Goal: Task Accomplishment & Management: Manage account settings

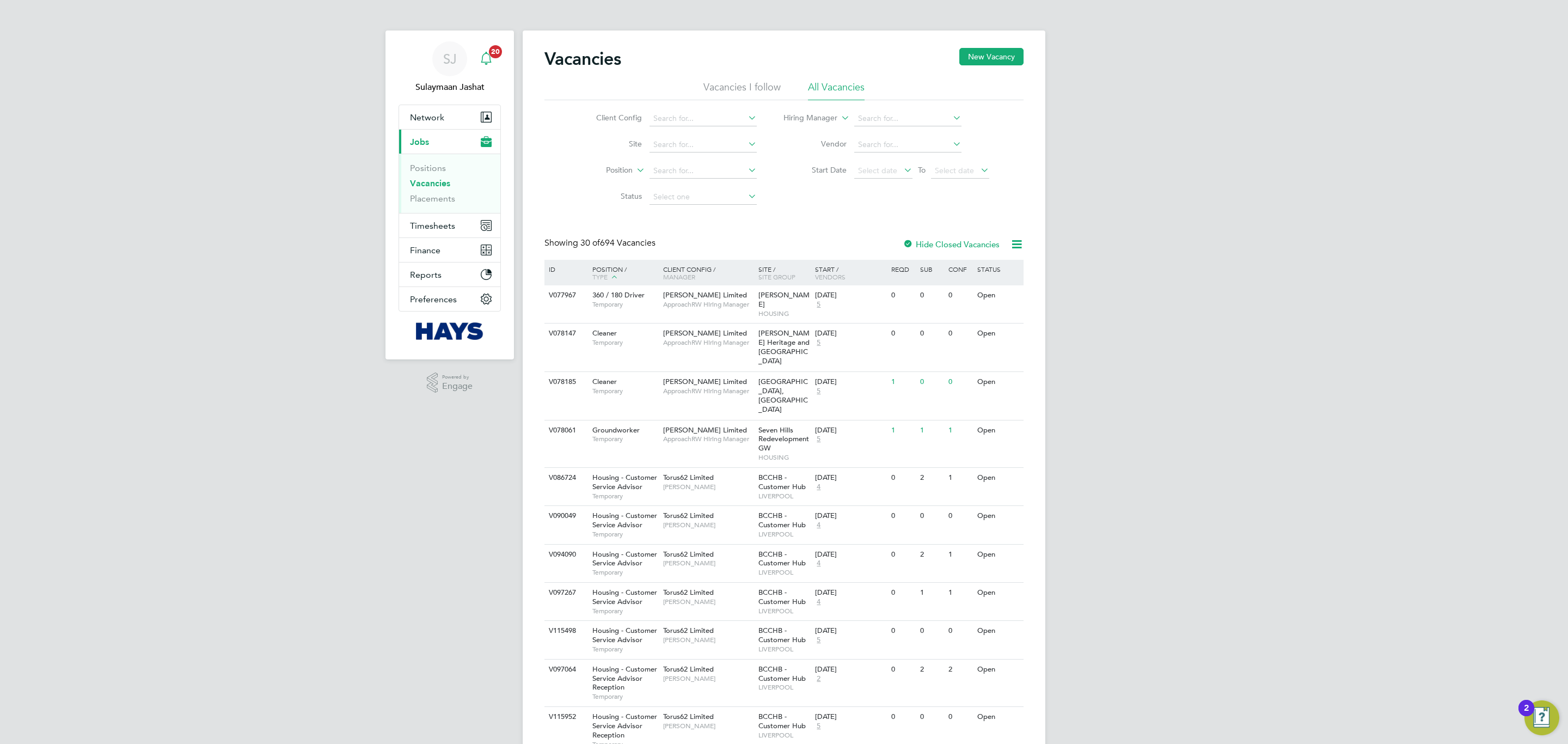
click at [496, 56] on span "20" at bounding box center [495, 52] width 13 height 13
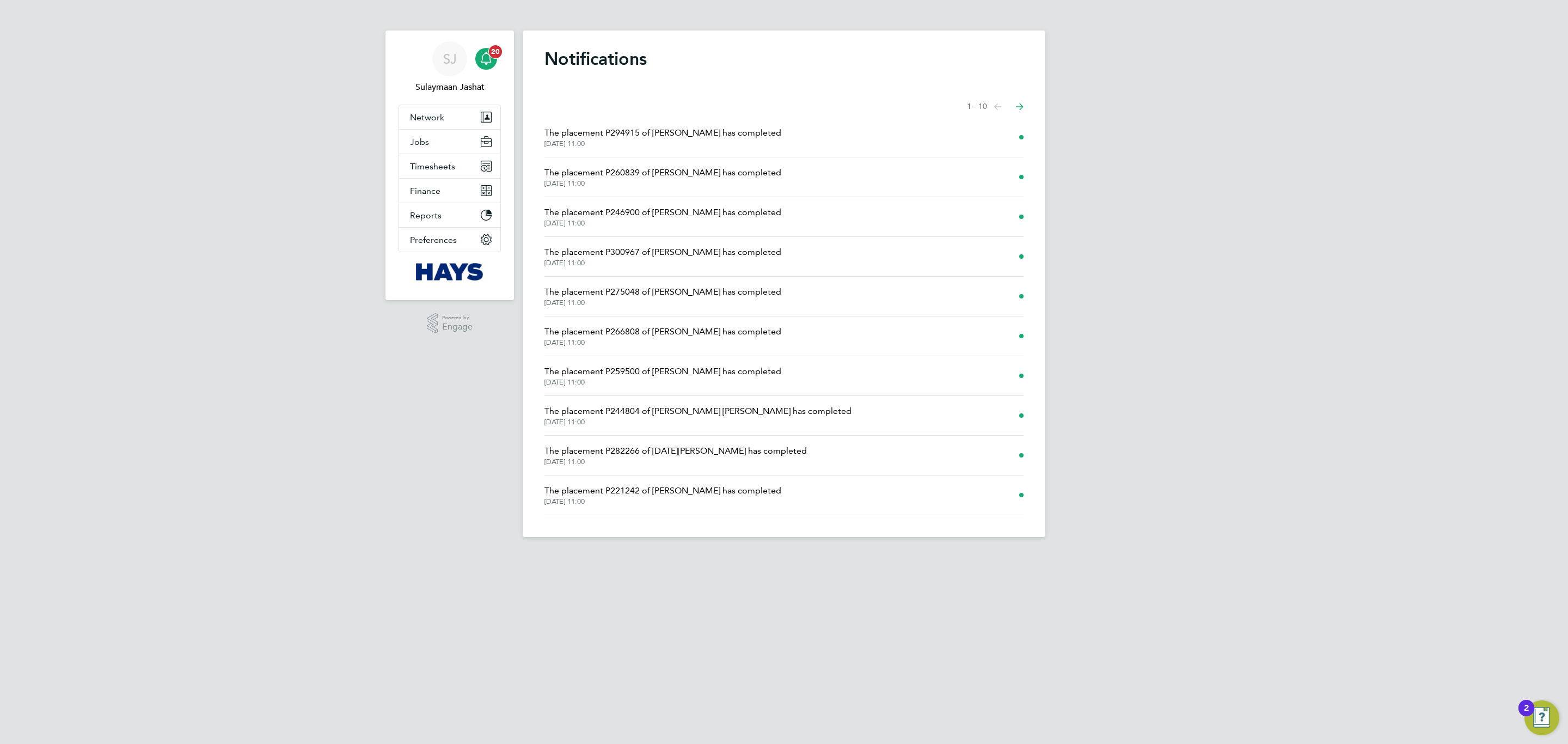
click at [478, 62] on div "Main navigation" at bounding box center [486, 58] width 22 height 22
click at [487, 56] on icon "Main navigation" at bounding box center [486, 58] width 13 height 13
click at [488, 53] on app-alerts-badge "20" at bounding box center [495, 52] width 15 height 15
click at [681, 136] on span "The placement P294915 of Martynas Lukosius has completed" at bounding box center [662, 133] width 237 height 13
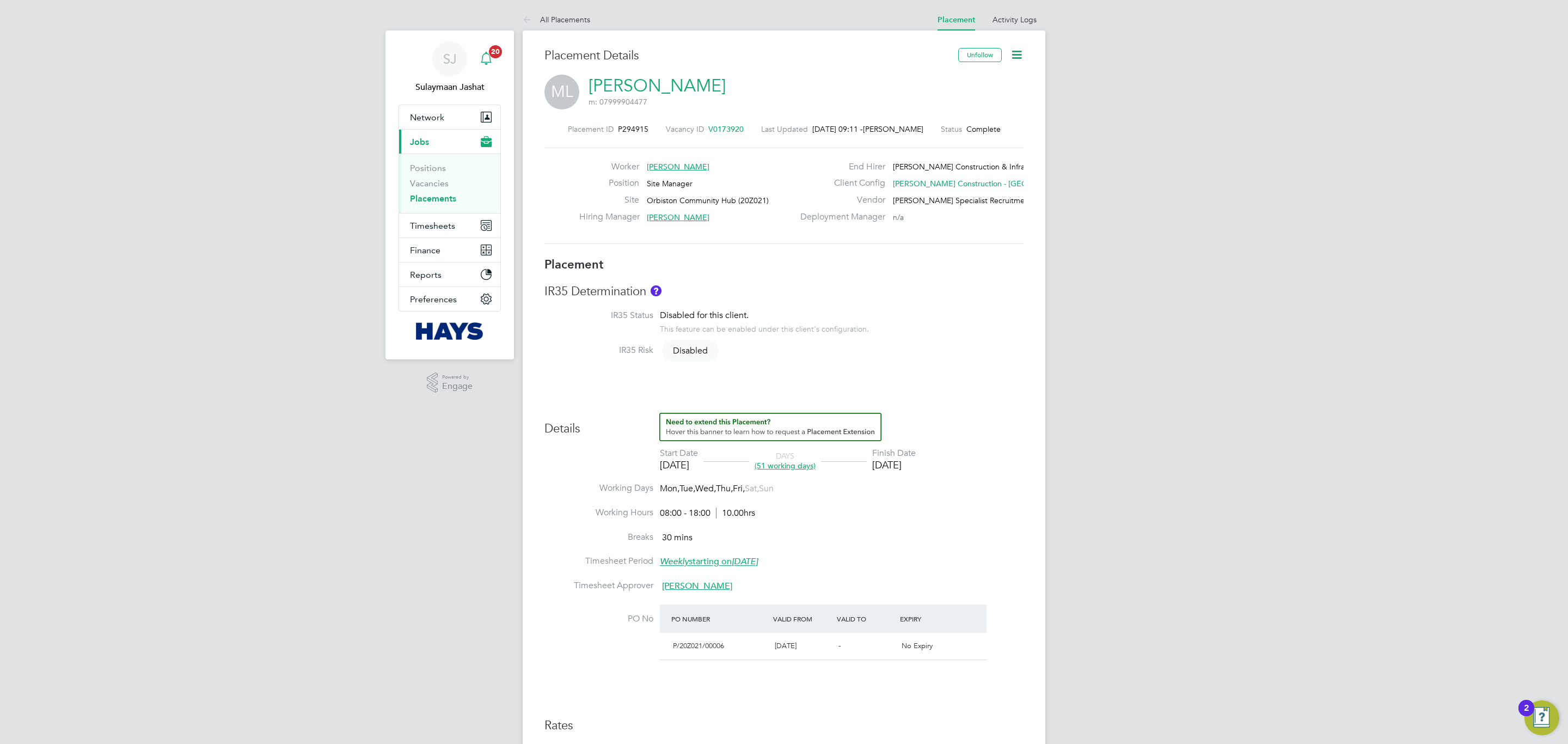
click at [485, 62] on icon "Main navigation" at bounding box center [486, 57] width 11 height 11
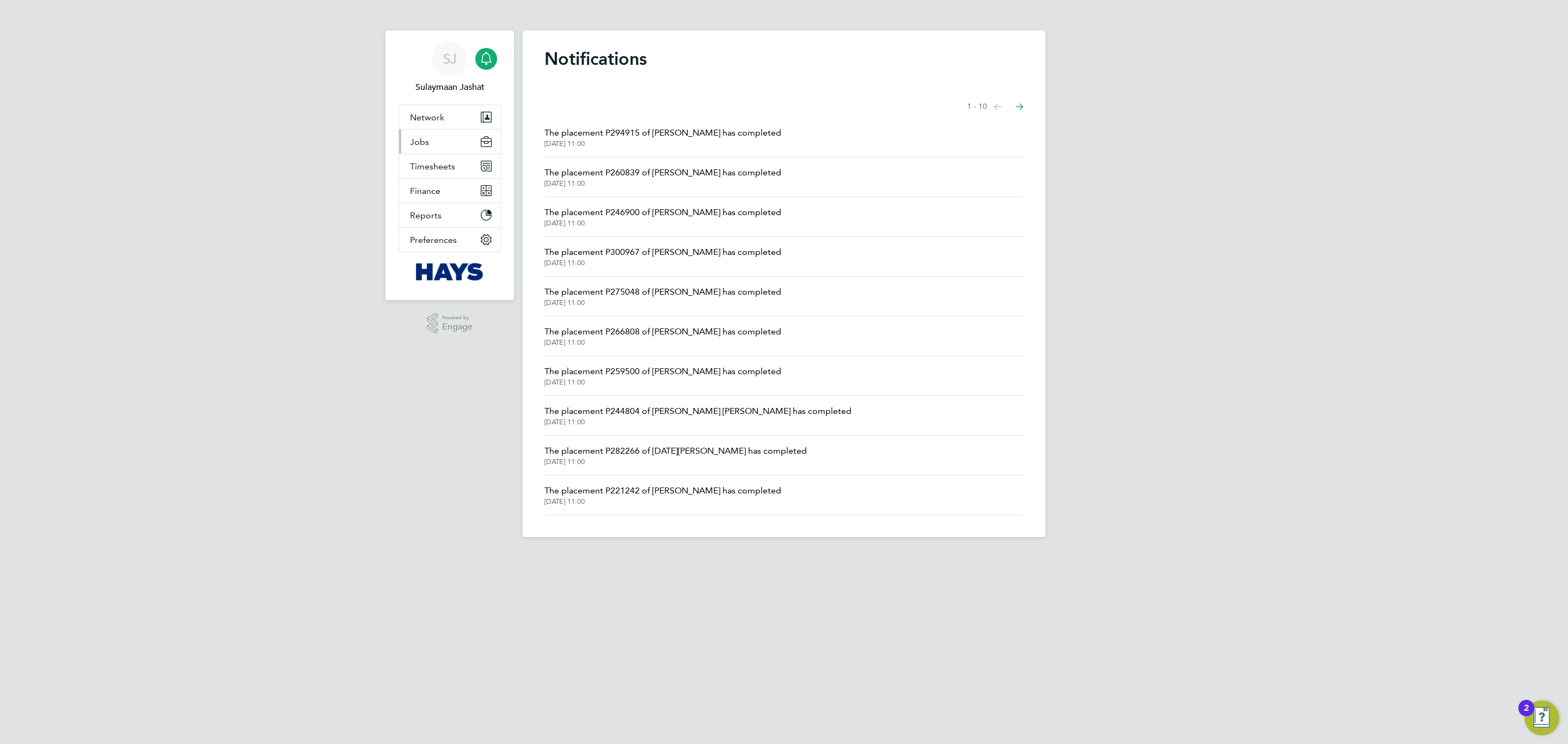
click at [435, 149] on button "Jobs" at bounding box center [449, 142] width 101 height 24
click at [423, 196] on link "Placements" at bounding box center [432, 198] width 45 height 11
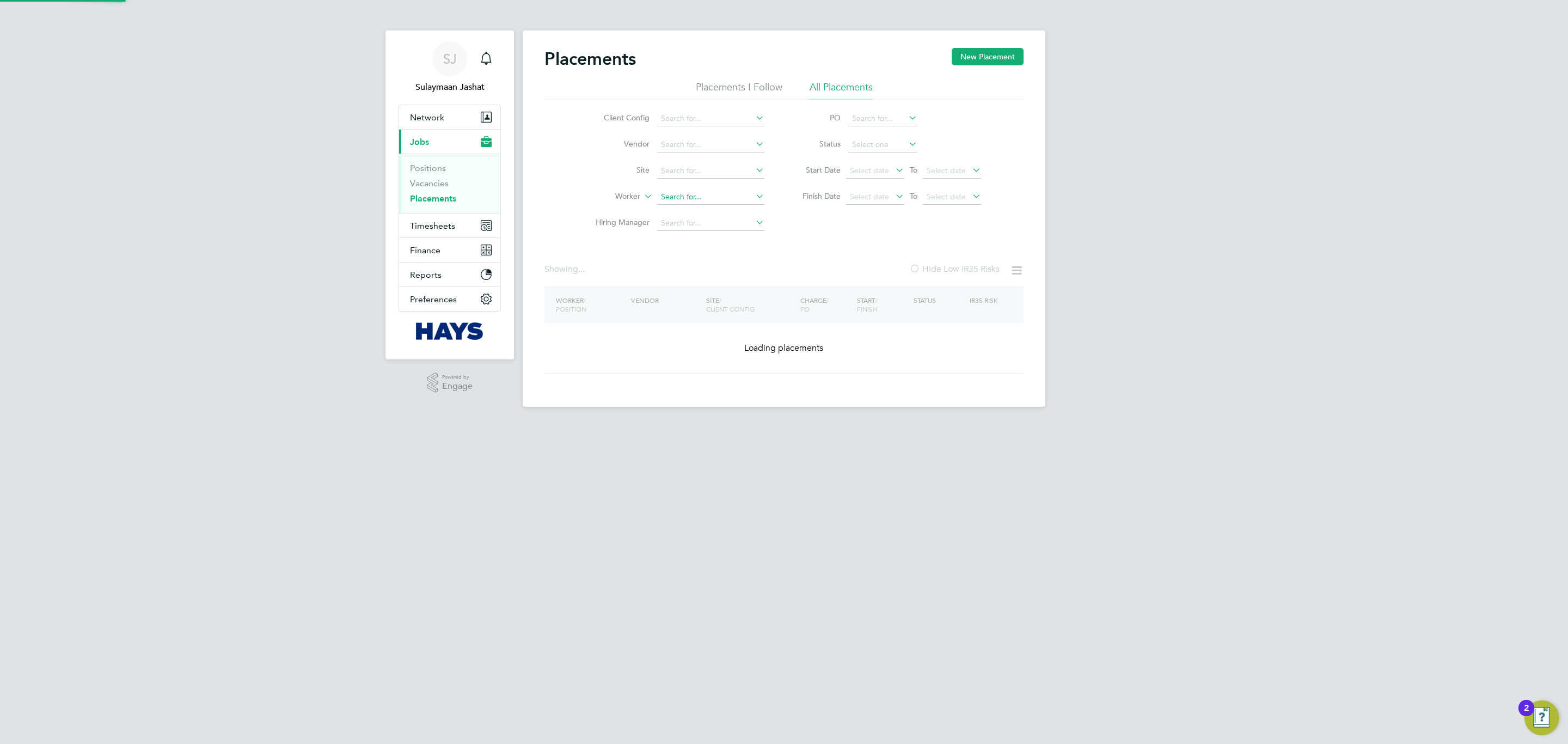
click at [672, 195] on input at bounding box center [710, 197] width 107 height 15
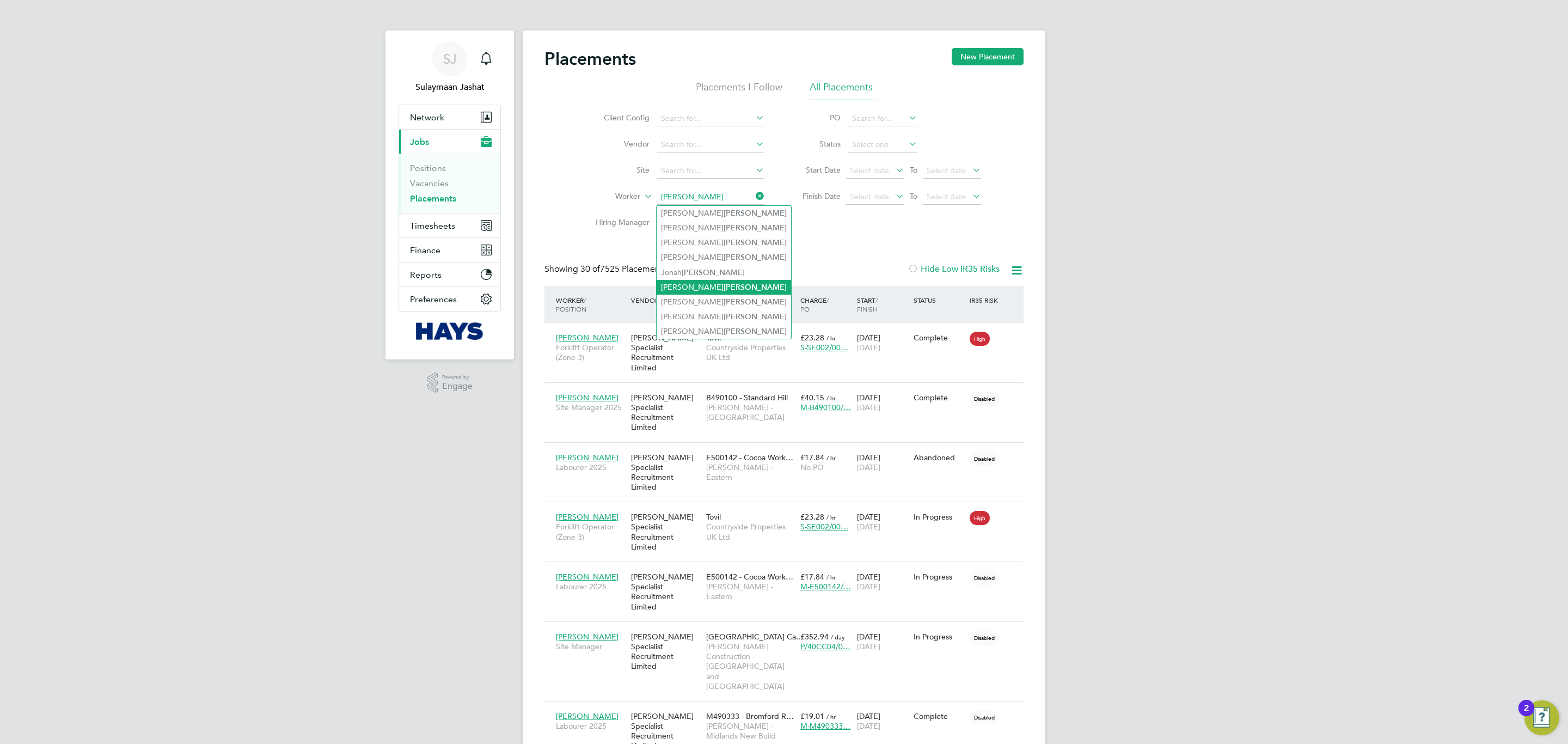
click at [723, 285] on b "Clarke" at bounding box center [755, 287] width 63 height 9
type input "Simon Clarke"
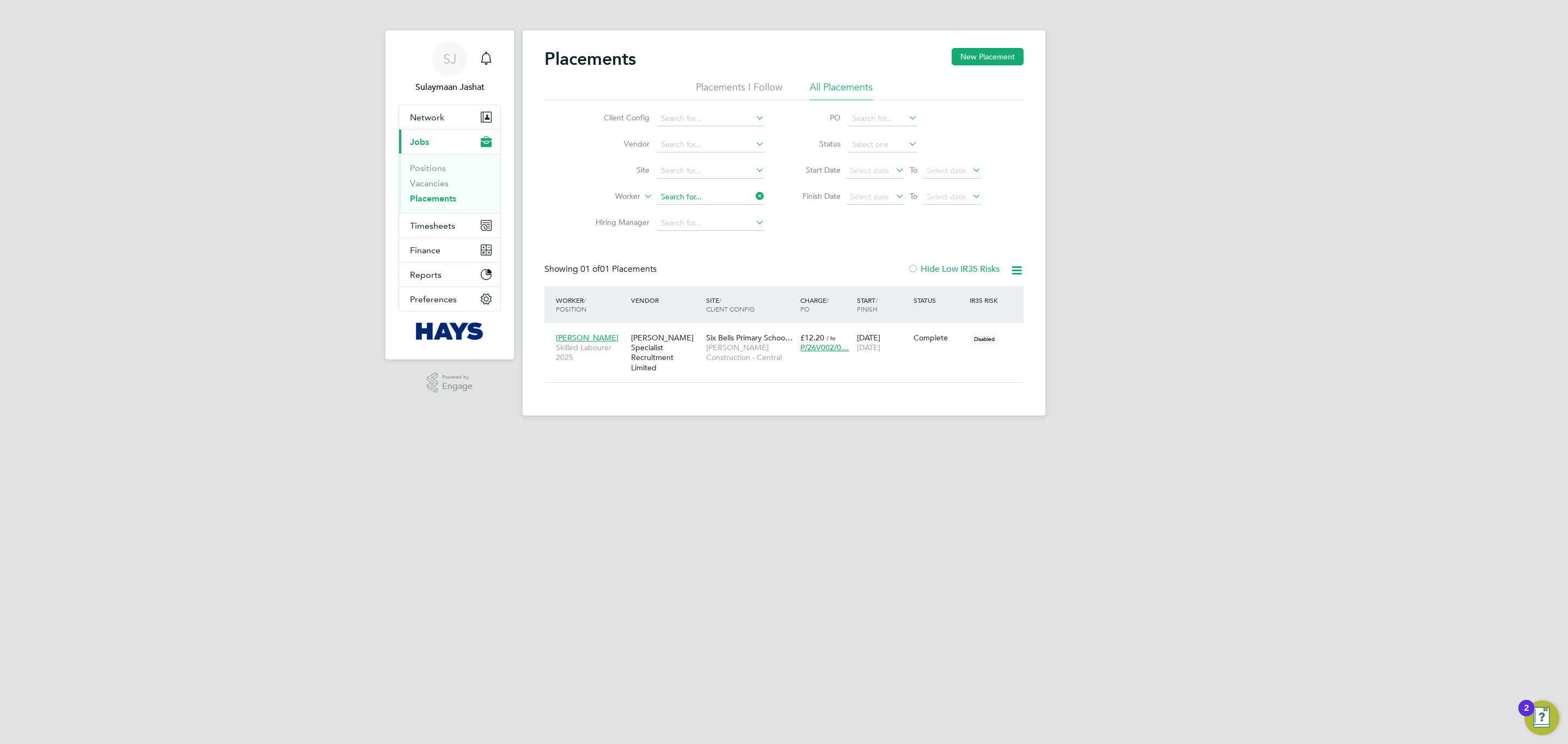
click at [712, 194] on input at bounding box center [710, 197] width 107 height 15
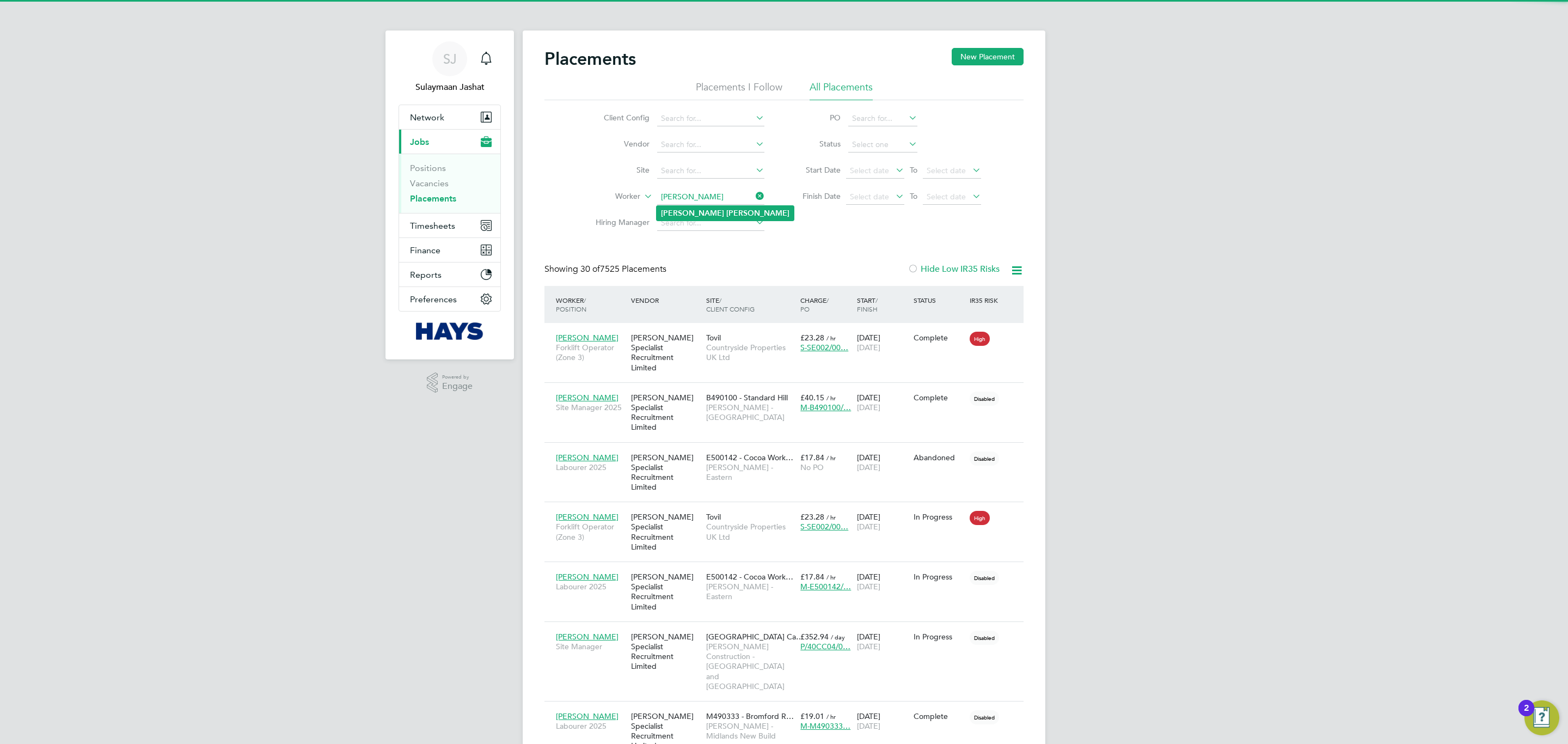
click at [693, 218] on li "Chris Clark" at bounding box center [725, 213] width 137 height 15
type input "Chris Clark"
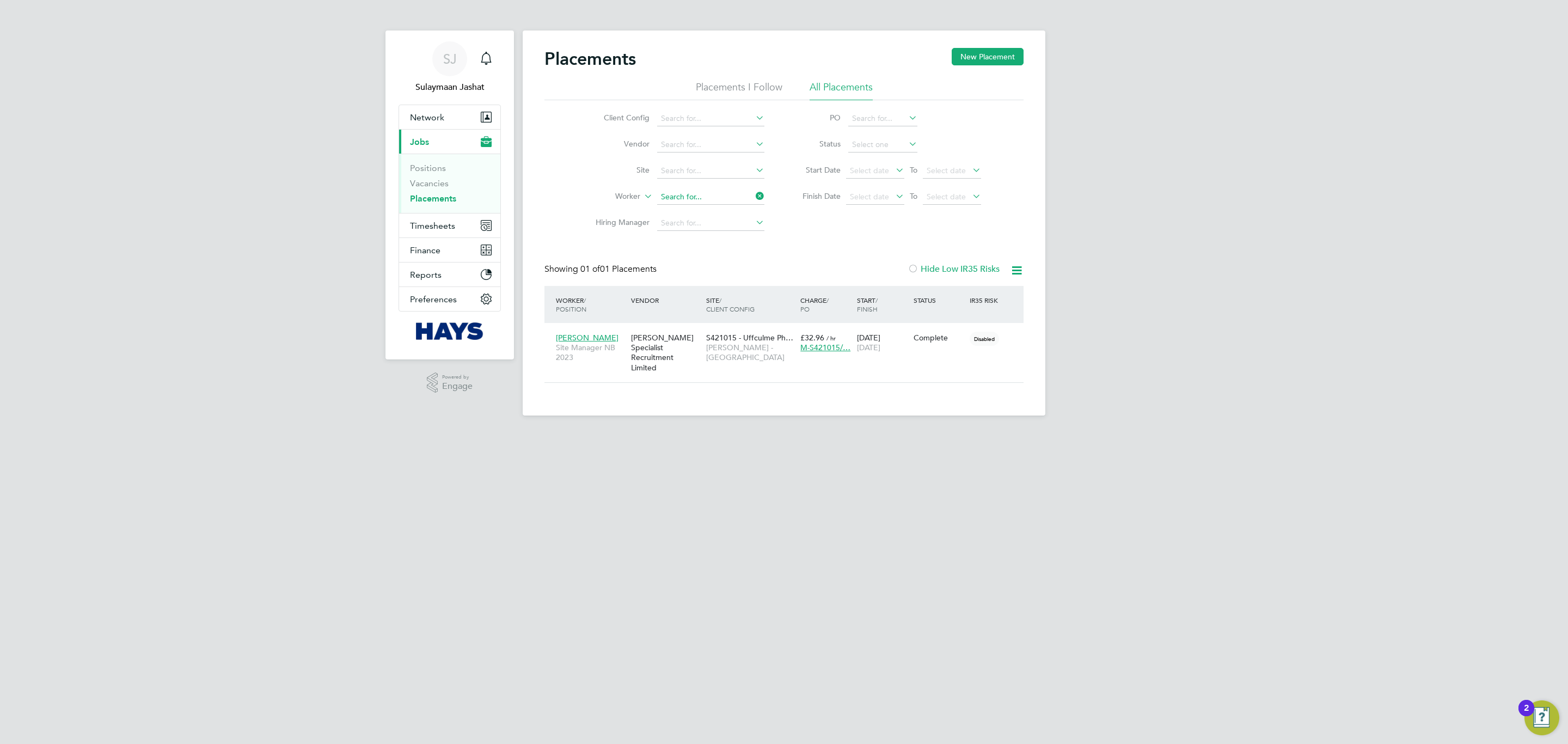
click at [693, 189] on input at bounding box center [710, 197] width 107 height 15
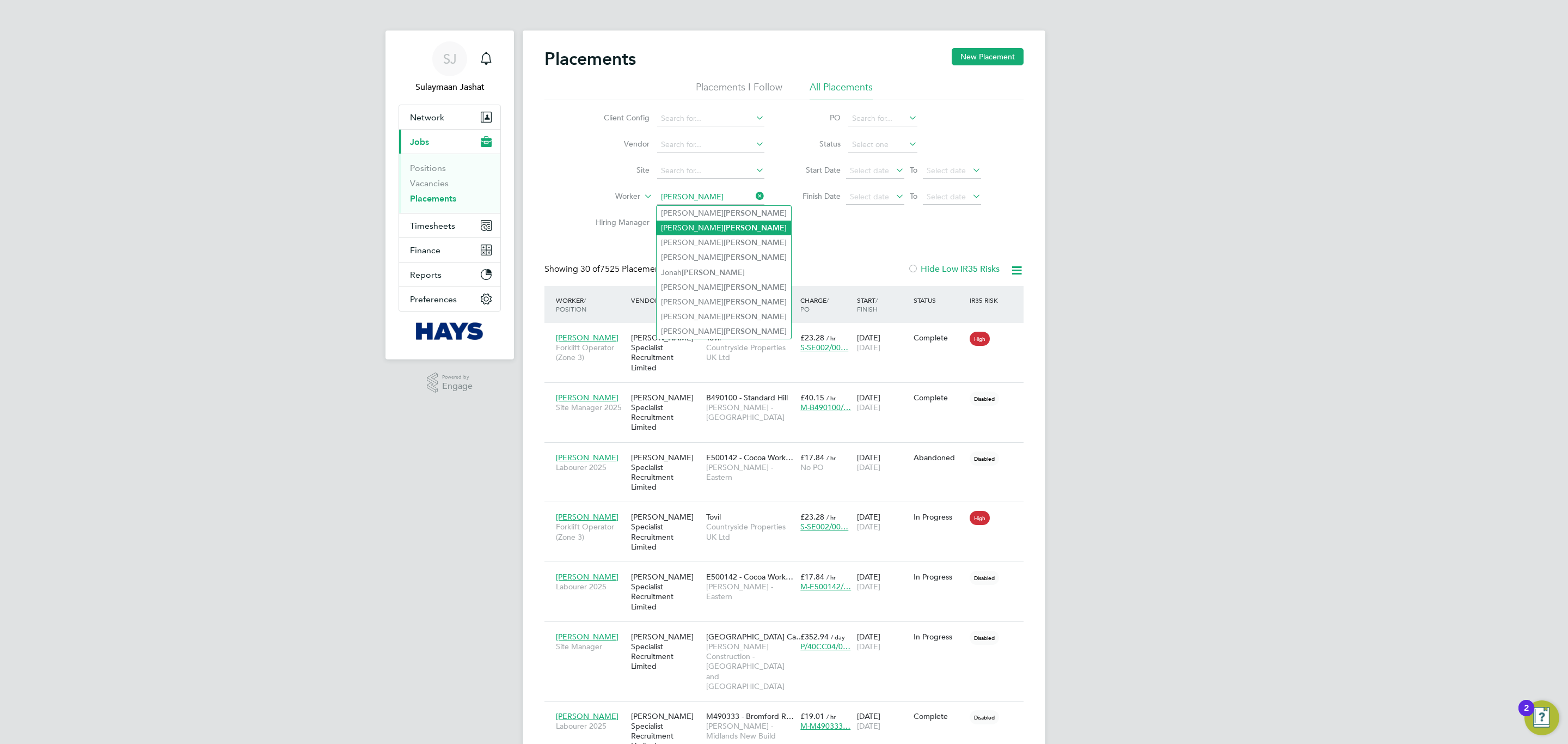
click at [723, 224] on b "Clarke" at bounding box center [755, 227] width 63 height 9
type input "Sanchez Clarke"
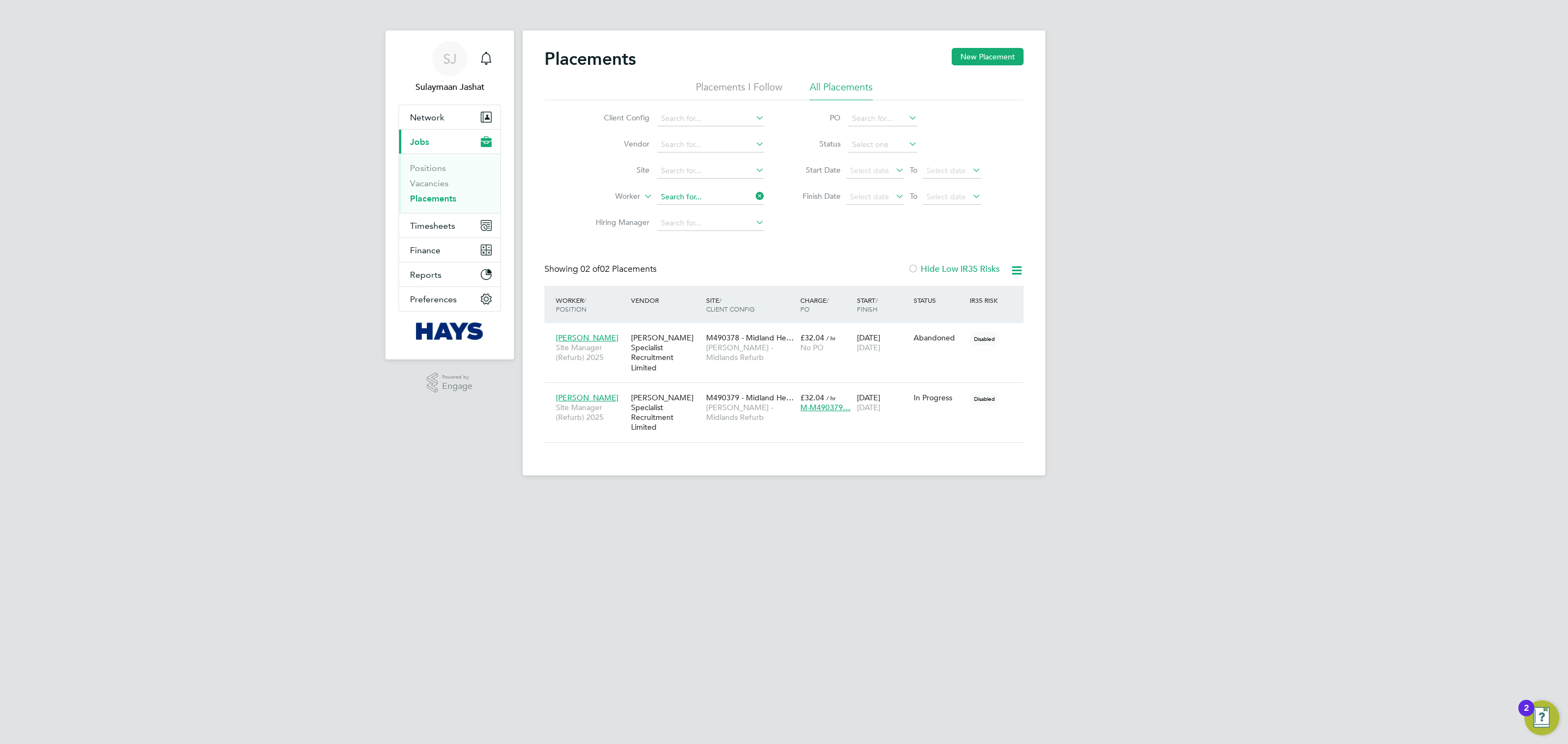
click at [685, 195] on input at bounding box center [710, 197] width 107 height 15
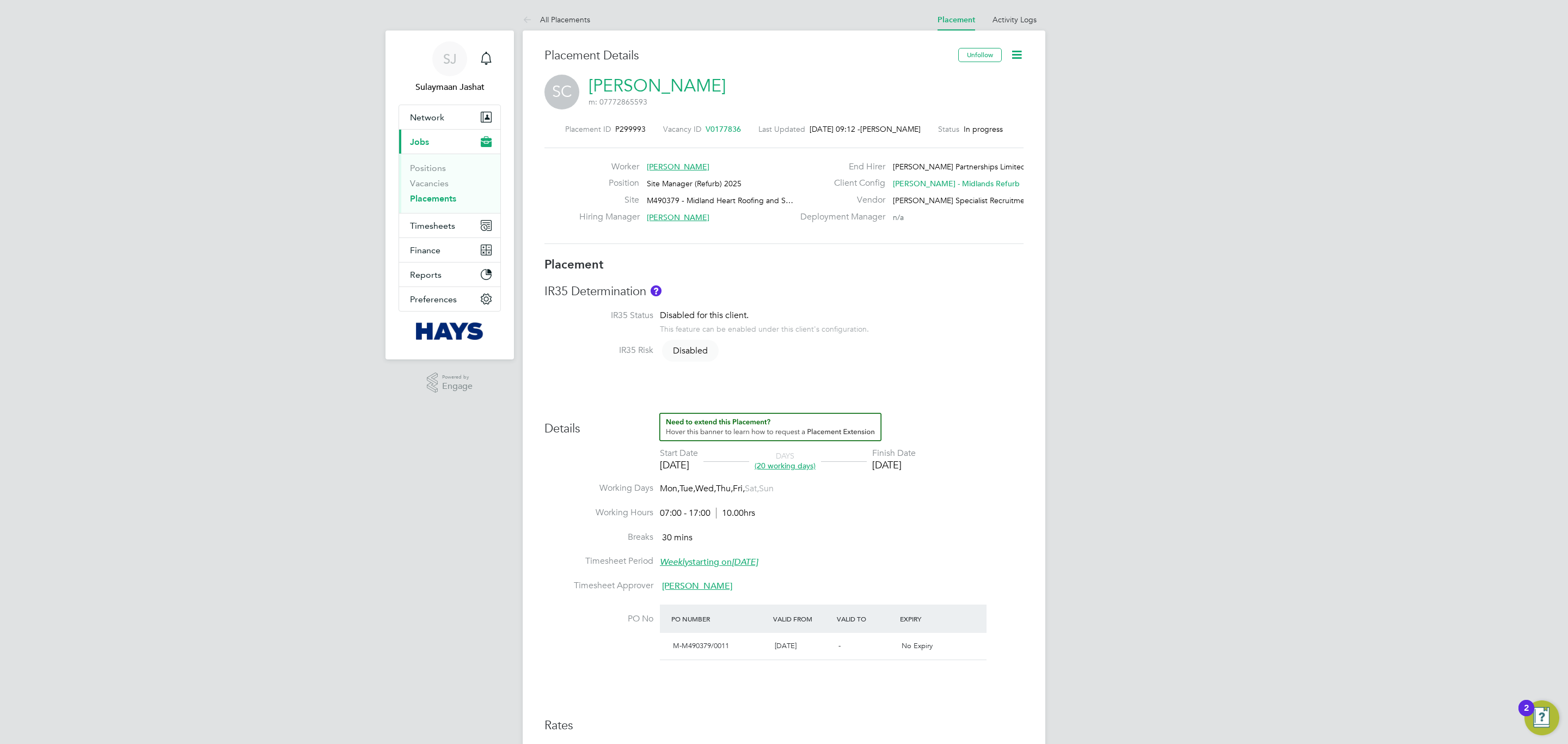
click at [1018, 51] on icon at bounding box center [1016, 54] width 14 height 14
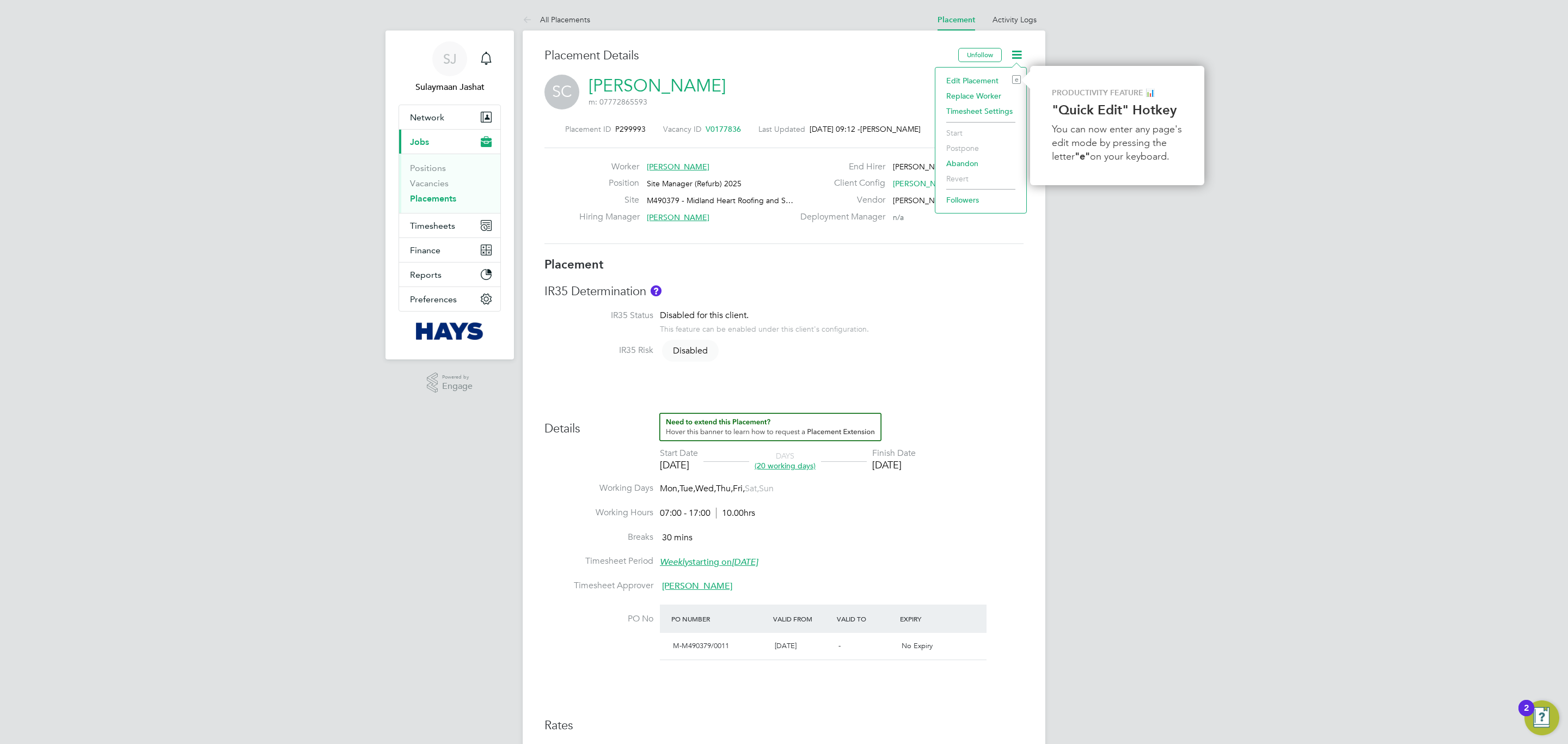
click at [1071, 363] on div "SJ Sulaymaan Jashat Notifications Applications: Network Team Members Businesses…" at bounding box center [784, 542] width 1568 height 1084
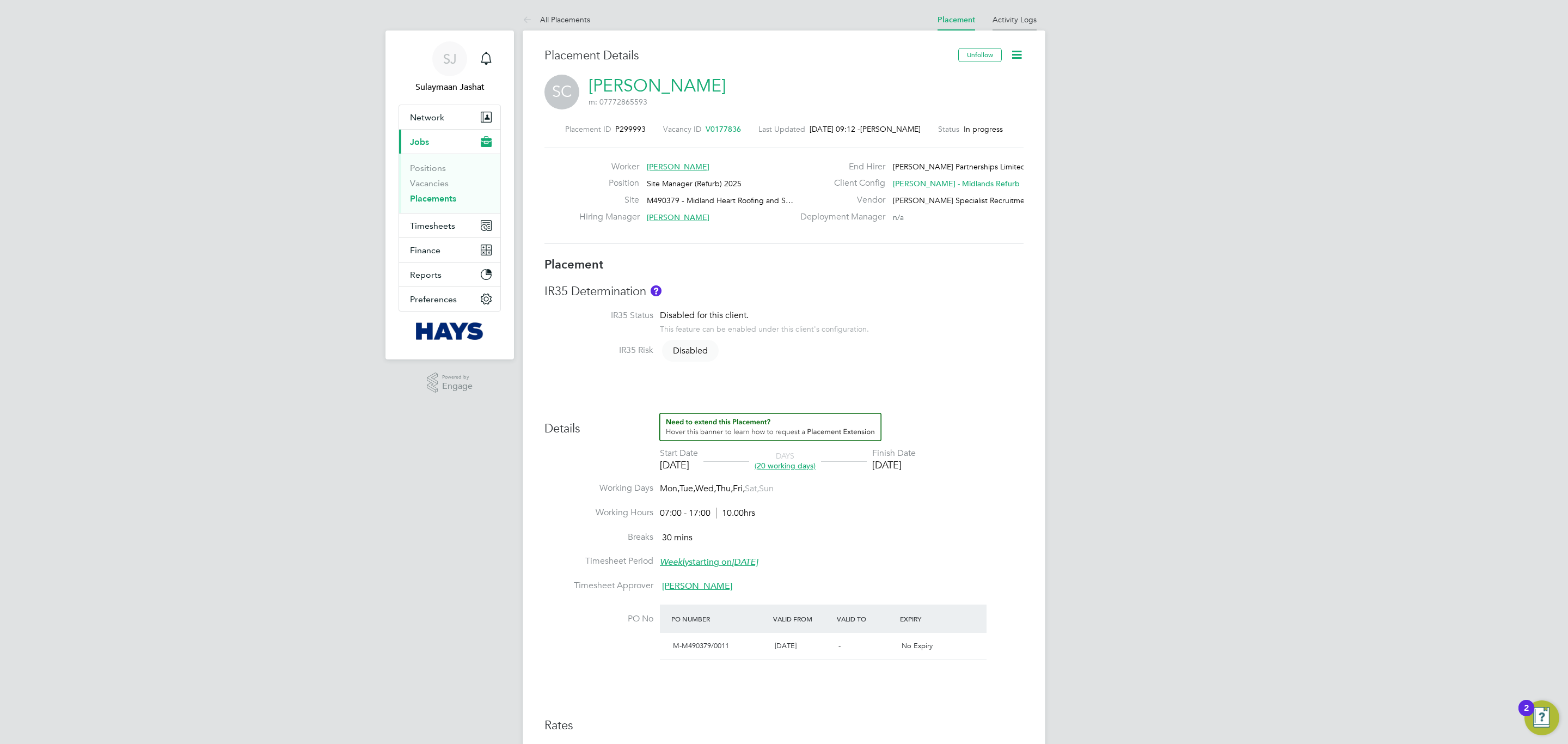
click at [1024, 23] on link "Activity Logs" at bounding box center [1014, 19] width 44 height 10
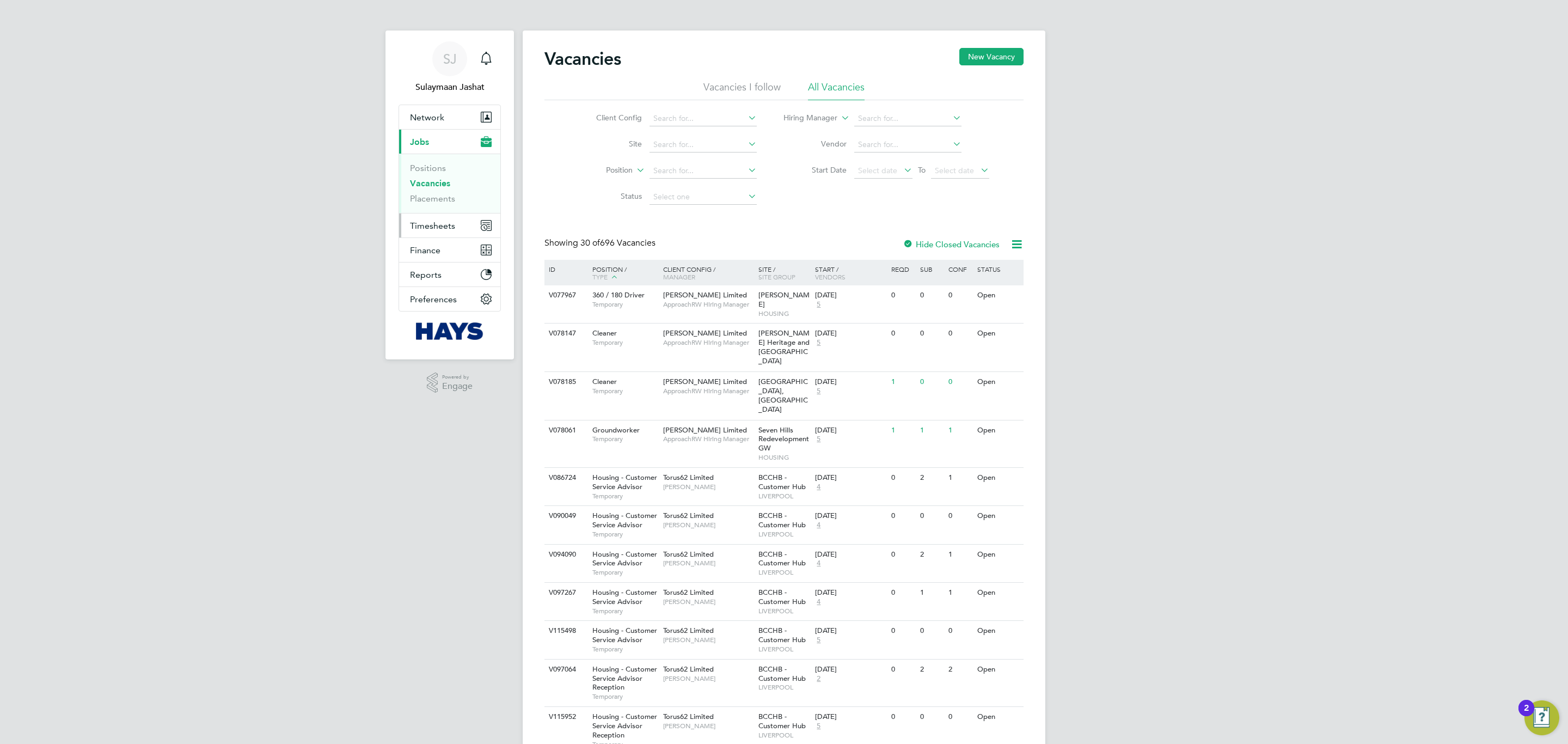
click at [432, 219] on button "Timesheets" at bounding box center [449, 226] width 101 height 24
click at [438, 197] on link "Timesheets" at bounding box center [432, 192] width 45 height 11
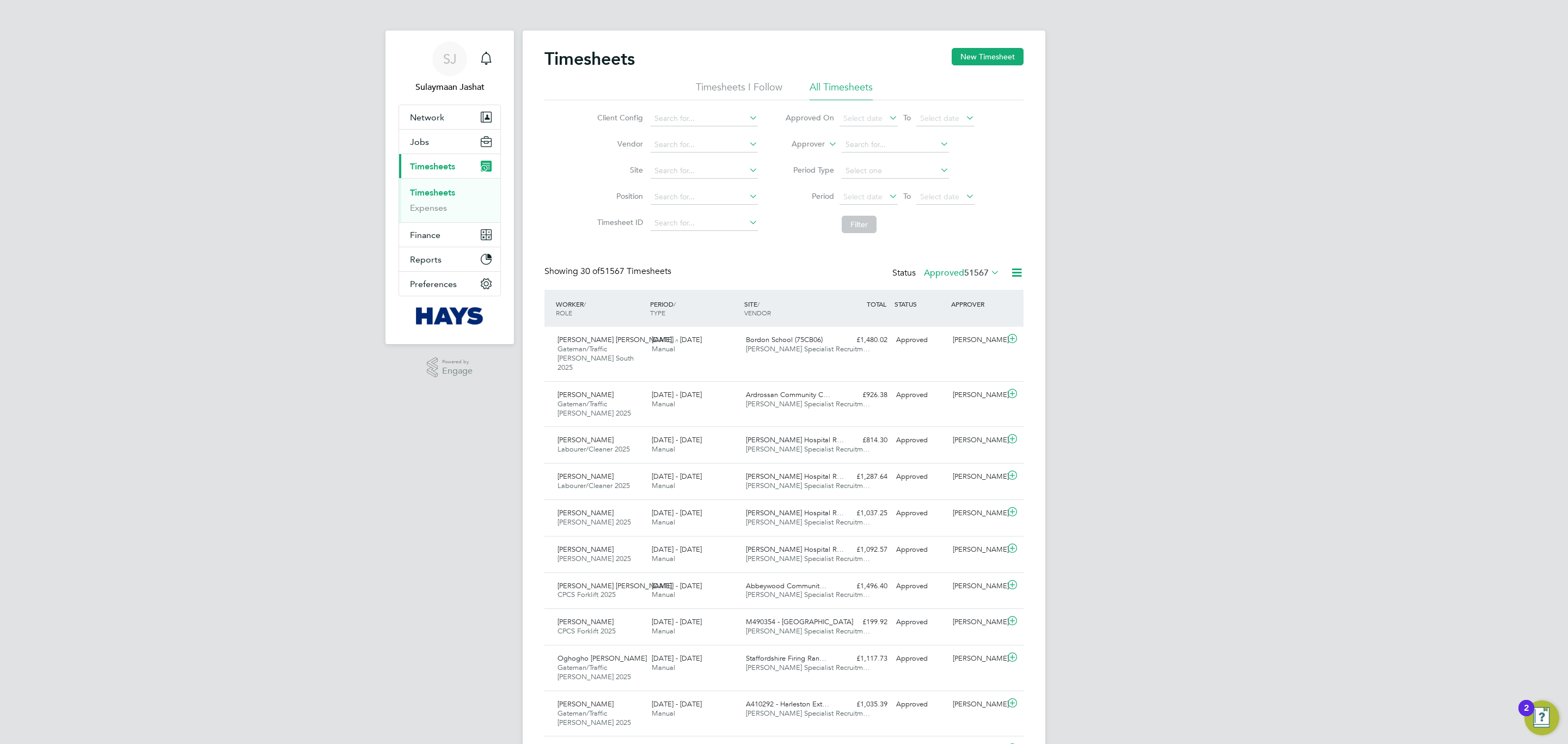
click at [800, 157] on li "Worker" at bounding box center [798, 157] width 54 height 15
click at [856, 144] on input at bounding box center [895, 145] width 107 height 15
click at [440, 59] on div "SJ" at bounding box center [449, 58] width 35 height 35
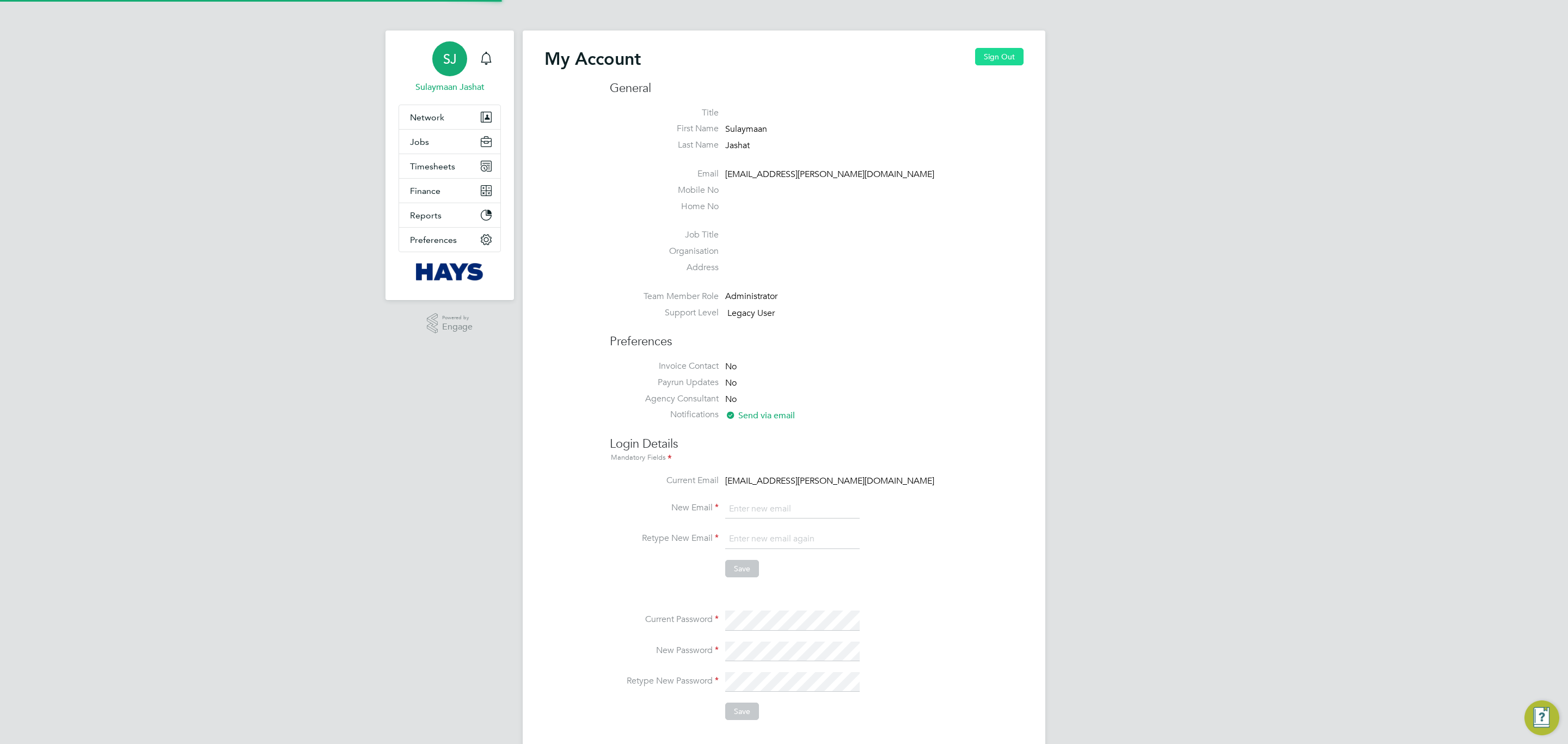
click at [992, 57] on button "Sign Out" at bounding box center [999, 57] width 48 height 18
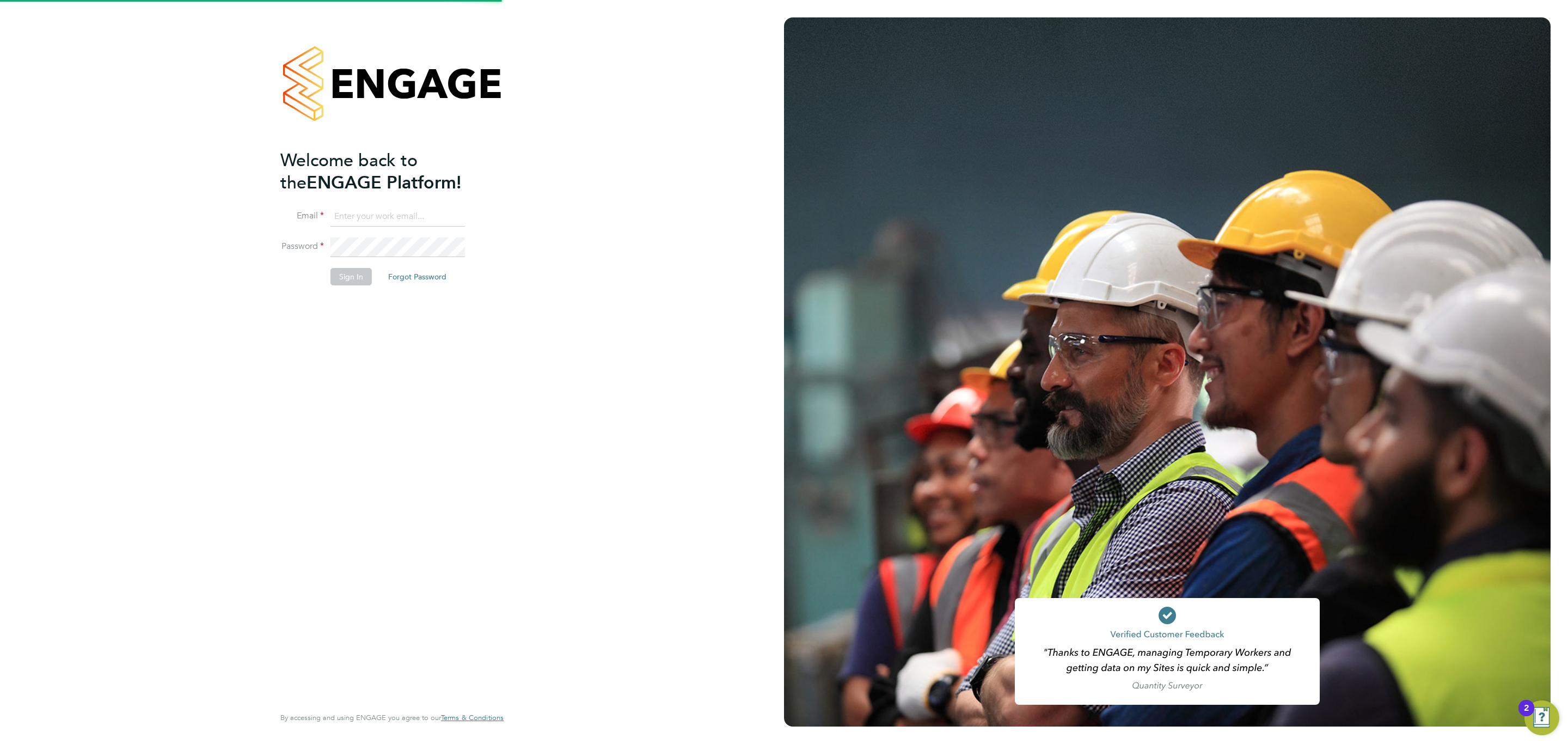
type input "Sulaymaan.jashat@Hays.com"
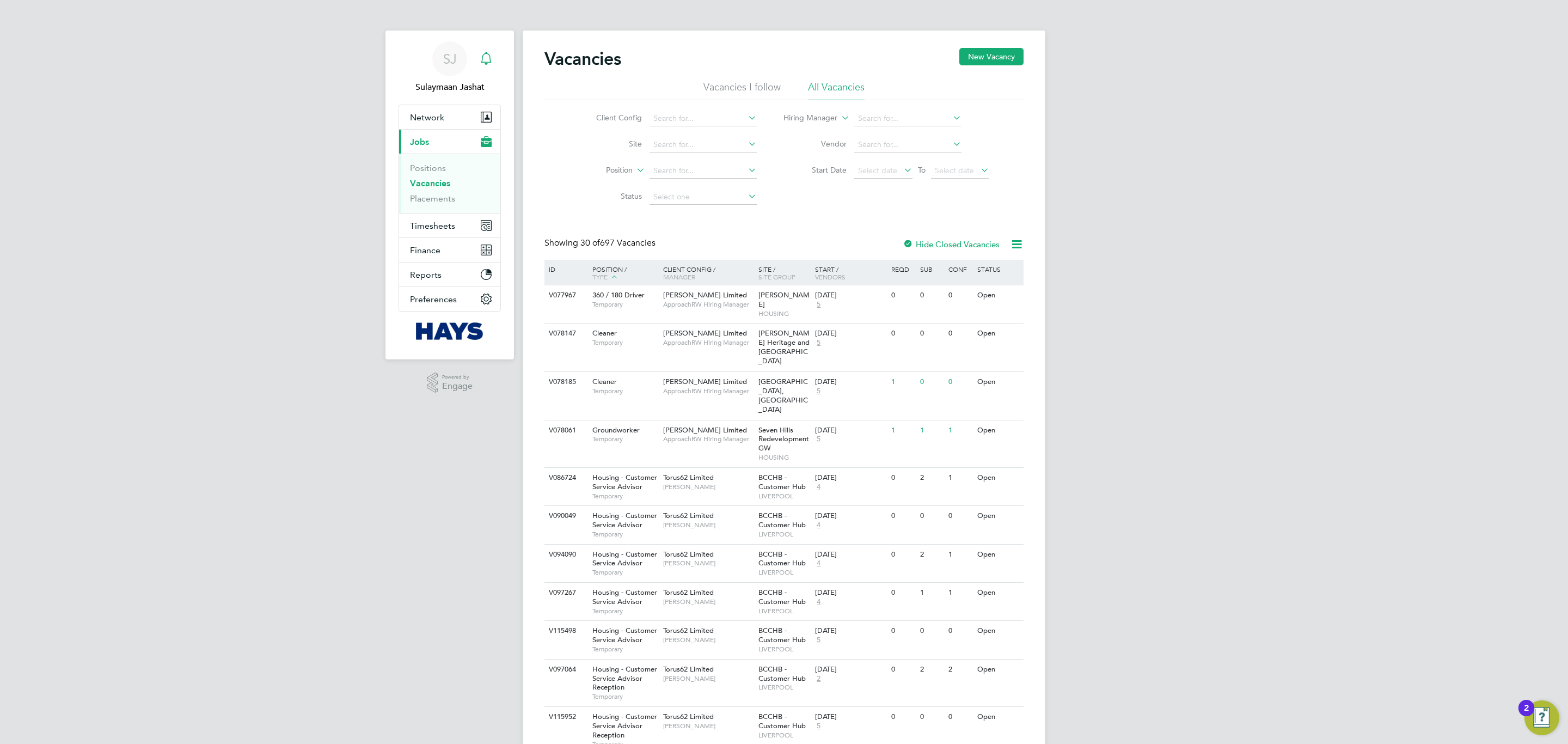
drag, startPoint x: 432, startPoint y: 80, endPoint x: 491, endPoint y: 64, distance: 61.1
click at [432, 81] on span "Sulaymaan Jashat" at bounding box center [449, 87] width 103 height 13
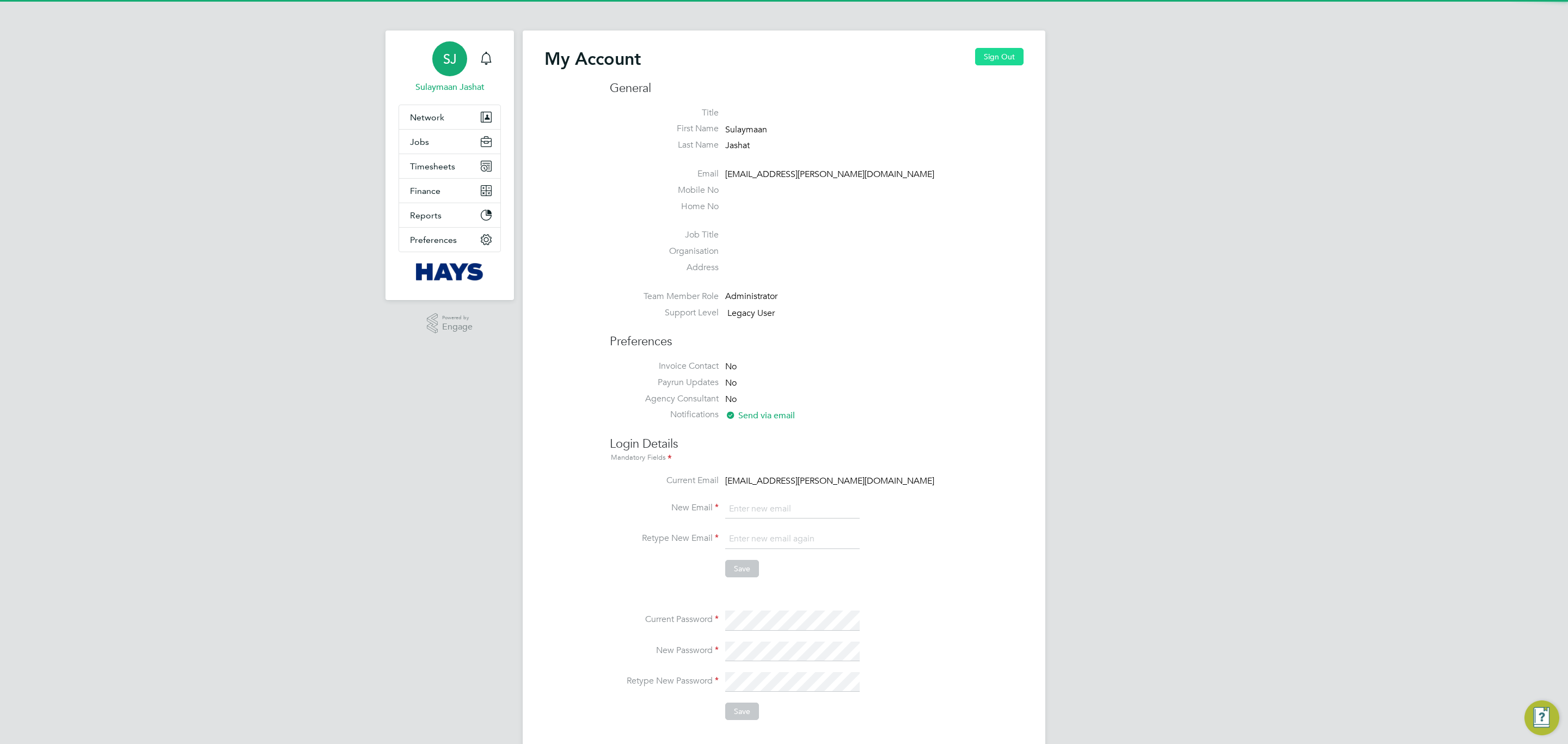
click at [1008, 59] on button "Sign Out" at bounding box center [999, 57] width 48 height 18
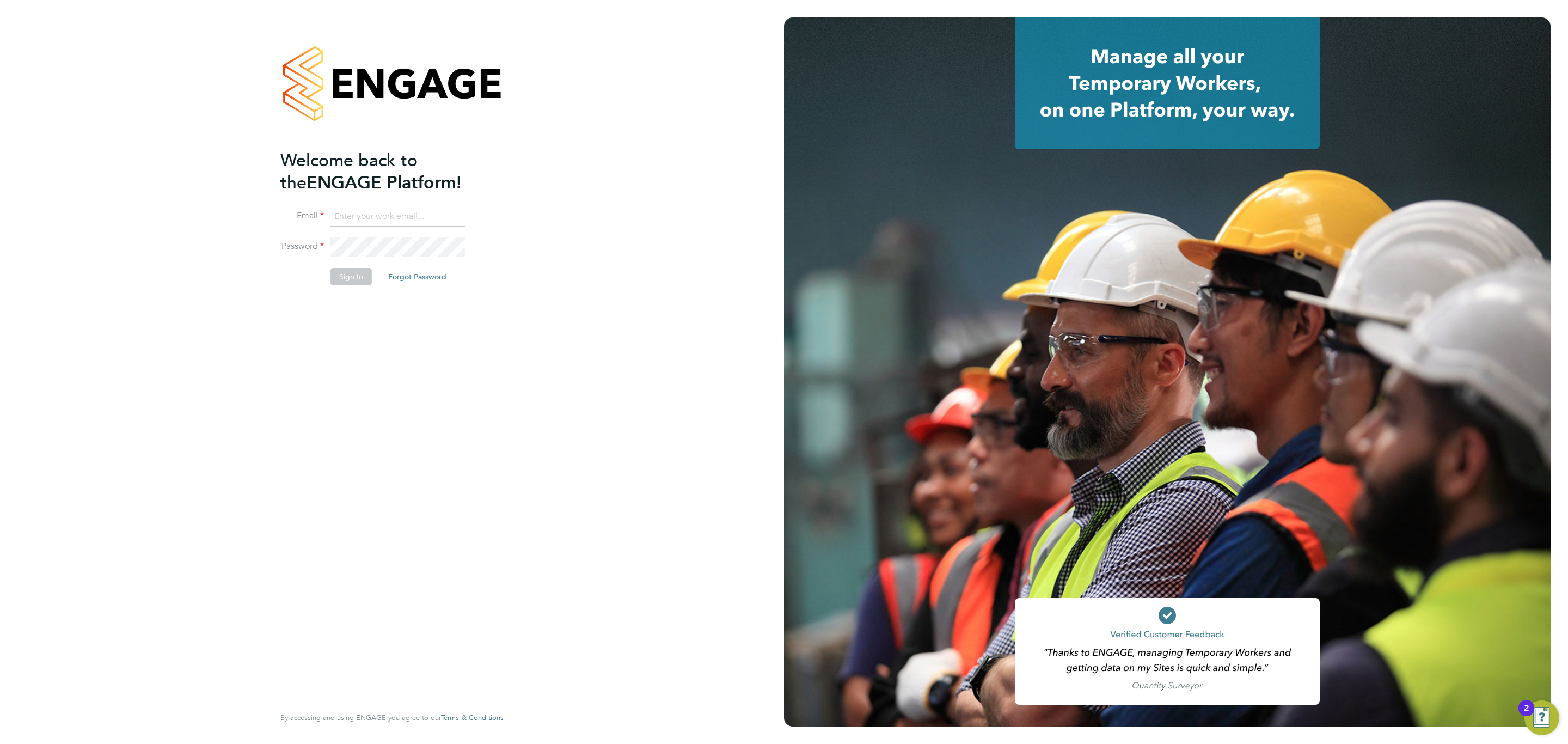
click at [439, 208] on input at bounding box center [398, 217] width 134 height 19
type input "engagemasterlogins@hays.com"
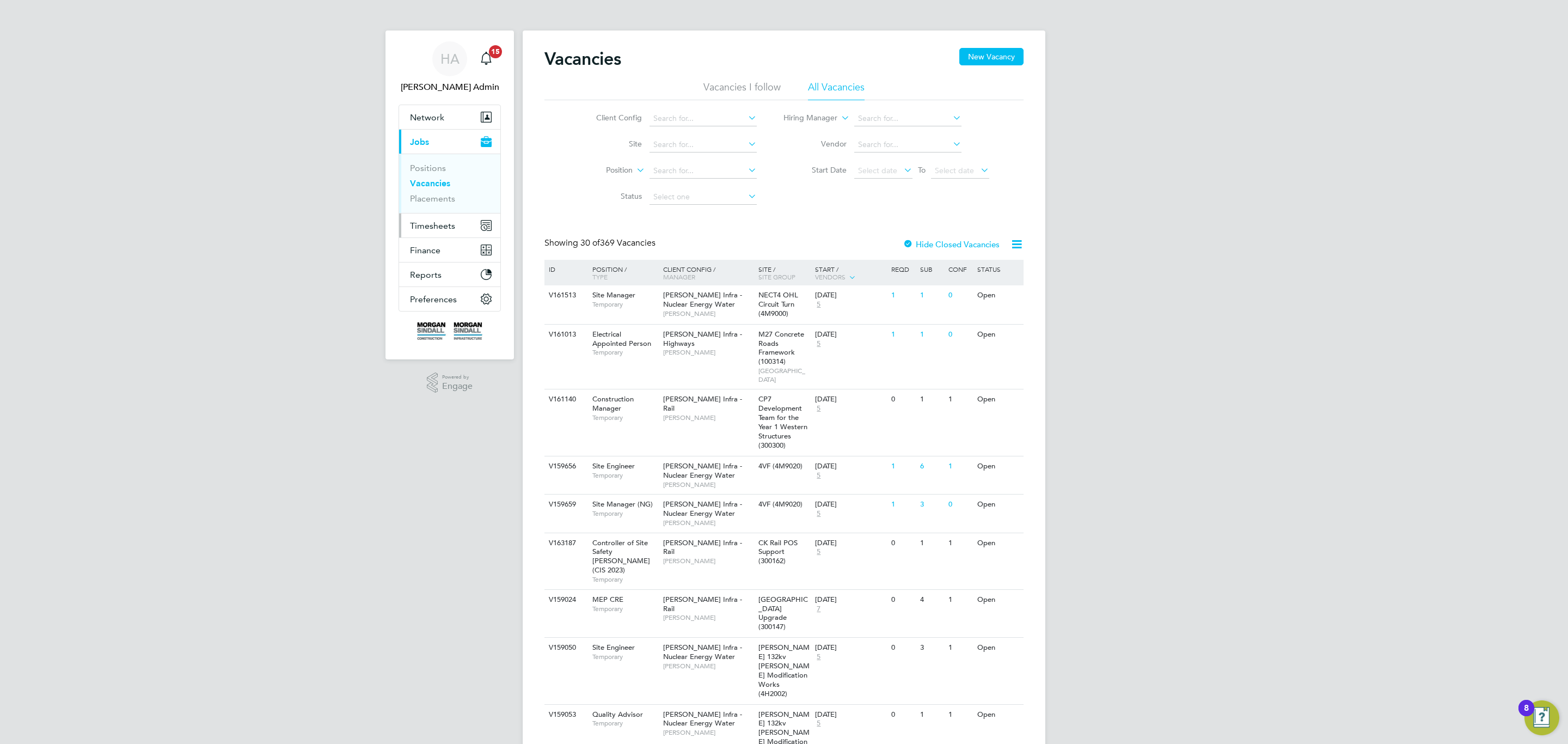
click at [434, 226] on span "Timesheets" at bounding box center [432, 226] width 45 height 11
click at [443, 194] on link "Timesheets" at bounding box center [432, 192] width 45 height 11
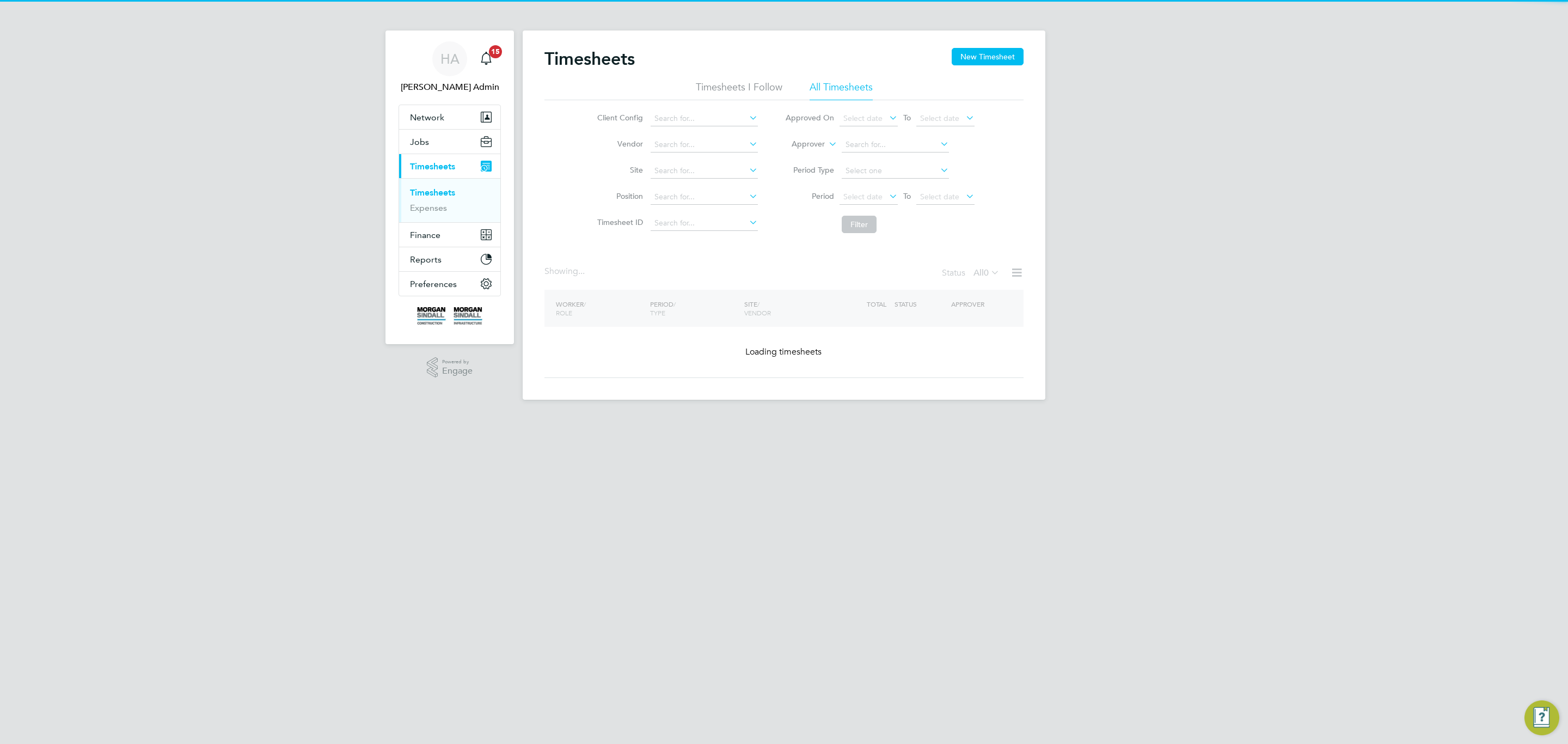
click at [816, 148] on label "Approver" at bounding box center [800, 144] width 49 height 11
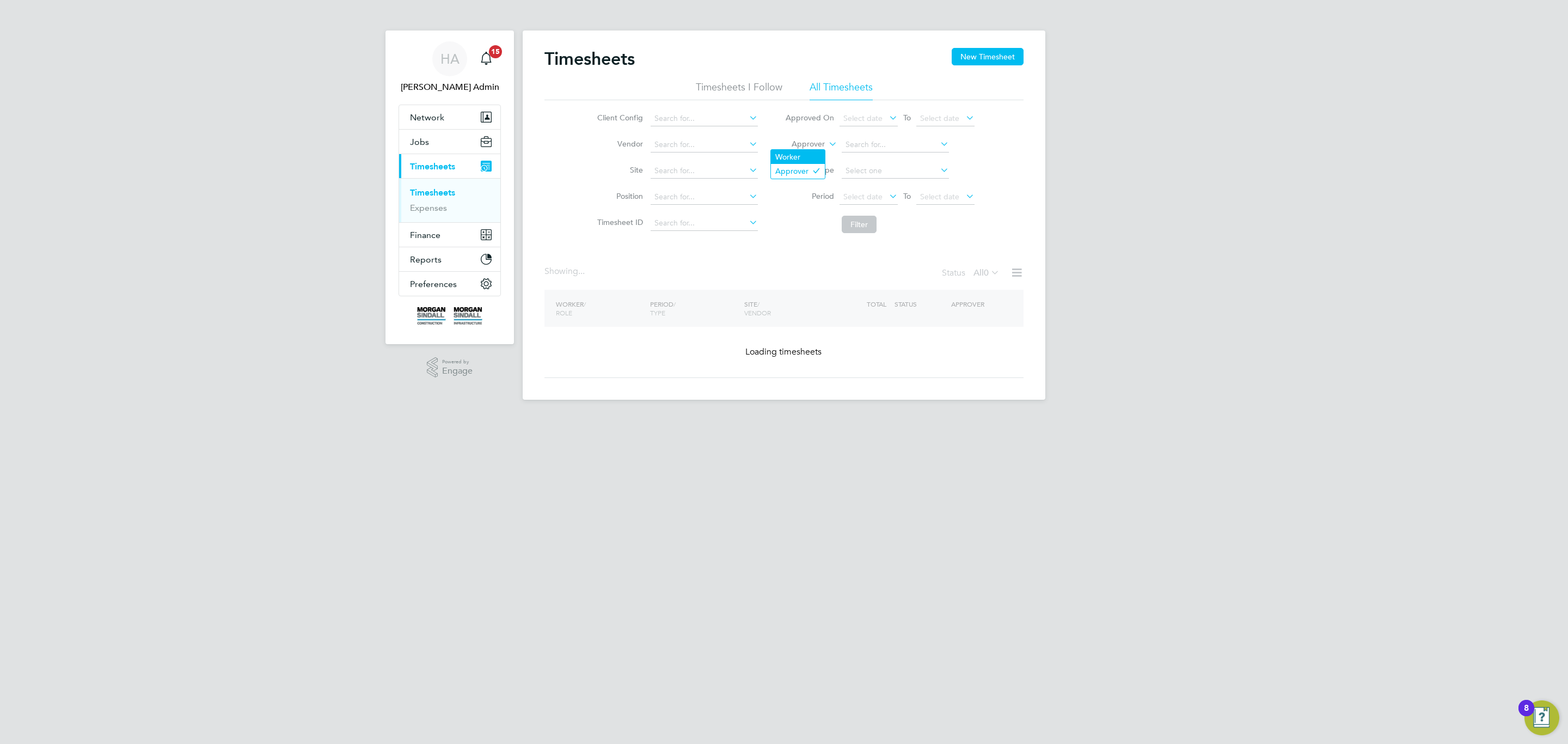
drag, startPoint x: 799, startPoint y: 159, endPoint x: 811, endPoint y: 155, distance: 12.6
click at [798, 159] on li "Worker" at bounding box center [798, 157] width 54 height 15
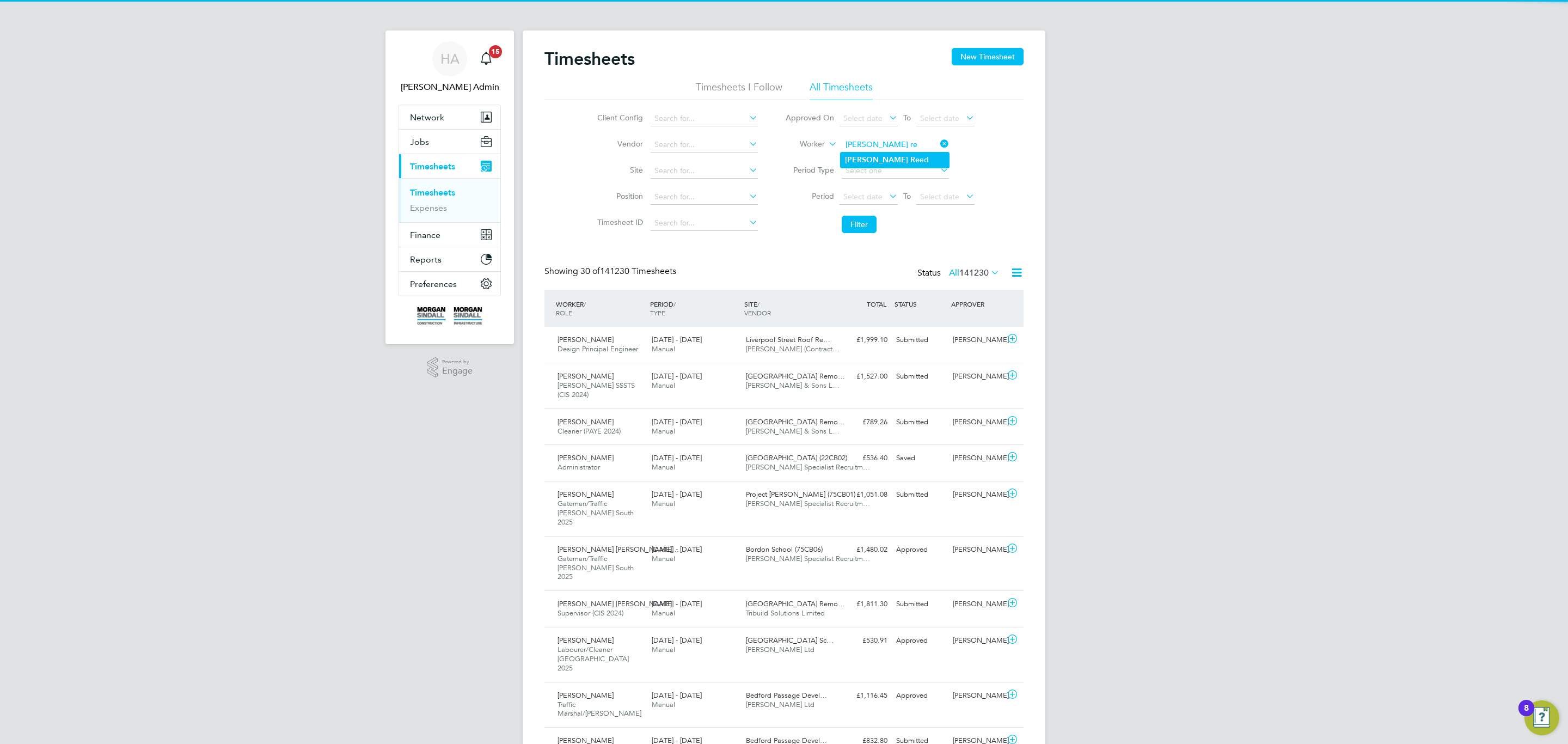
click at [892, 154] on li "Bradley Re ed" at bounding box center [895, 160] width 108 height 15
type input "[PERSON_NAME]"
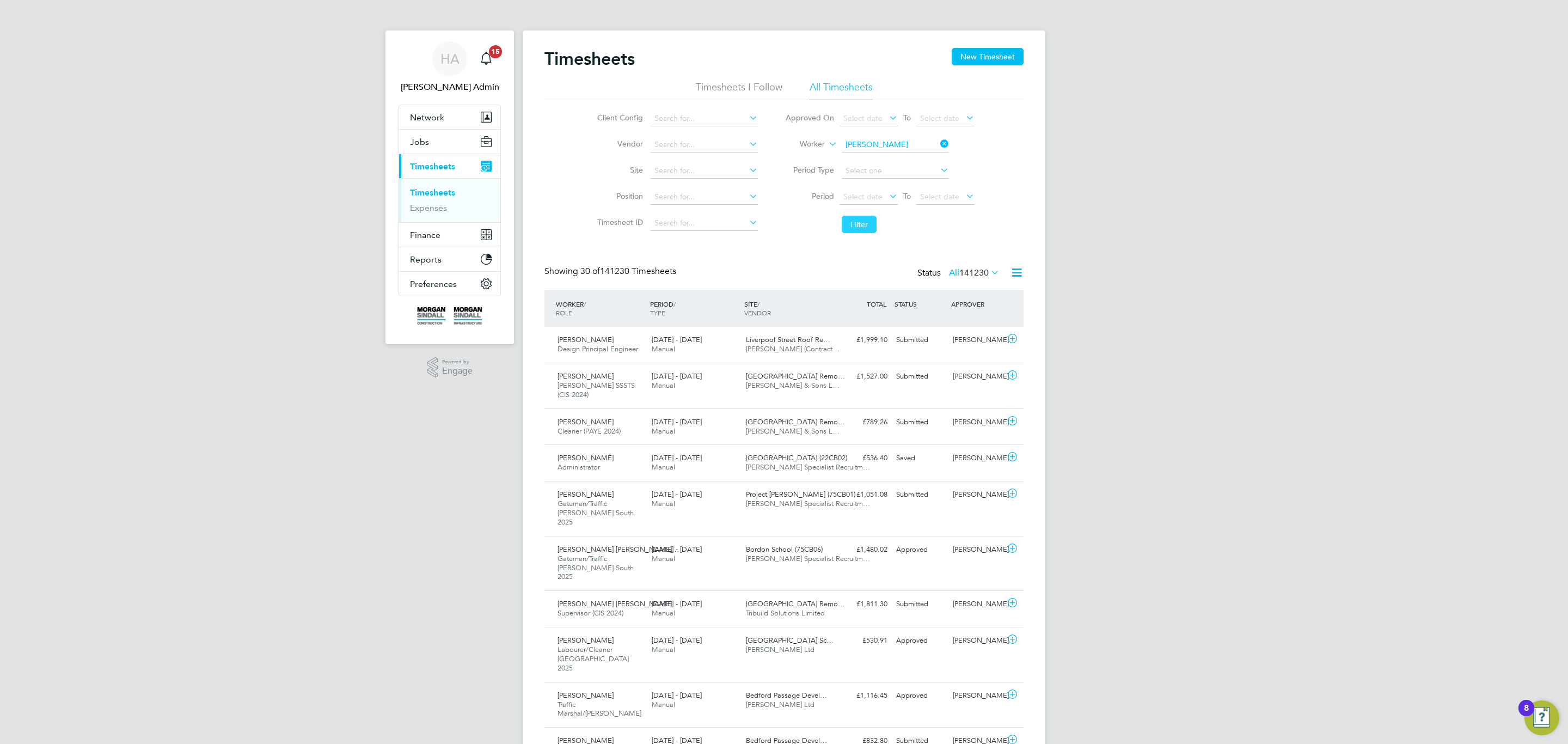
click at [859, 227] on button "Filter" at bounding box center [858, 225] width 35 height 18
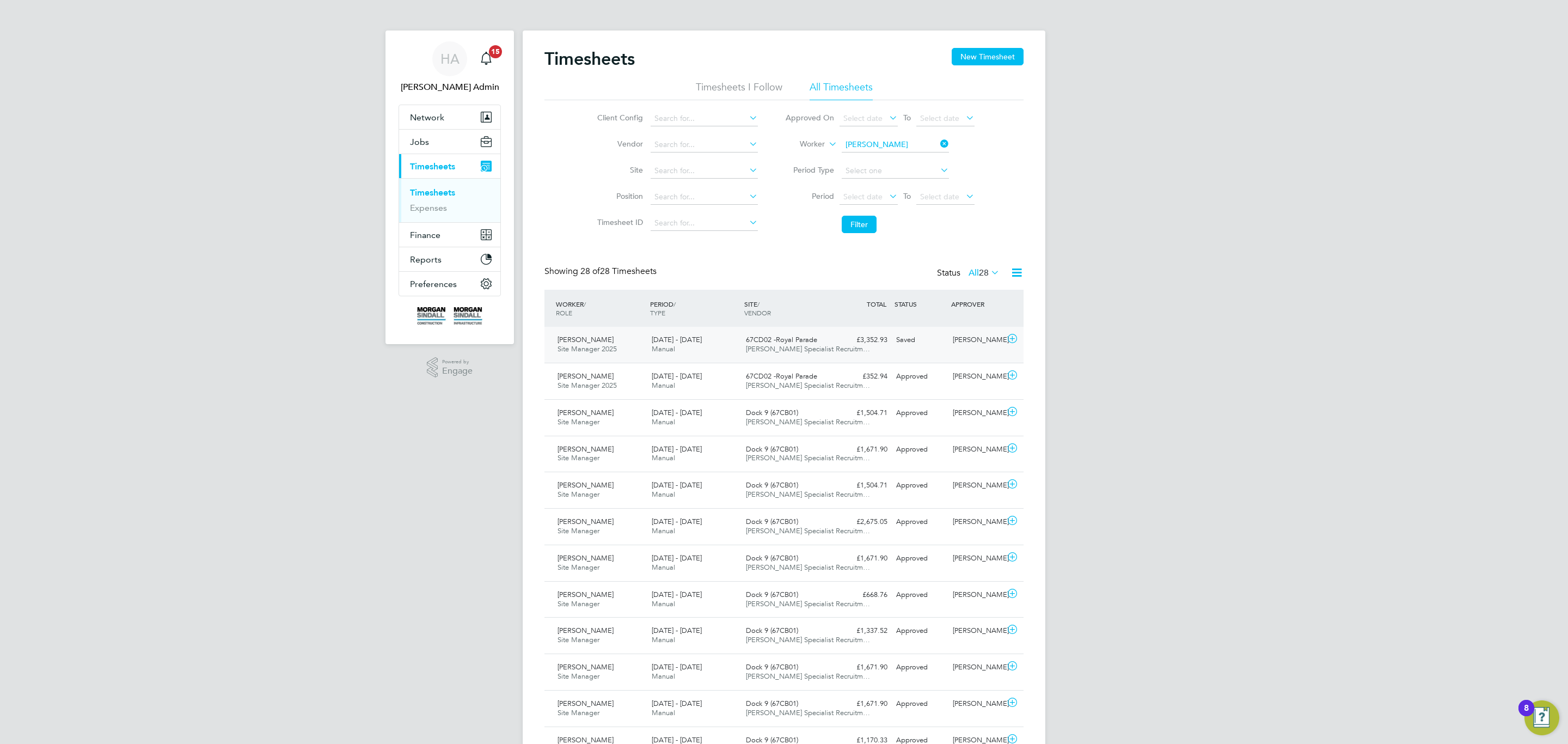
click at [812, 341] on span "67CD02 -Royal Parade" at bounding box center [782, 339] width 71 height 9
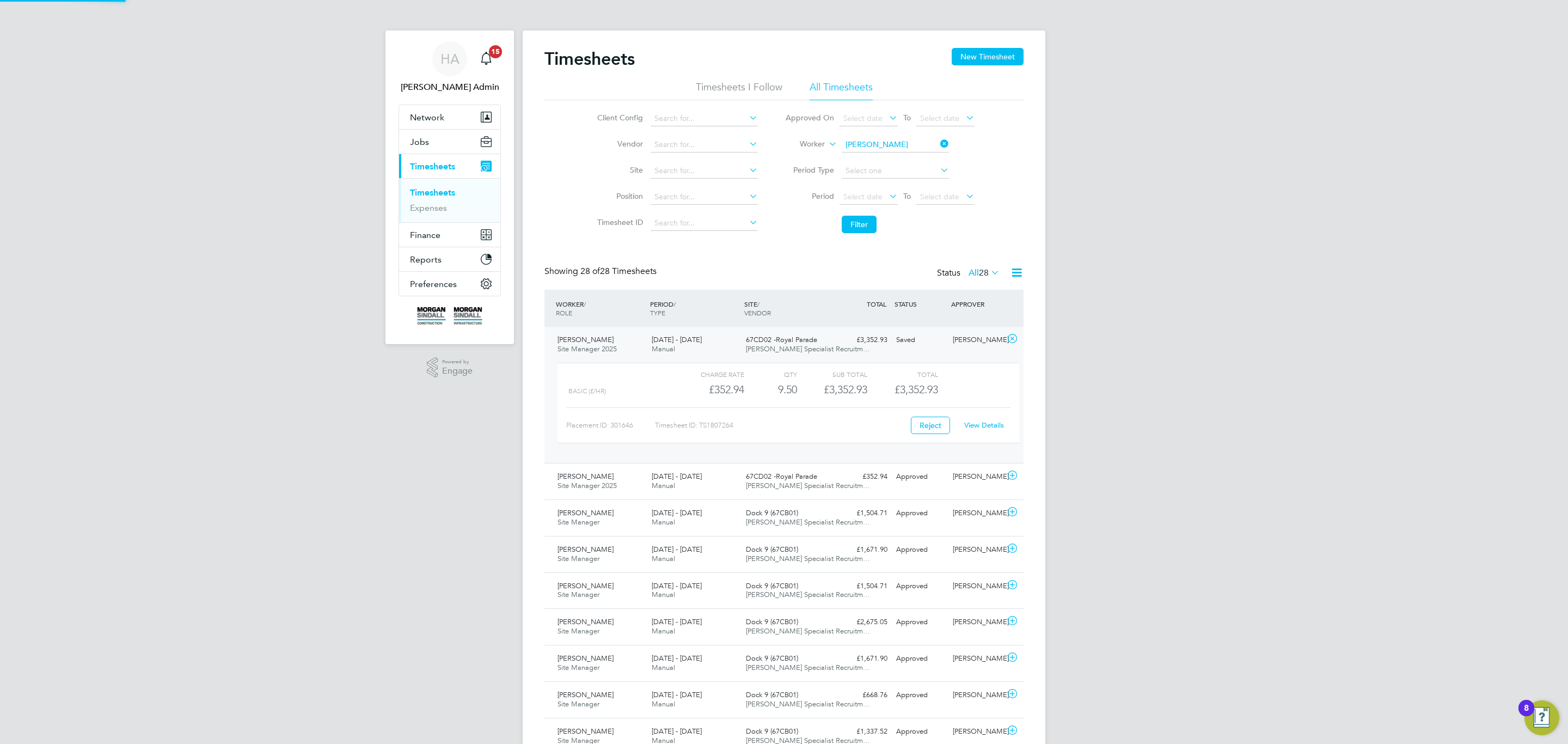
click at [812, 342] on span "67CD02 -Royal Parade" at bounding box center [782, 339] width 71 height 9
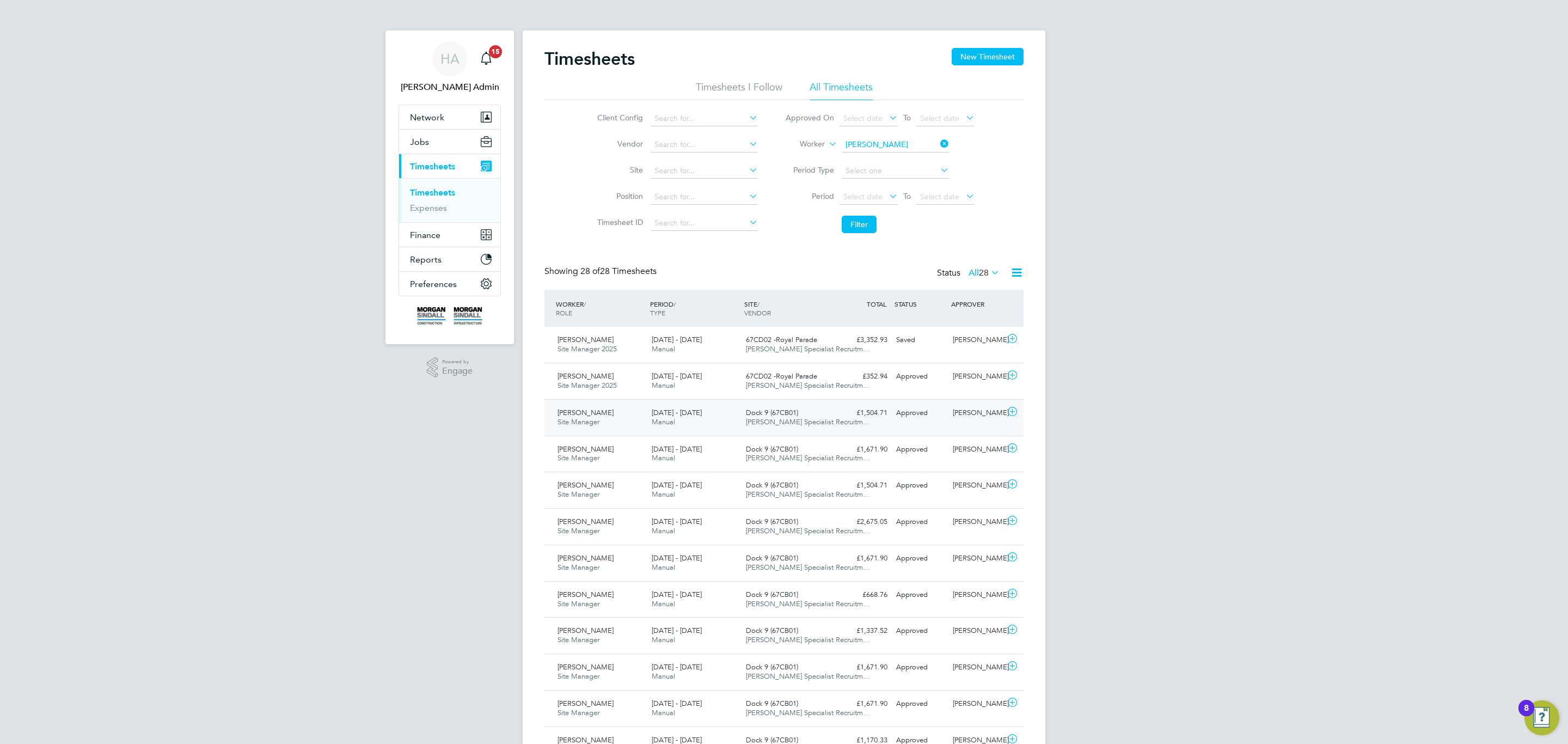
click at [793, 410] on span "Dock 9 (67CB01)" at bounding box center [772, 412] width 53 height 9
click at [807, 393] on div "67CD02 -Royal Parade Hays Specialist Recruitm…" at bounding box center [788, 382] width 95 height 27
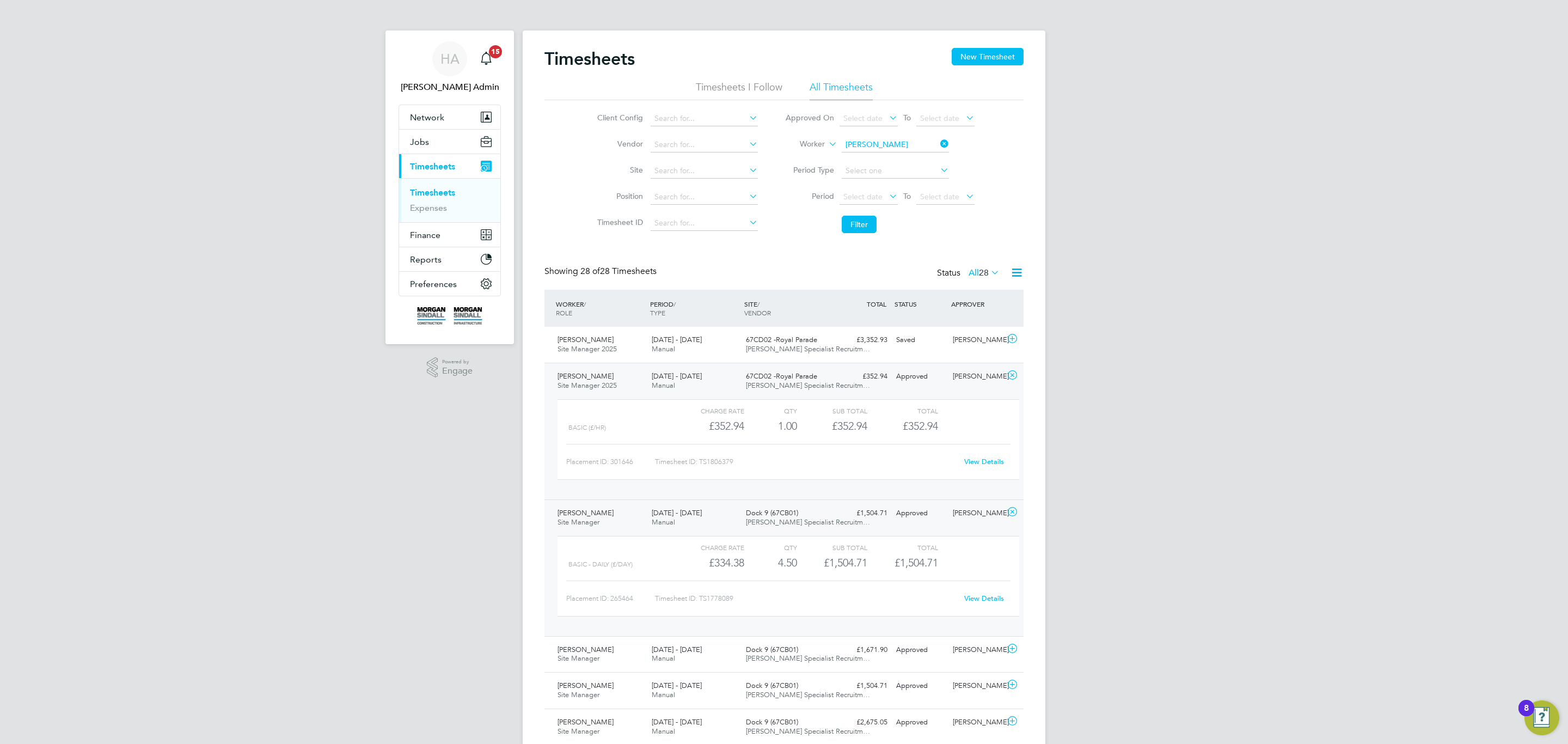
click at [980, 469] on div "View Details" at bounding box center [984, 462] width 53 height 18
click at [979, 463] on link "View Details" at bounding box center [984, 461] width 40 height 9
click at [980, 467] on div "View Details" at bounding box center [984, 462] width 53 height 18
click at [980, 463] on link "View Details" at bounding box center [984, 461] width 40 height 9
click at [893, 137] on input at bounding box center [895, 145] width 107 height 15
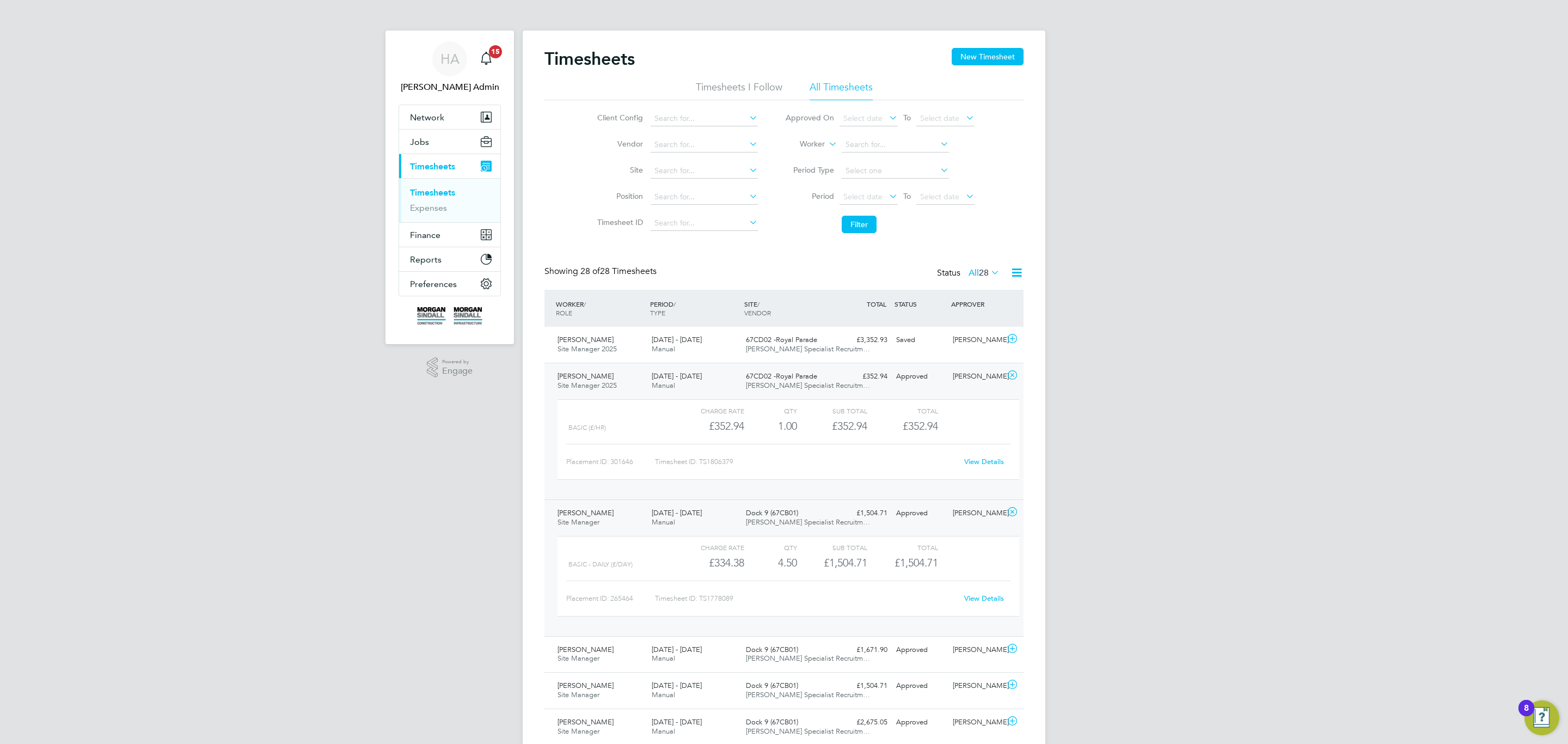
click at [838, 383] on div "£352.94 Approved" at bounding box center [863, 377] width 57 height 18
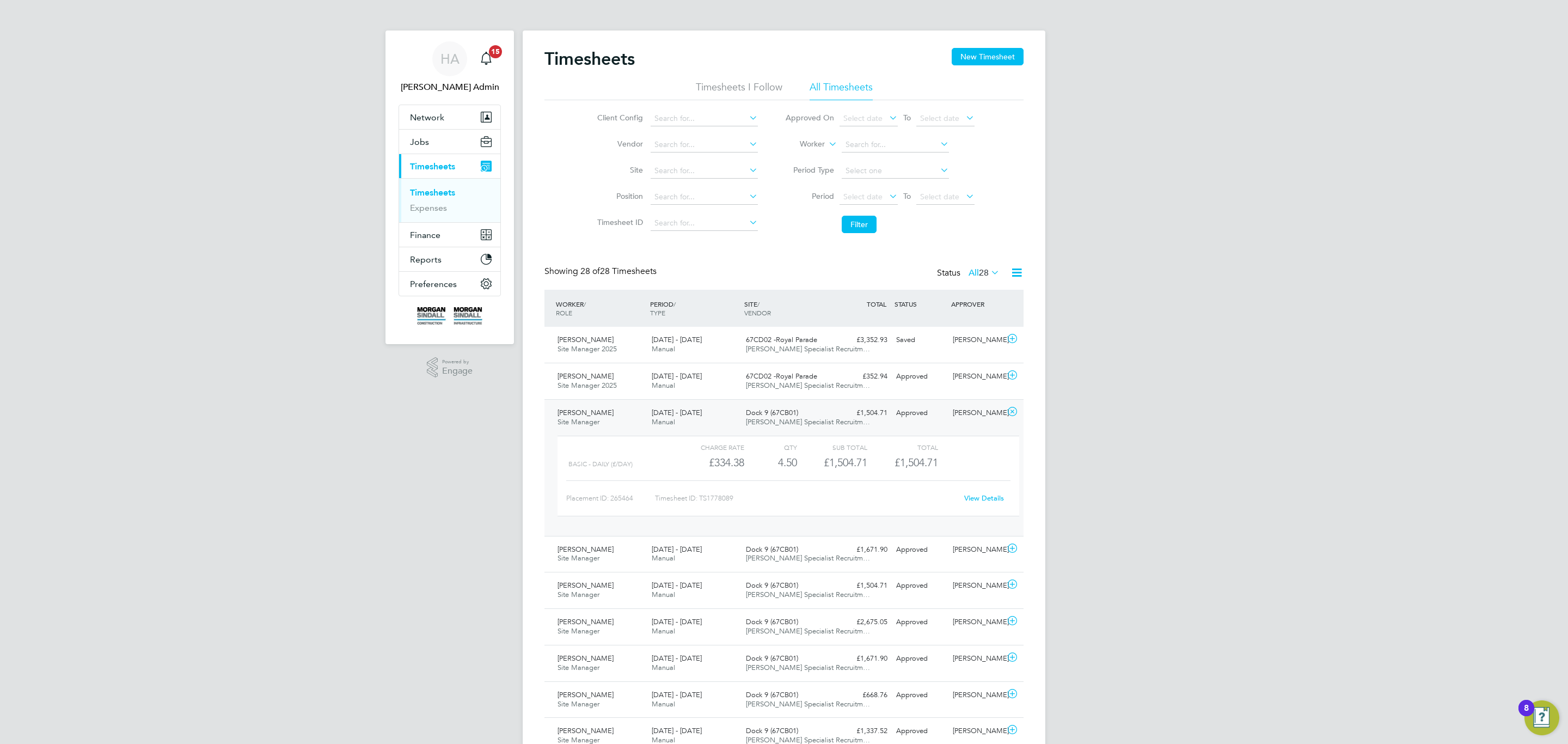
click at [843, 410] on div "£1,504.71 Approved" at bounding box center [863, 413] width 57 height 18
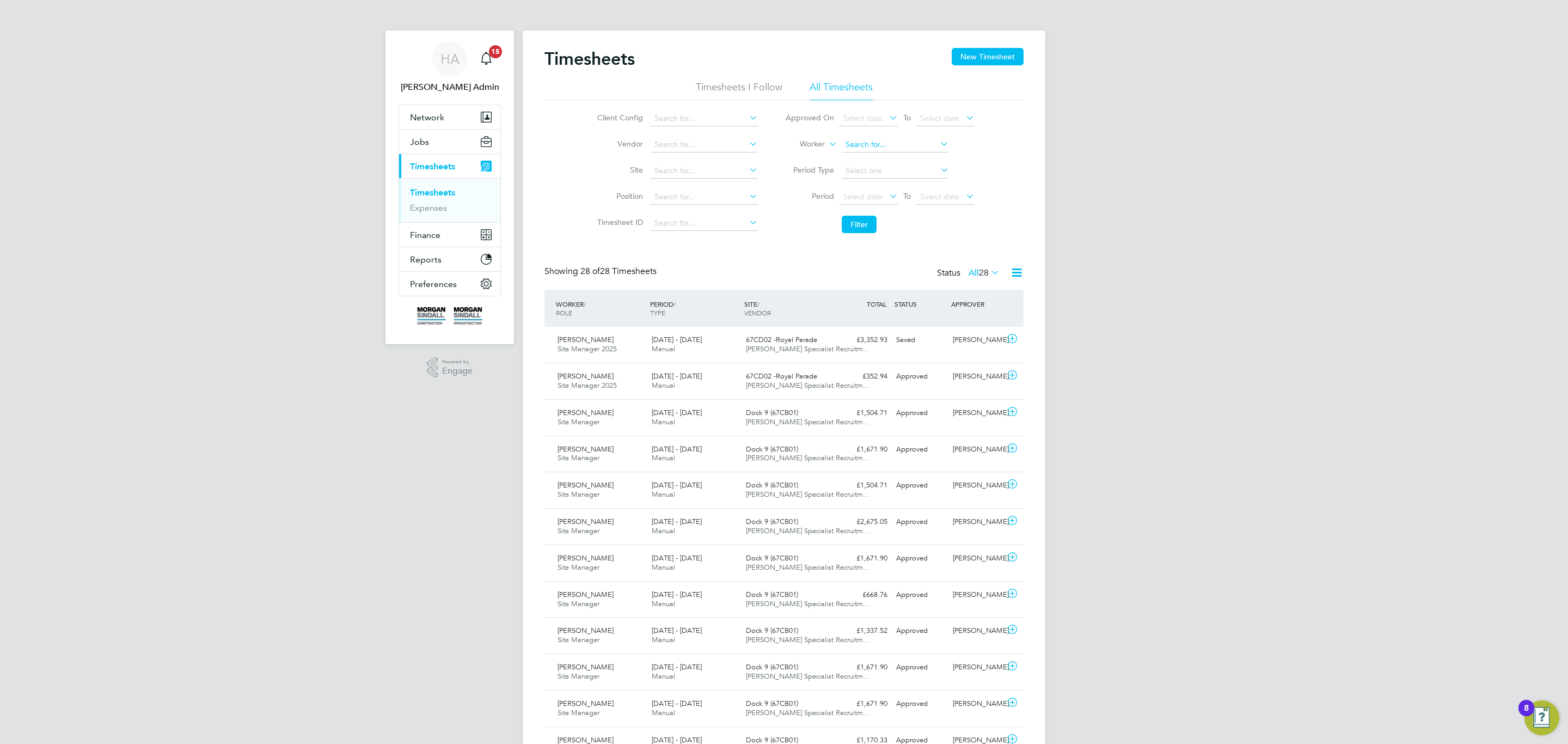
click at [853, 141] on input at bounding box center [895, 145] width 107 height 15
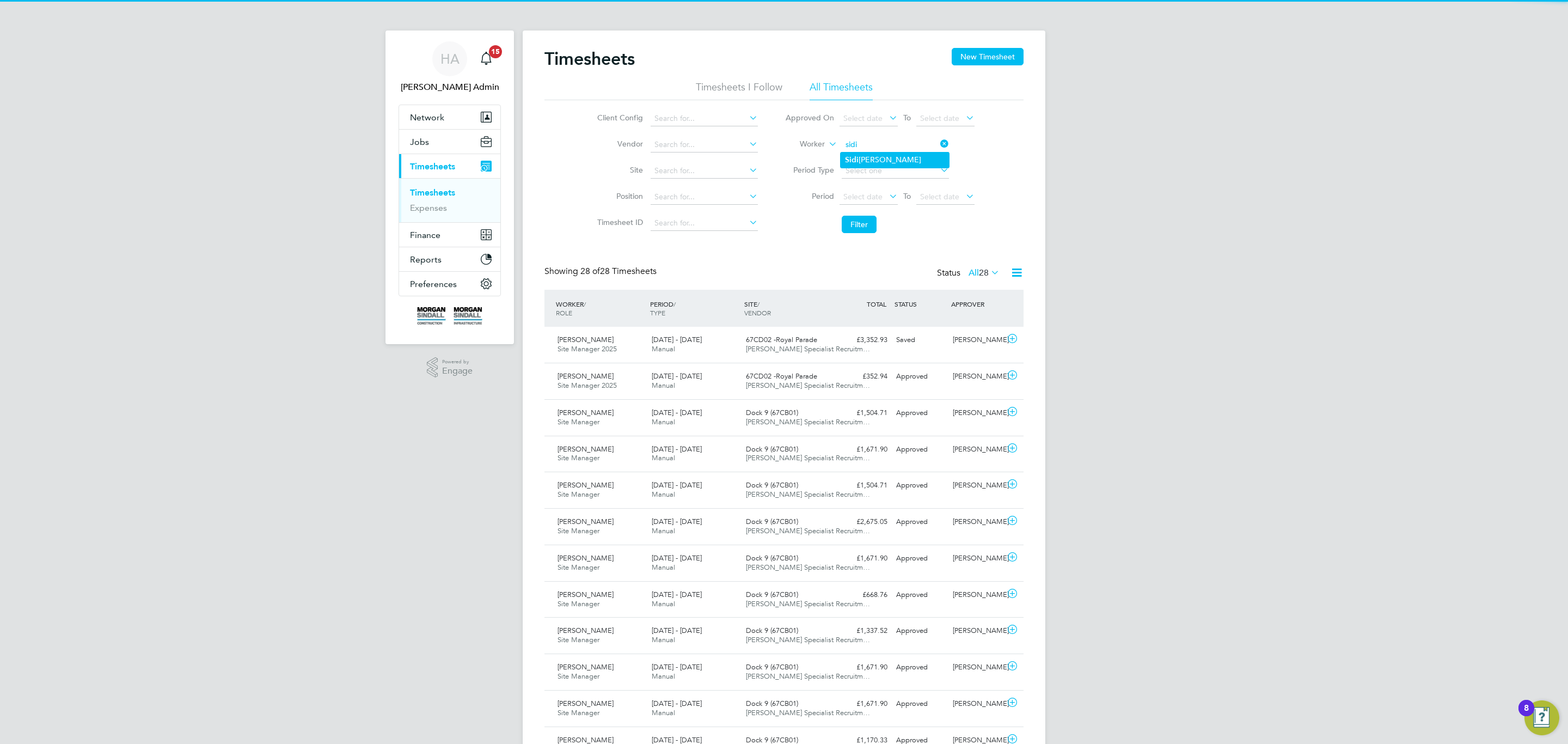
click at [892, 164] on li "Sidi Mohammed" at bounding box center [895, 160] width 108 height 15
type input "Sidi Mohammed"
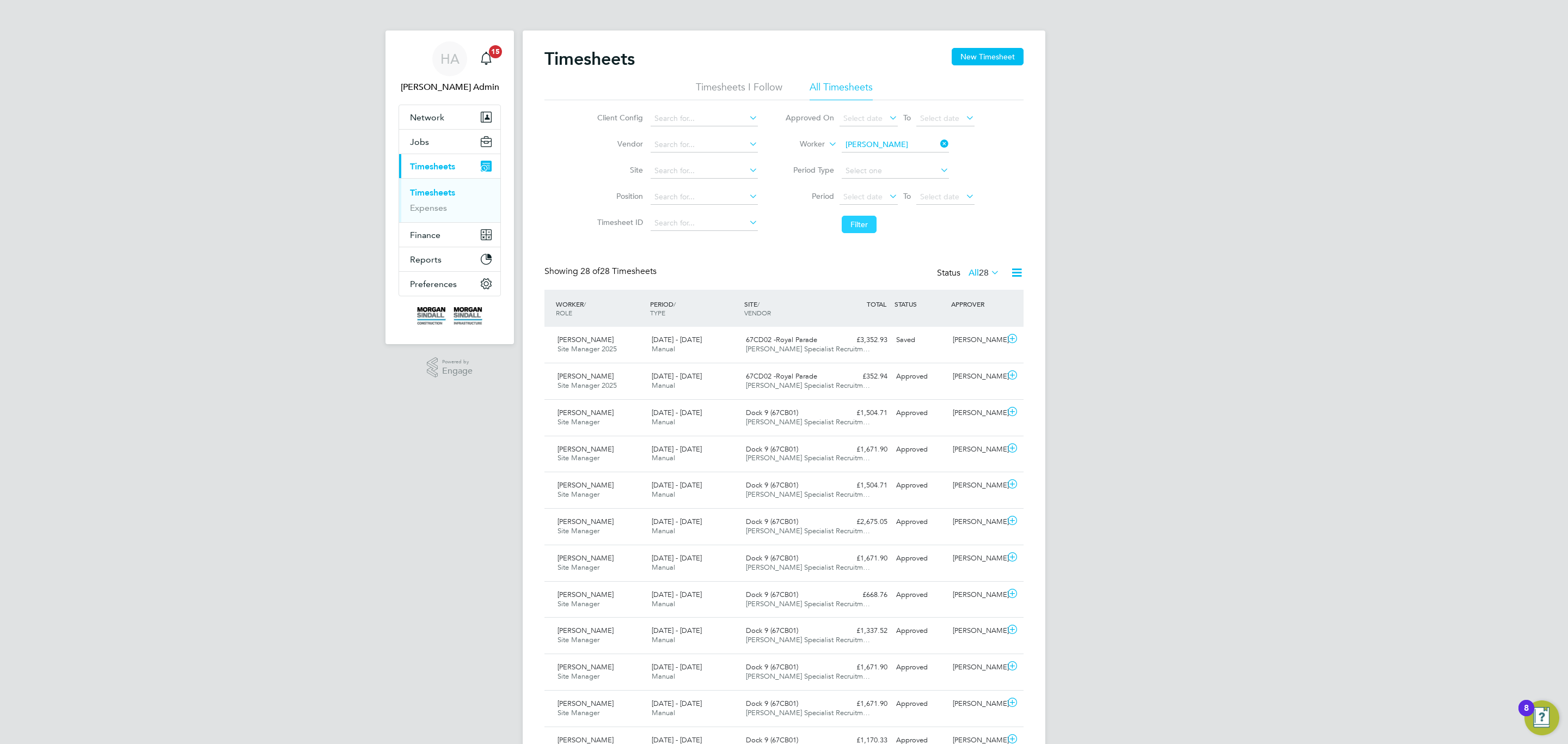
click at [858, 230] on button "Filter" at bounding box center [858, 225] width 35 height 18
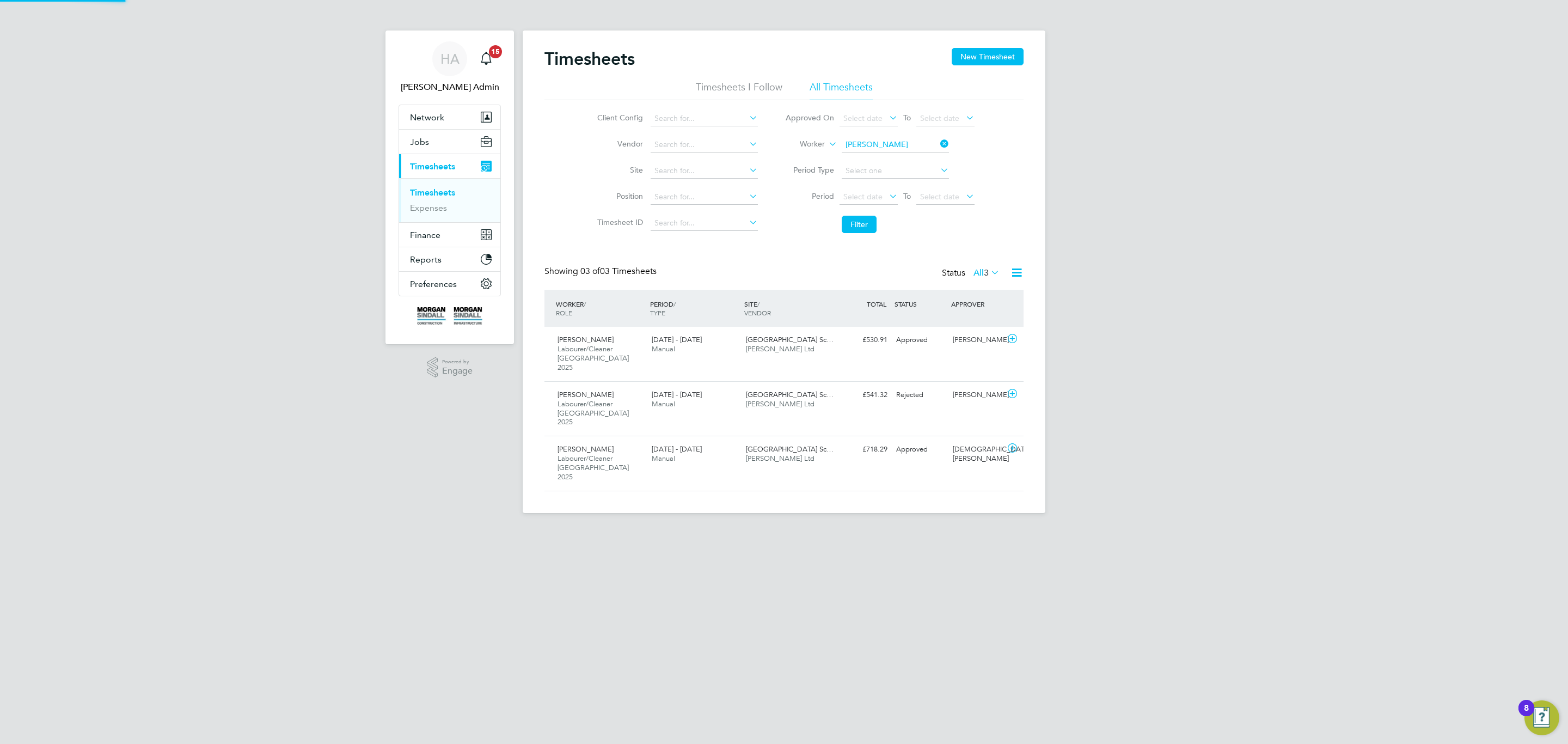
scroll to position [36, 95]
click at [819, 390] on span "Preston Park Primary Sc…" at bounding box center [790, 394] width 87 height 9
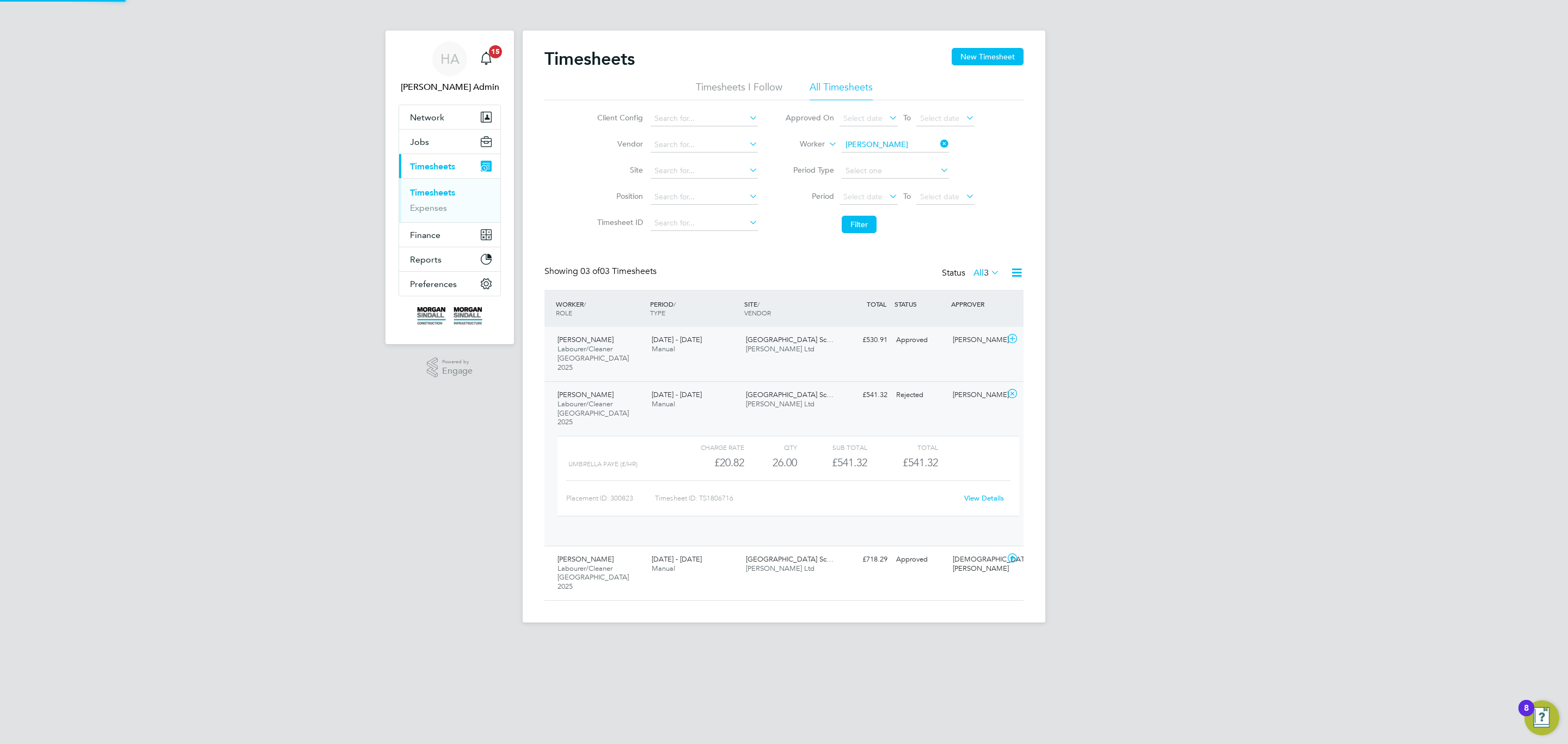
scroll to position [18, 106]
click at [851, 341] on div "£530.91 Approved" at bounding box center [863, 340] width 57 height 18
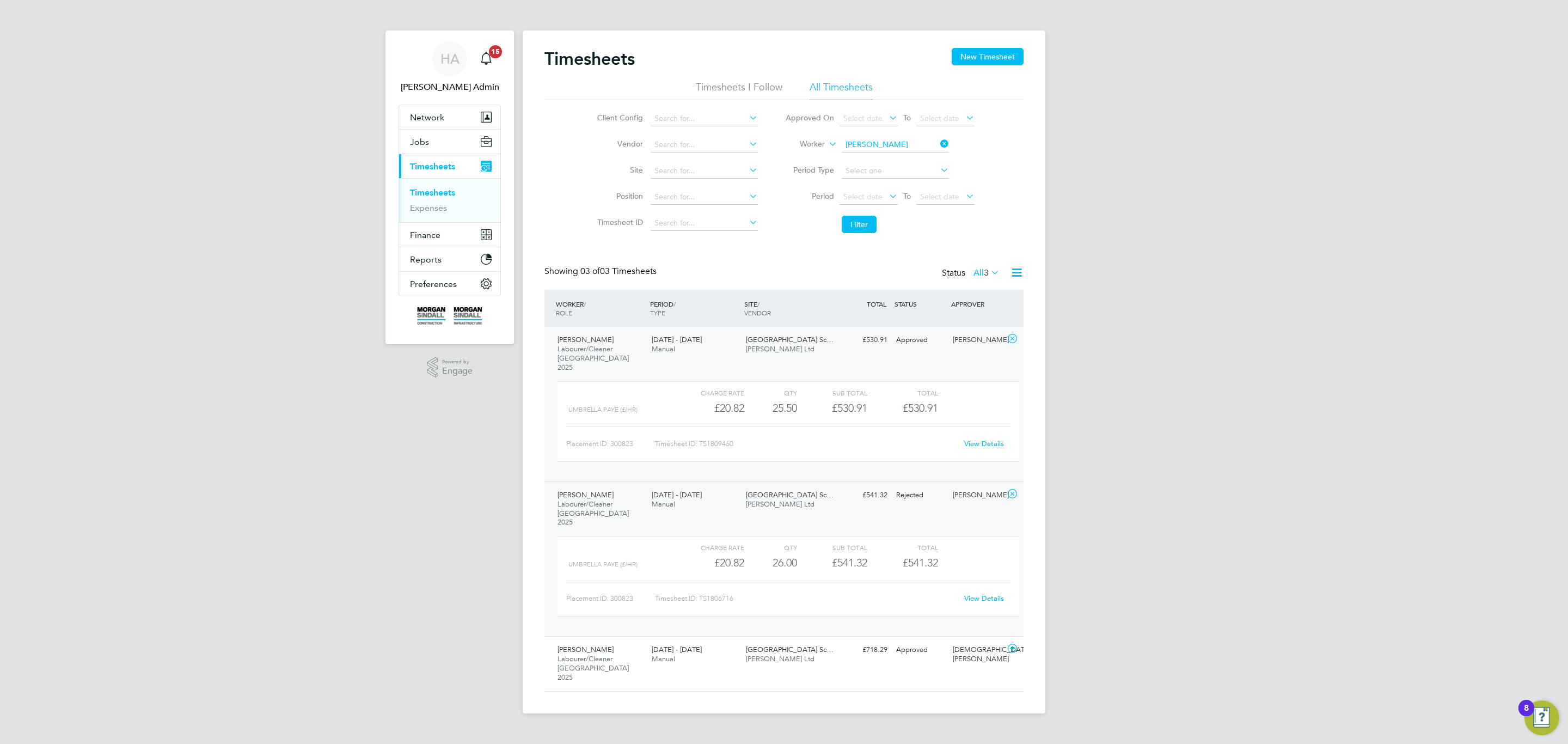
click at [985, 442] on div "View Details" at bounding box center [984, 444] width 53 height 18
click at [985, 439] on link "View Details" at bounding box center [984, 443] width 40 height 9
click at [988, 594] on link "View Details" at bounding box center [984, 598] width 40 height 9
click at [969, 594] on link "View Details" at bounding box center [984, 598] width 40 height 9
drag, startPoint x: 985, startPoint y: 427, endPoint x: 979, endPoint y: 439, distance: 13.4
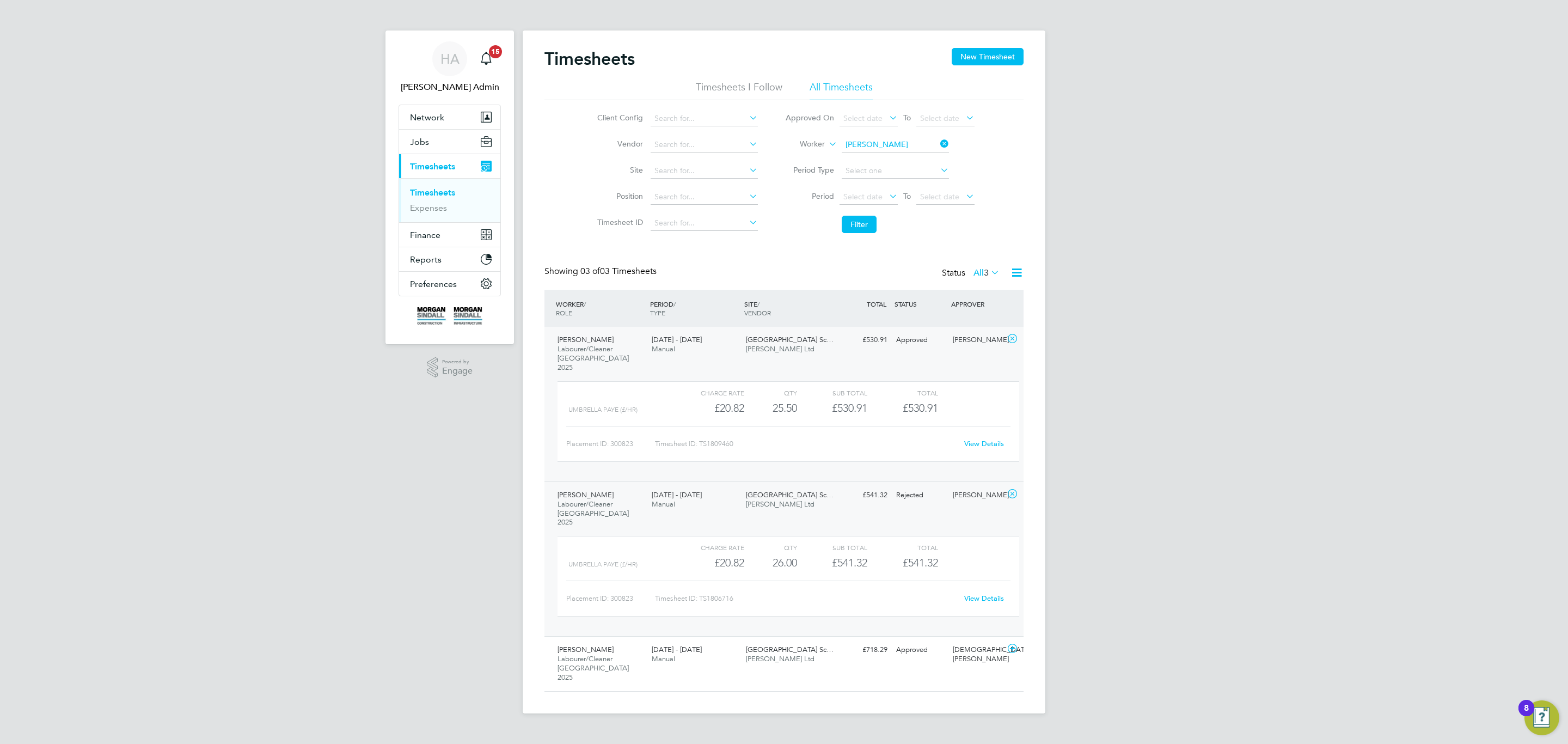
click at [983, 435] on div "View Details" at bounding box center [984, 444] width 53 height 18
click at [979, 439] on link "View Details" at bounding box center [984, 443] width 40 height 9
click at [415, 150] on button "Jobs" at bounding box center [449, 142] width 101 height 24
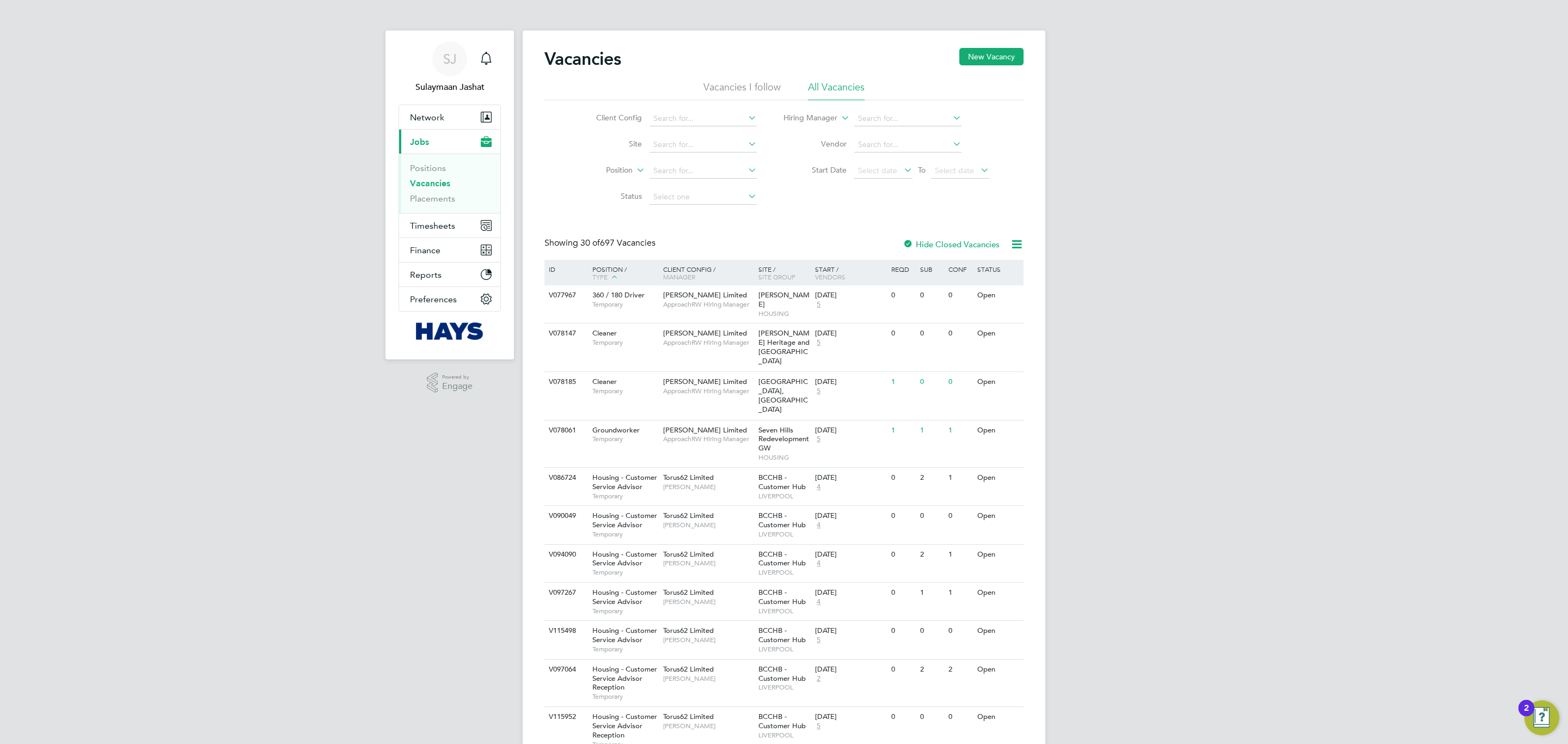
click at [434, 205] on ul "Positions Vacancies Placements" at bounding box center [449, 183] width 101 height 59
click at [435, 203] on link "Placements" at bounding box center [432, 198] width 45 height 11
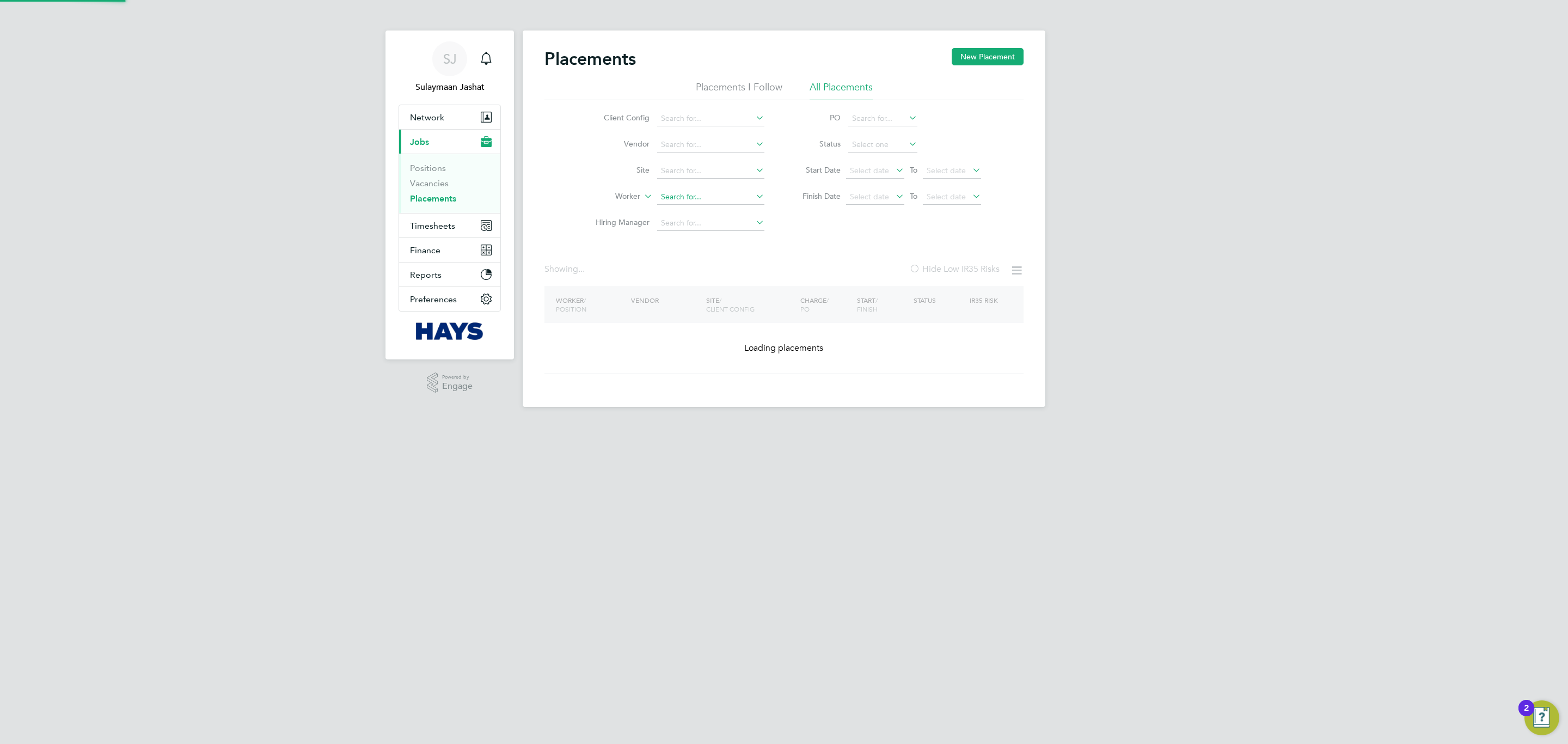
click at [688, 194] on input at bounding box center [710, 197] width 107 height 15
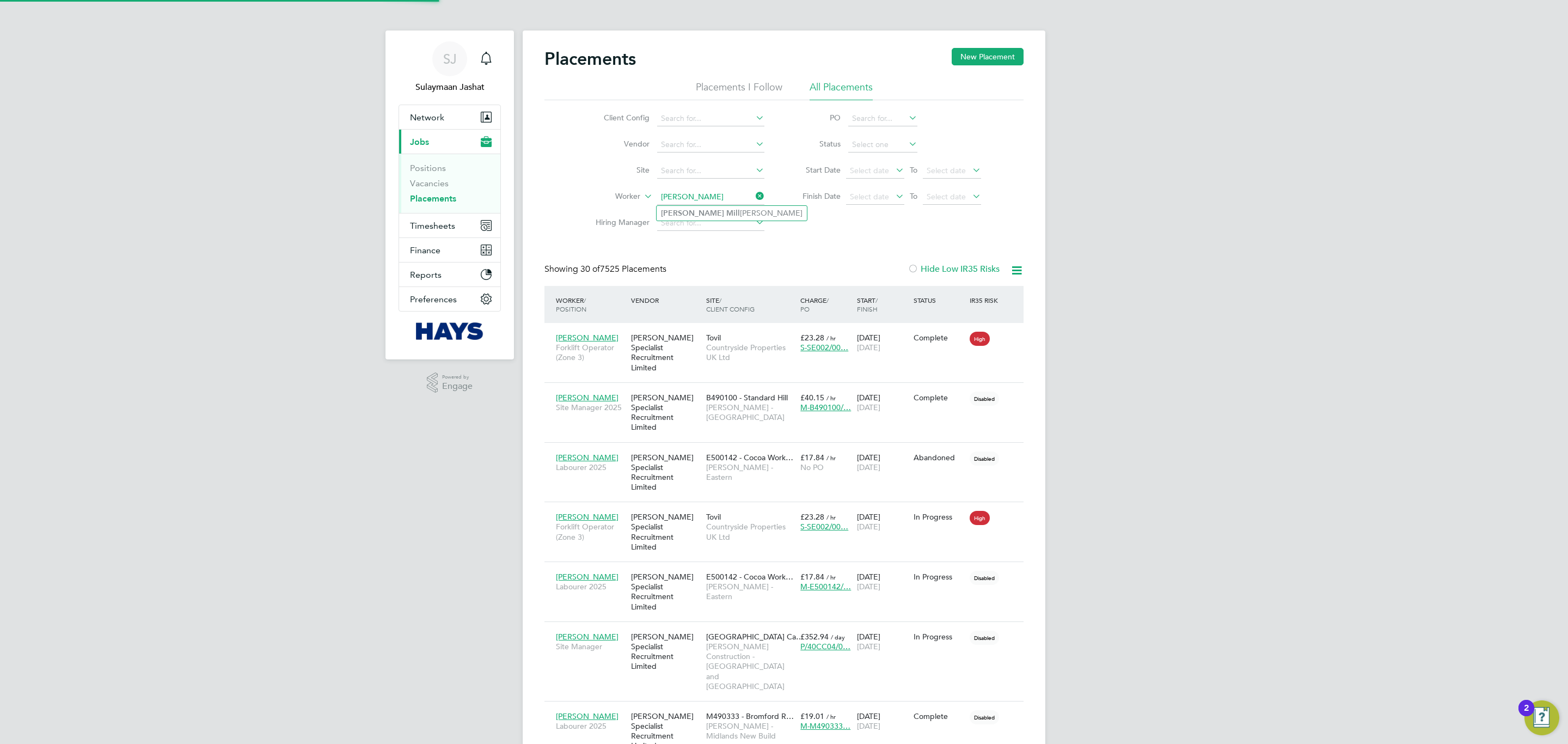
click at [726, 214] on li "[PERSON_NAME] Mill [PERSON_NAME]" at bounding box center [731, 213] width 150 height 15
type input "[PERSON_NAME]"
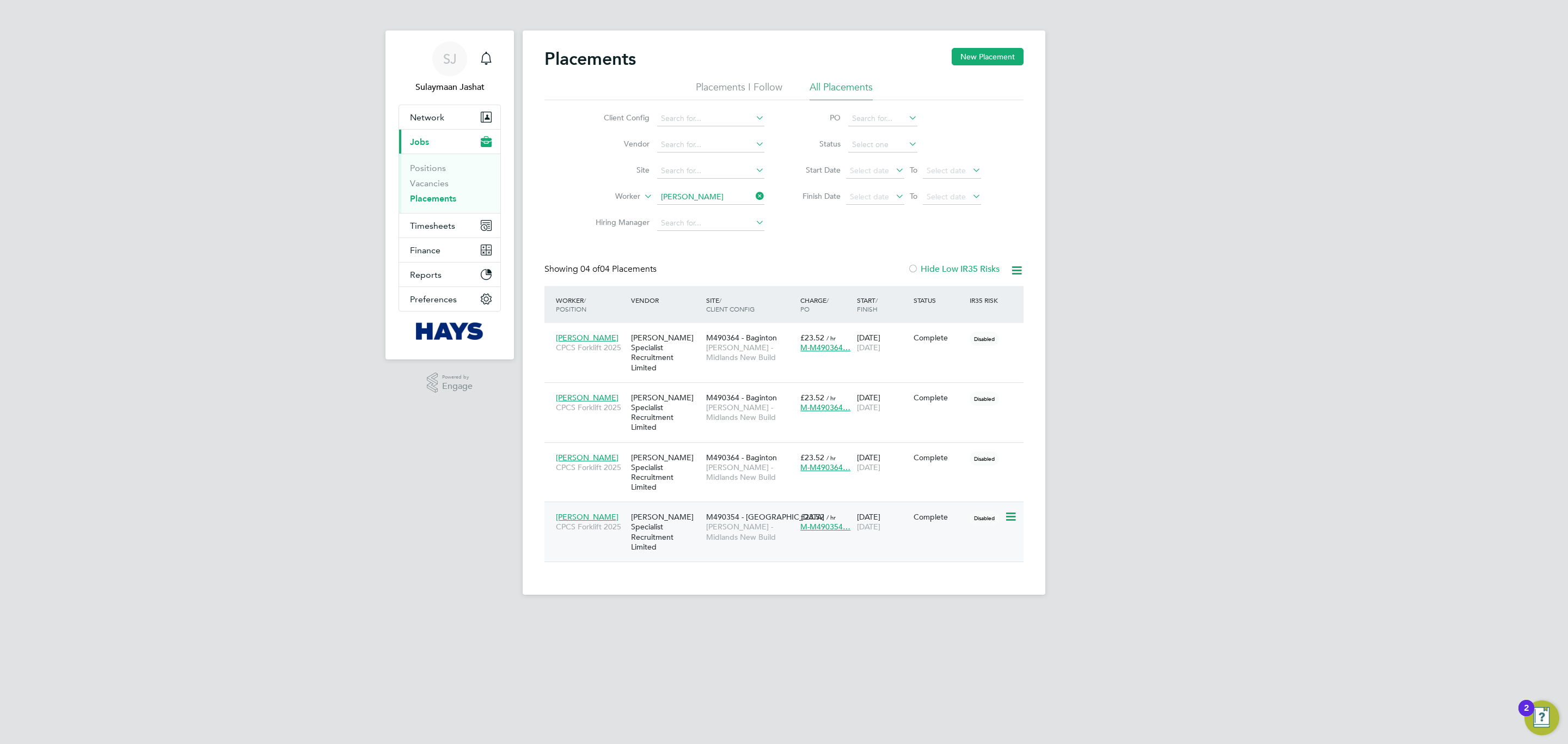
click at [708, 522] on span "[PERSON_NAME] - Midlands New Build" at bounding box center [750, 531] width 89 height 19
click at [717, 453] on span "M490364 - Baginton" at bounding box center [741, 458] width 71 height 10
click at [691, 506] on div "[PERSON_NAME] Specialist Recruitment Limited" at bounding box center [665, 531] width 75 height 51
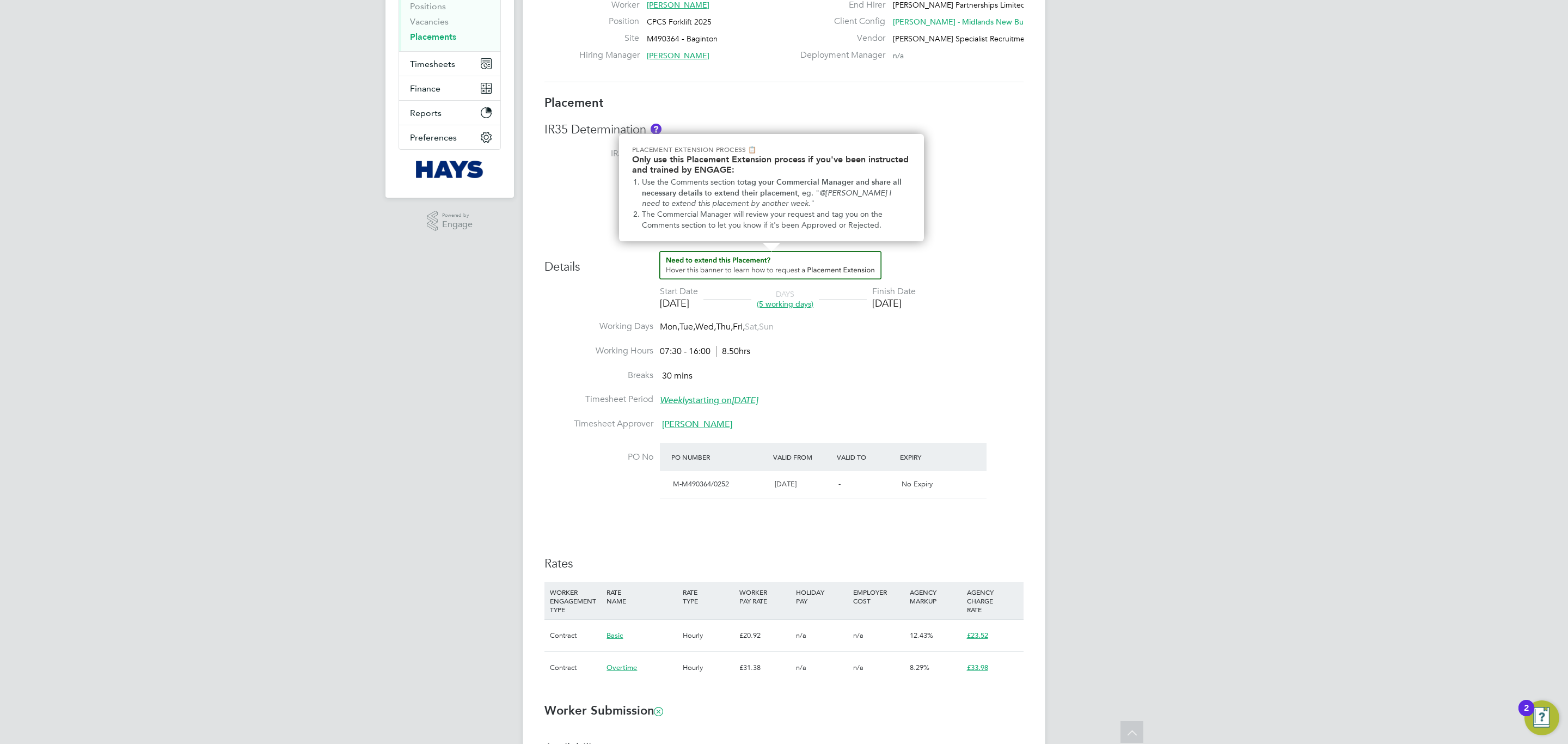
scroll to position [163, 0]
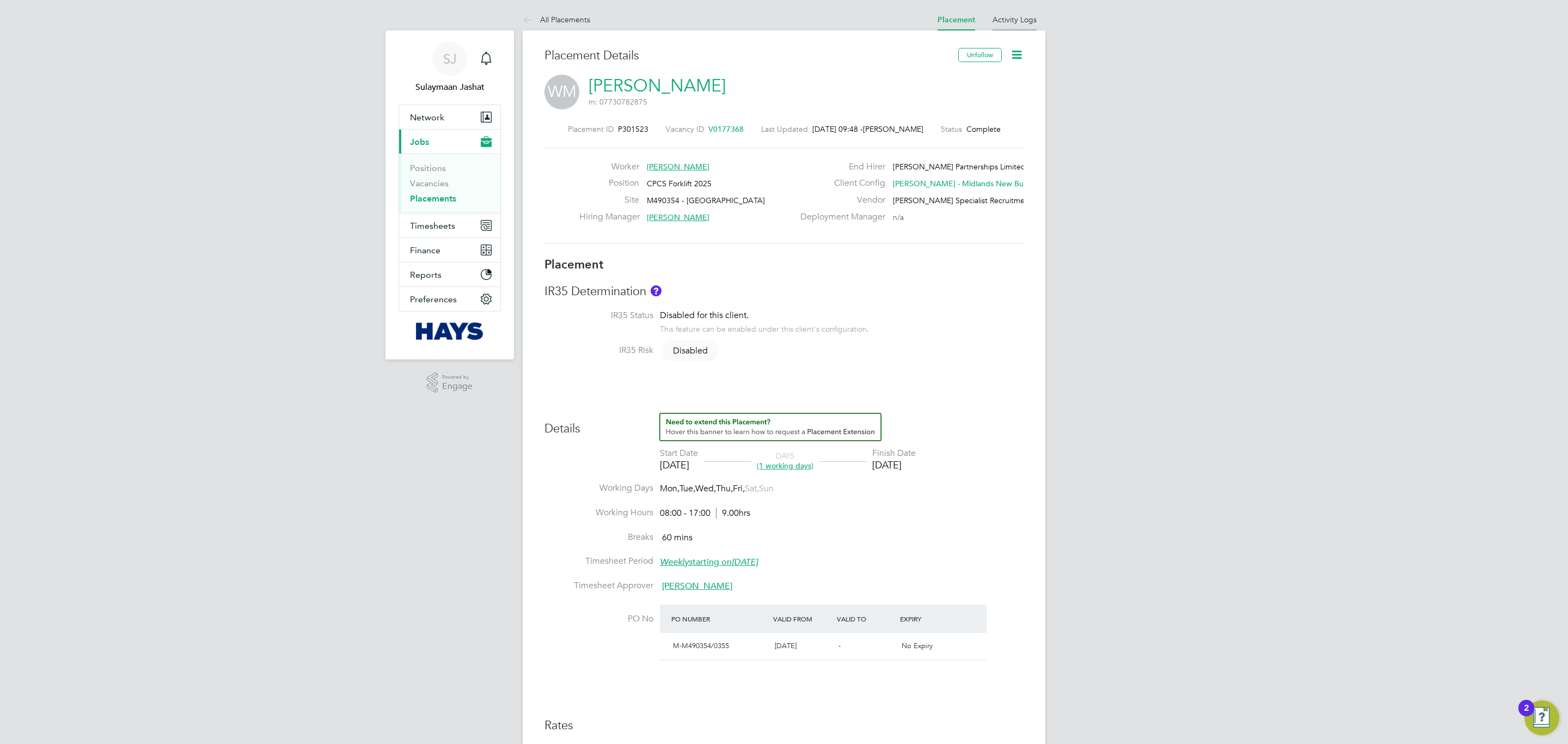
click at [1011, 23] on link "Activity Logs" at bounding box center [1014, 19] width 44 height 10
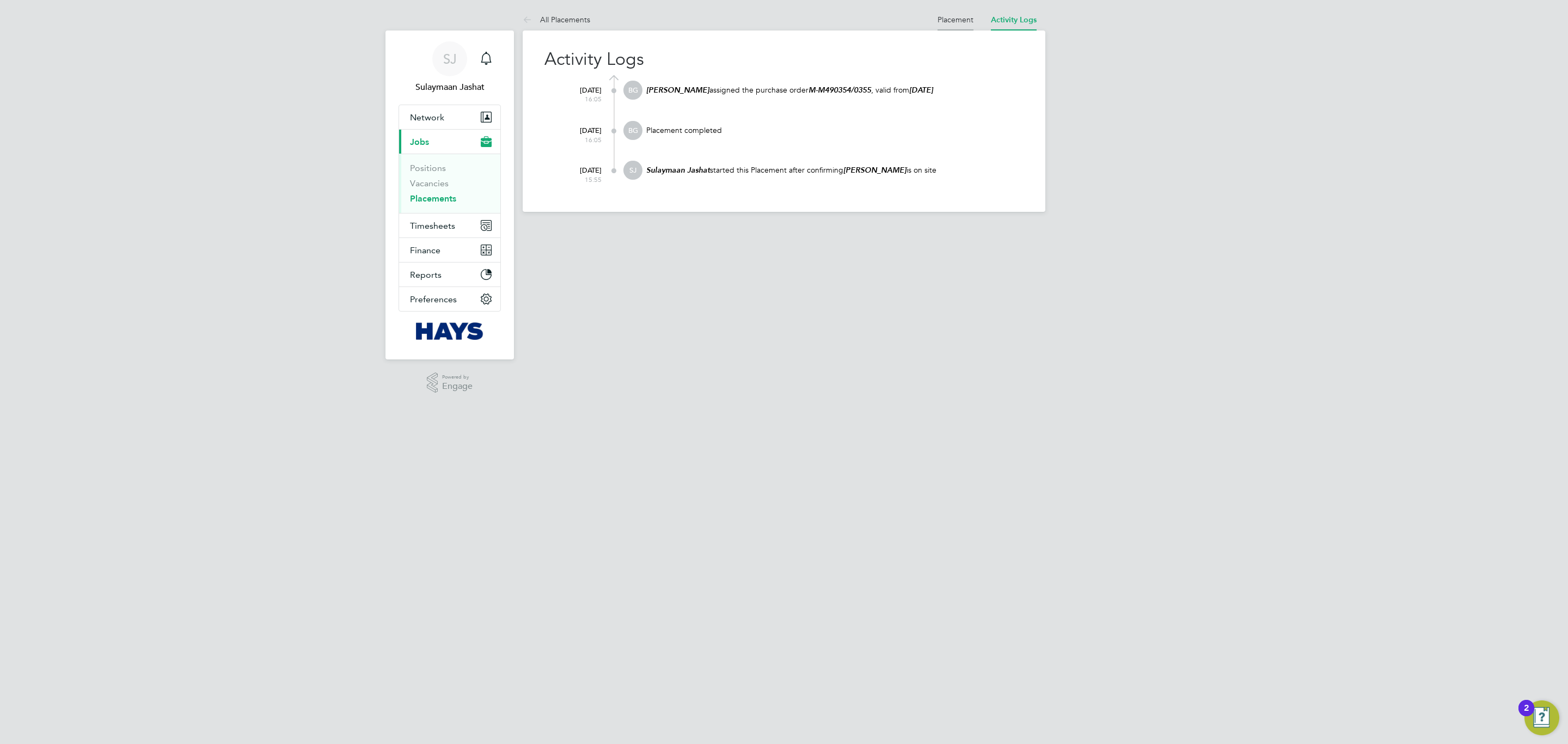
click at [958, 15] on link "Placement" at bounding box center [955, 19] width 36 height 10
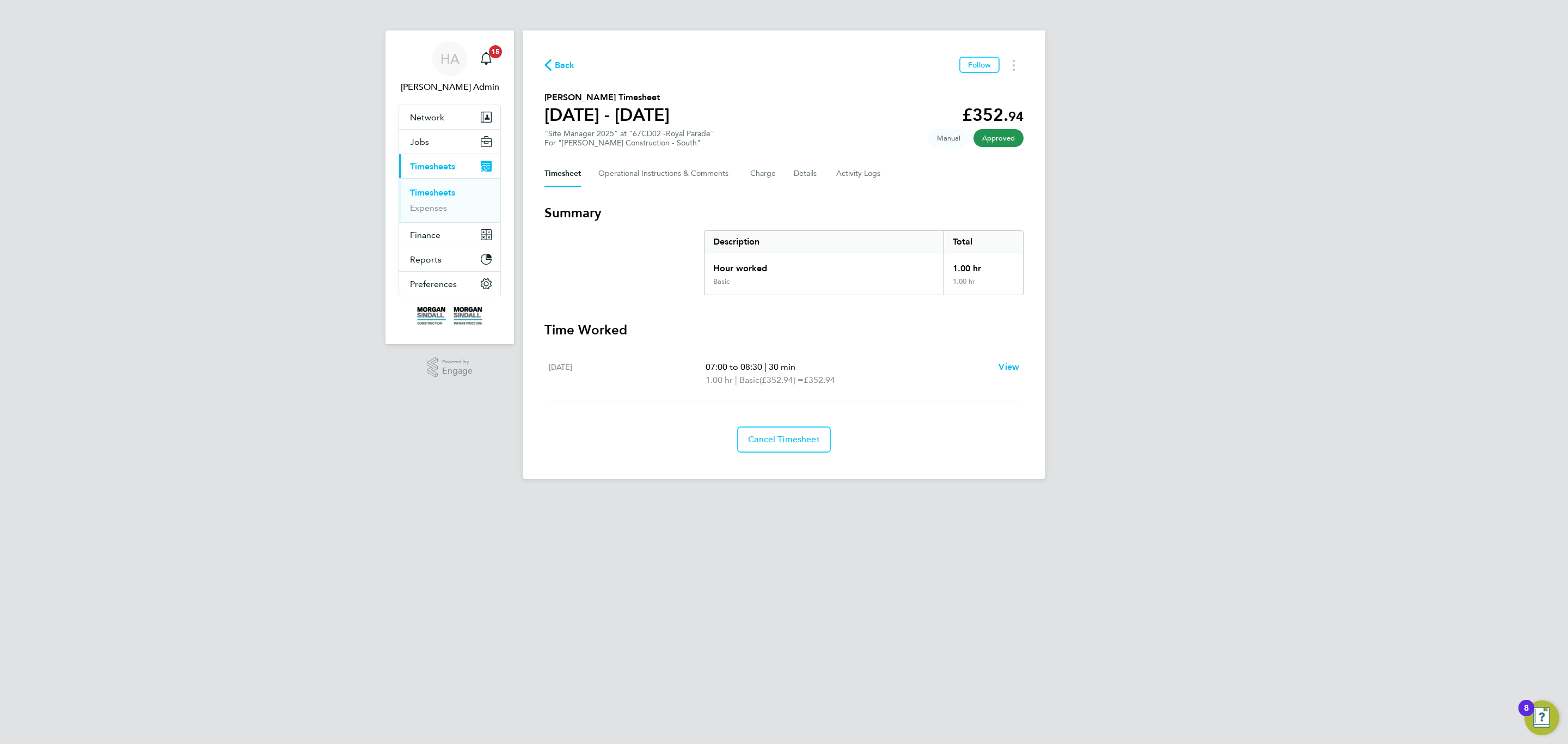
drag, startPoint x: 709, startPoint y: 379, endPoint x: 846, endPoint y: 395, distance: 137.9
click at [846, 395] on div "[DATE] 07:00 to 08:30 | 30 min 1.00 hr | Basic (£352.94) = £352.94 View" at bounding box center [784, 374] width 470 height 53
click at [871, 383] on p "1.00 hr | Basic (£352.94) = £352.94" at bounding box center [848, 380] width 285 height 13
click at [776, 442] on span "Cancel Timesheet" at bounding box center [783, 439] width 72 height 11
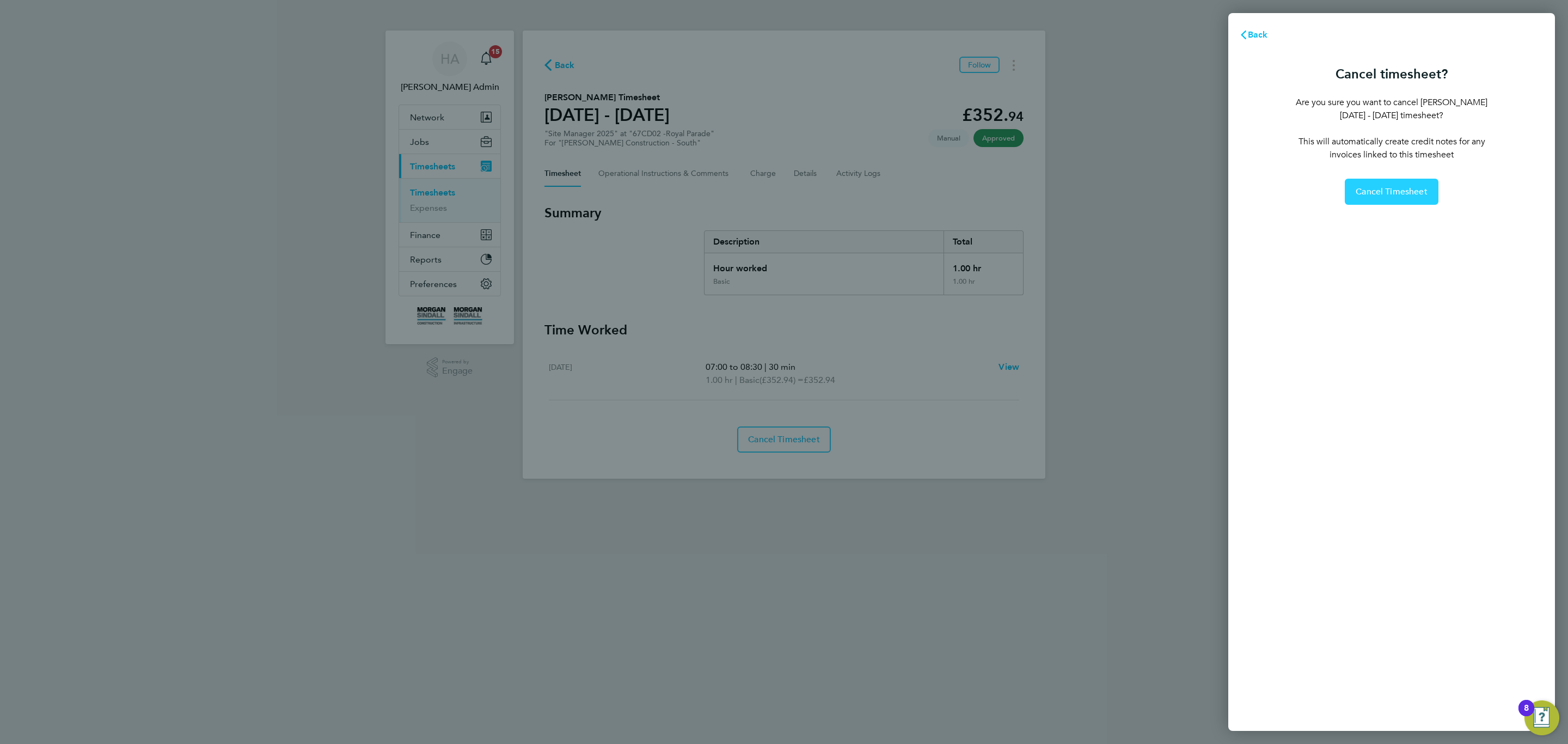
click at [1406, 197] on button "Cancel Timesheet" at bounding box center [1391, 192] width 94 height 26
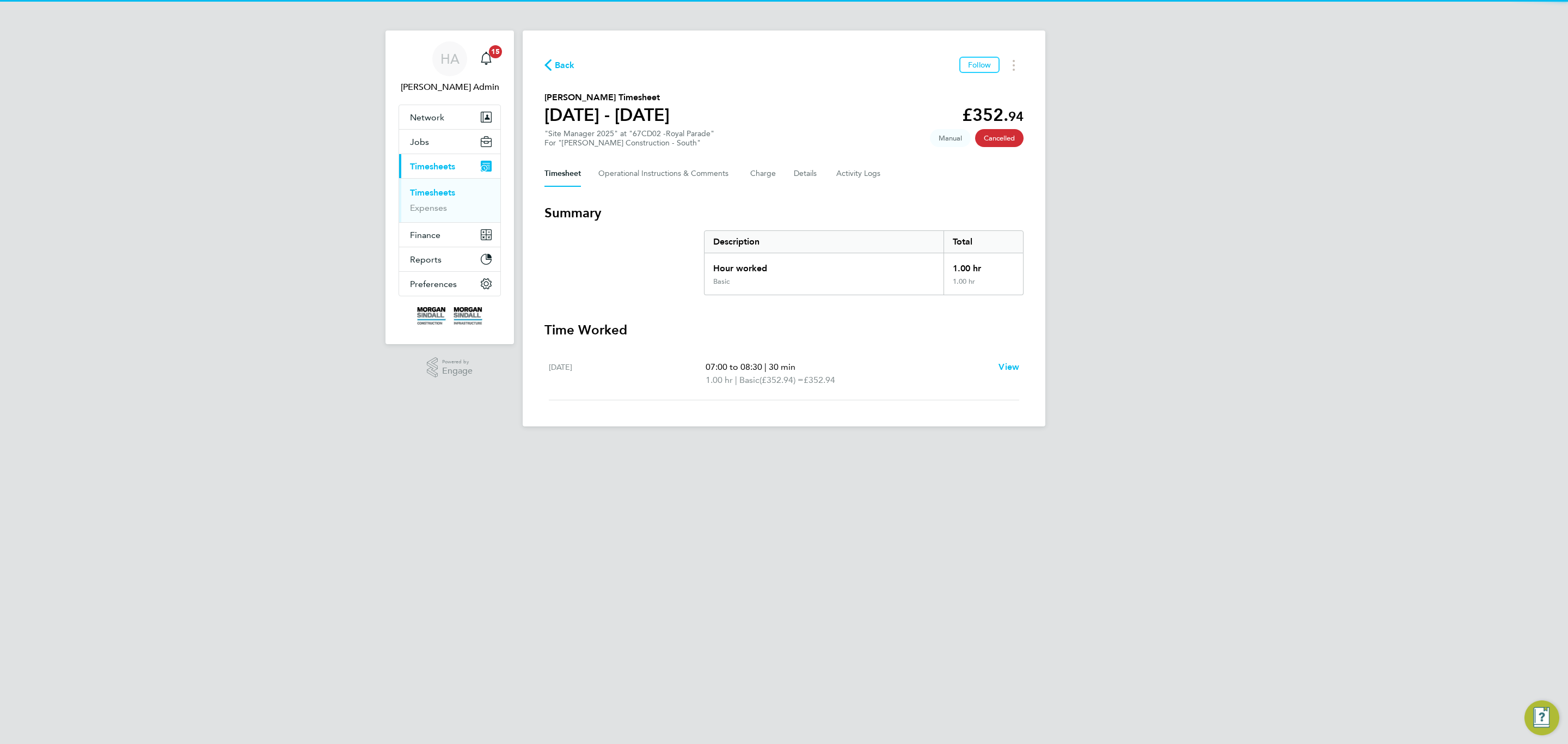
click at [689, 273] on section "Summary Description Total Hour worked 1.00 hr Basic 1.00 hr" at bounding box center [783, 250] width 479 height 91
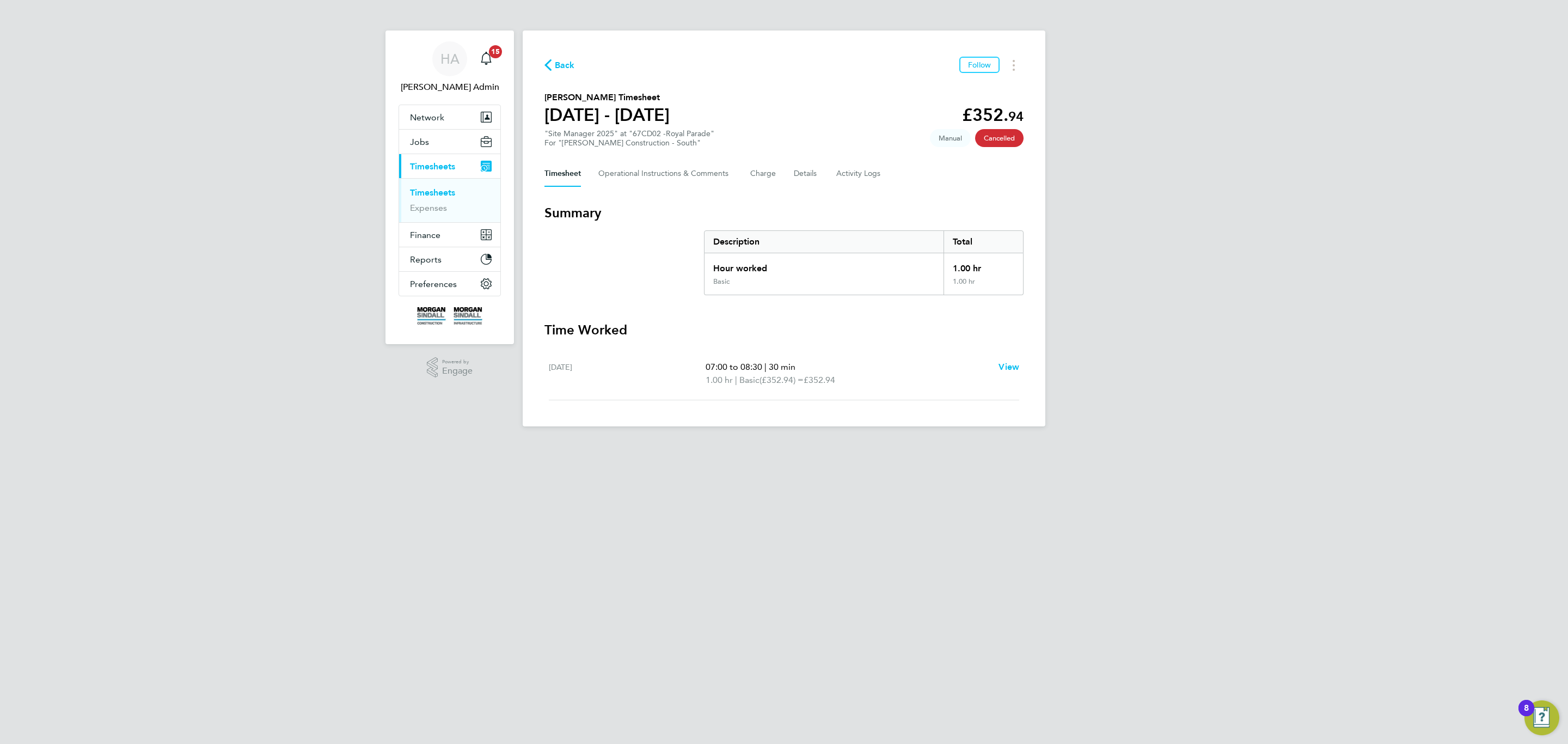
click at [436, 188] on link "Timesheets" at bounding box center [432, 192] width 45 height 11
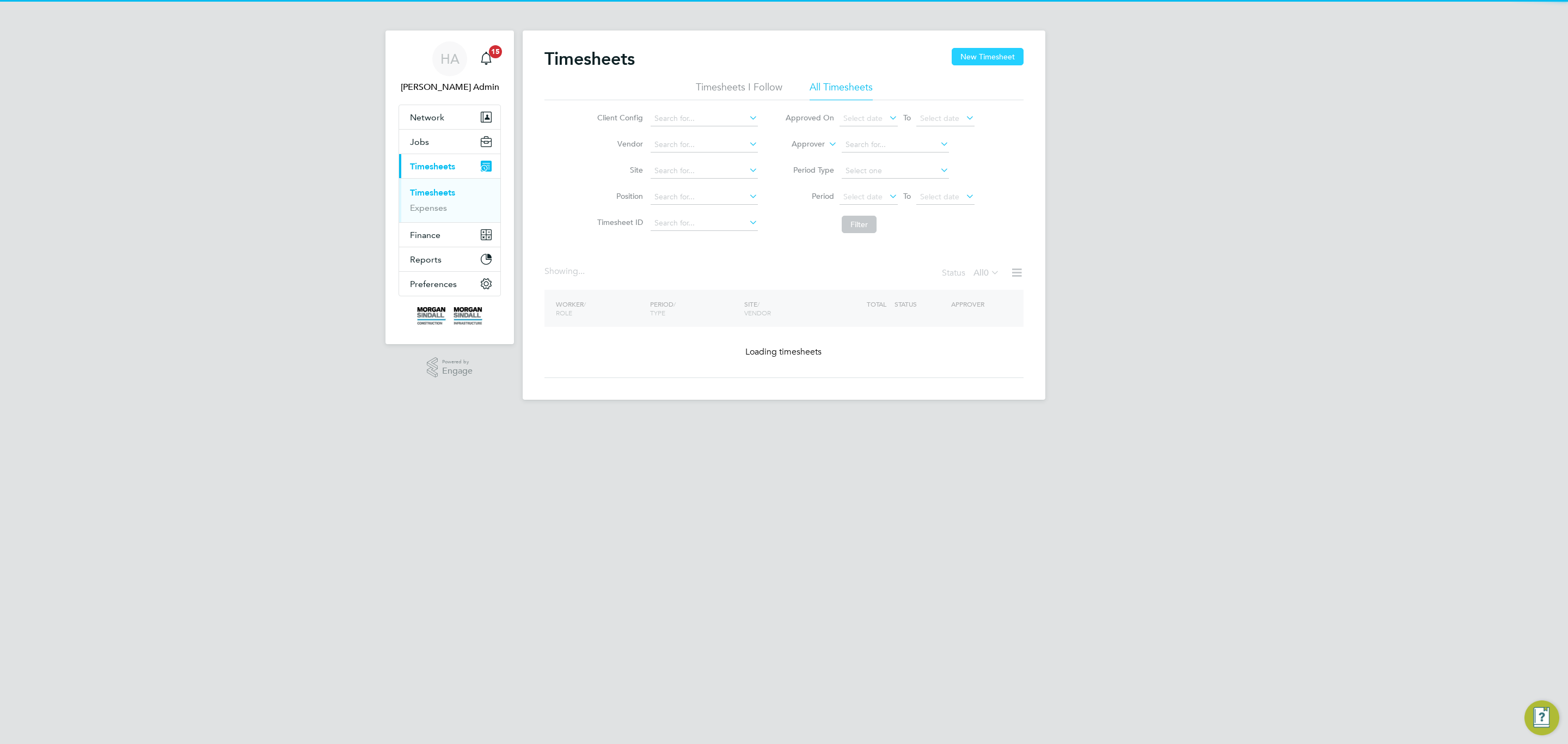
click at [997, 66] on button "New Timesheet" at bounding box center [987, 57] width 72 height 18
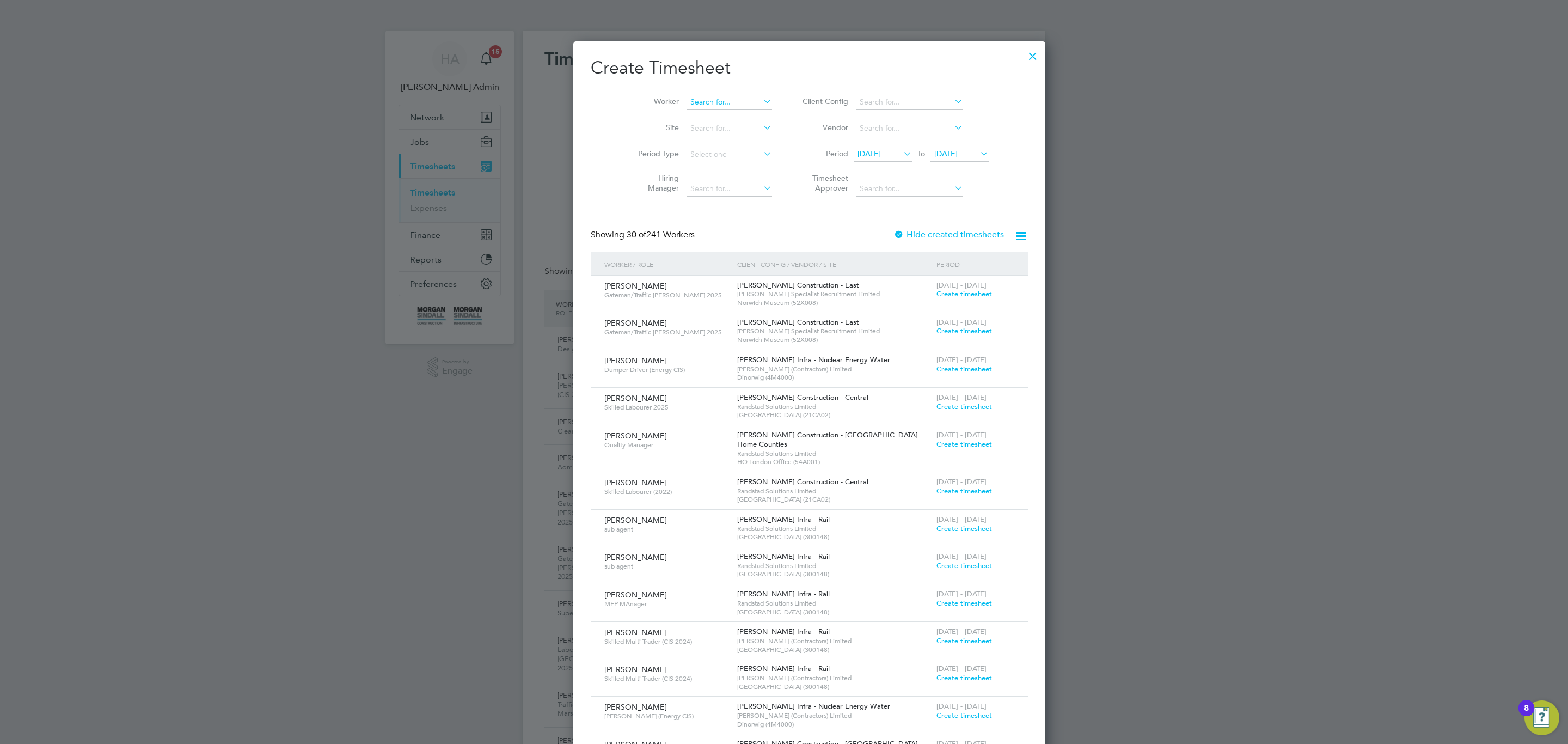
click at [719, 103] on input at bounding box center [729, 102] width 86 height 15
click at [718, 116] on li "Bradley Re ed" at bounding box center [706, 117] width 92 height 15
type input "Bradley Reed"
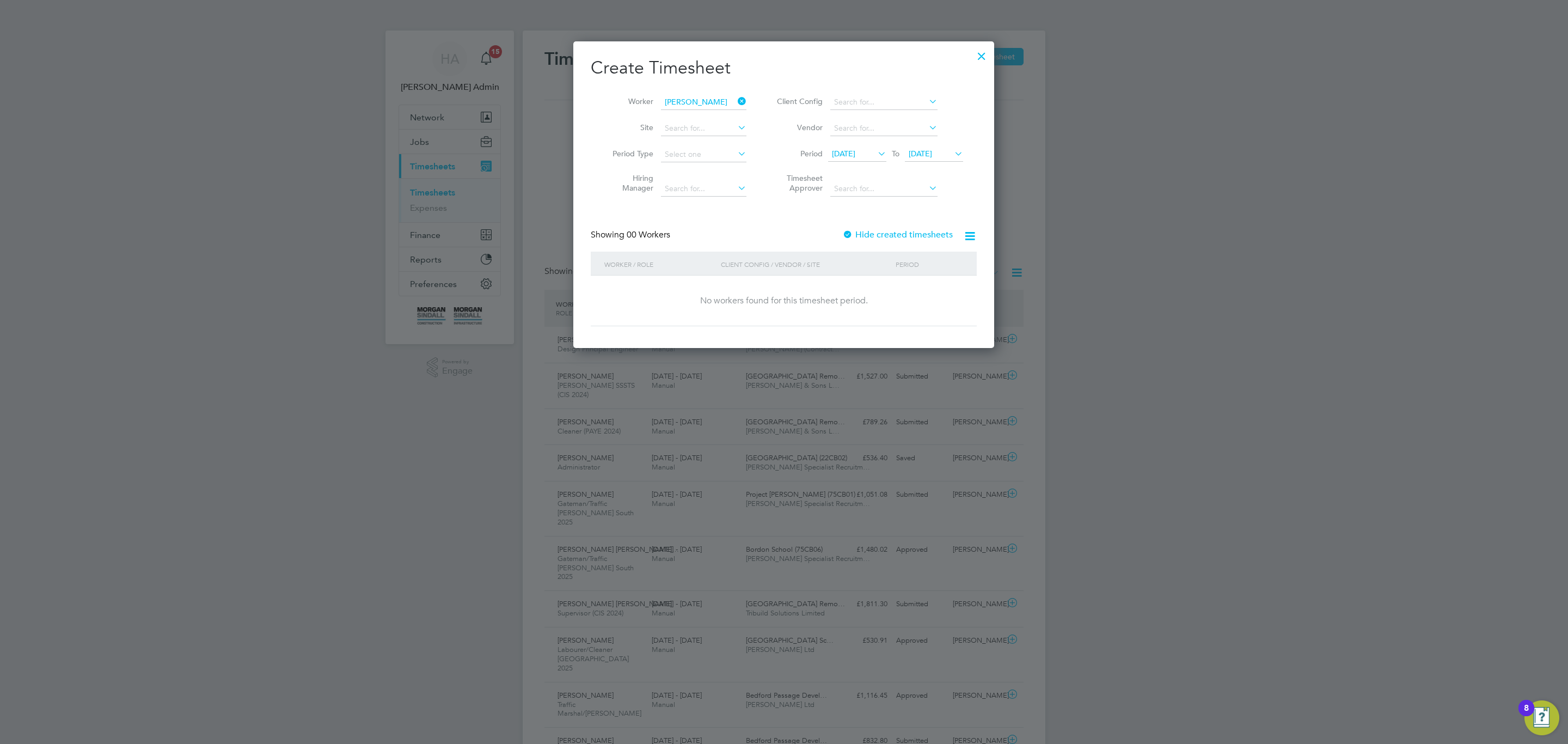
click at [925, 157] on span "20 Aug 2025" at bounding box center [920, 154] width 23 height 10
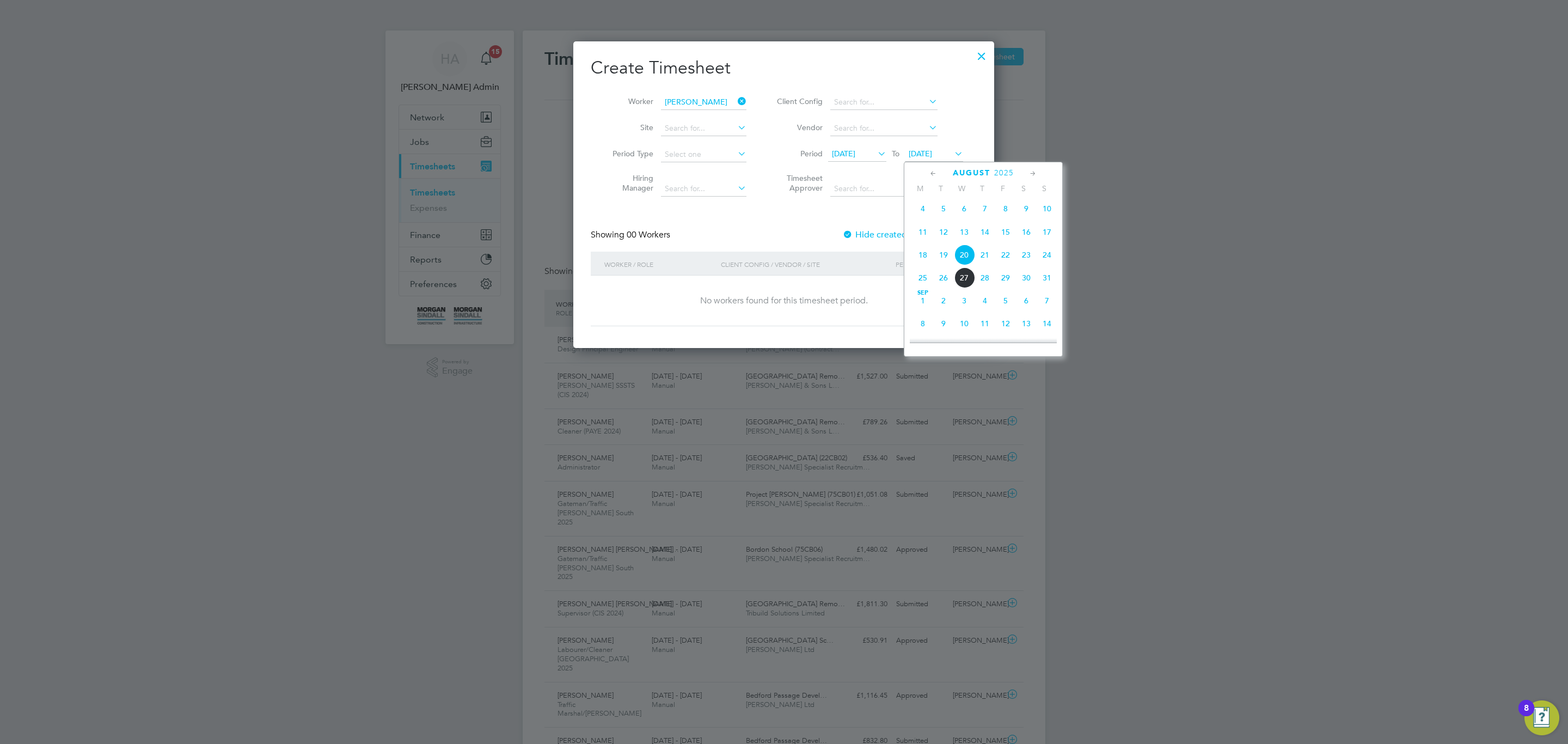
click at [987, 283] on span "28" at bounding box center [985, 278] width 21 height 21
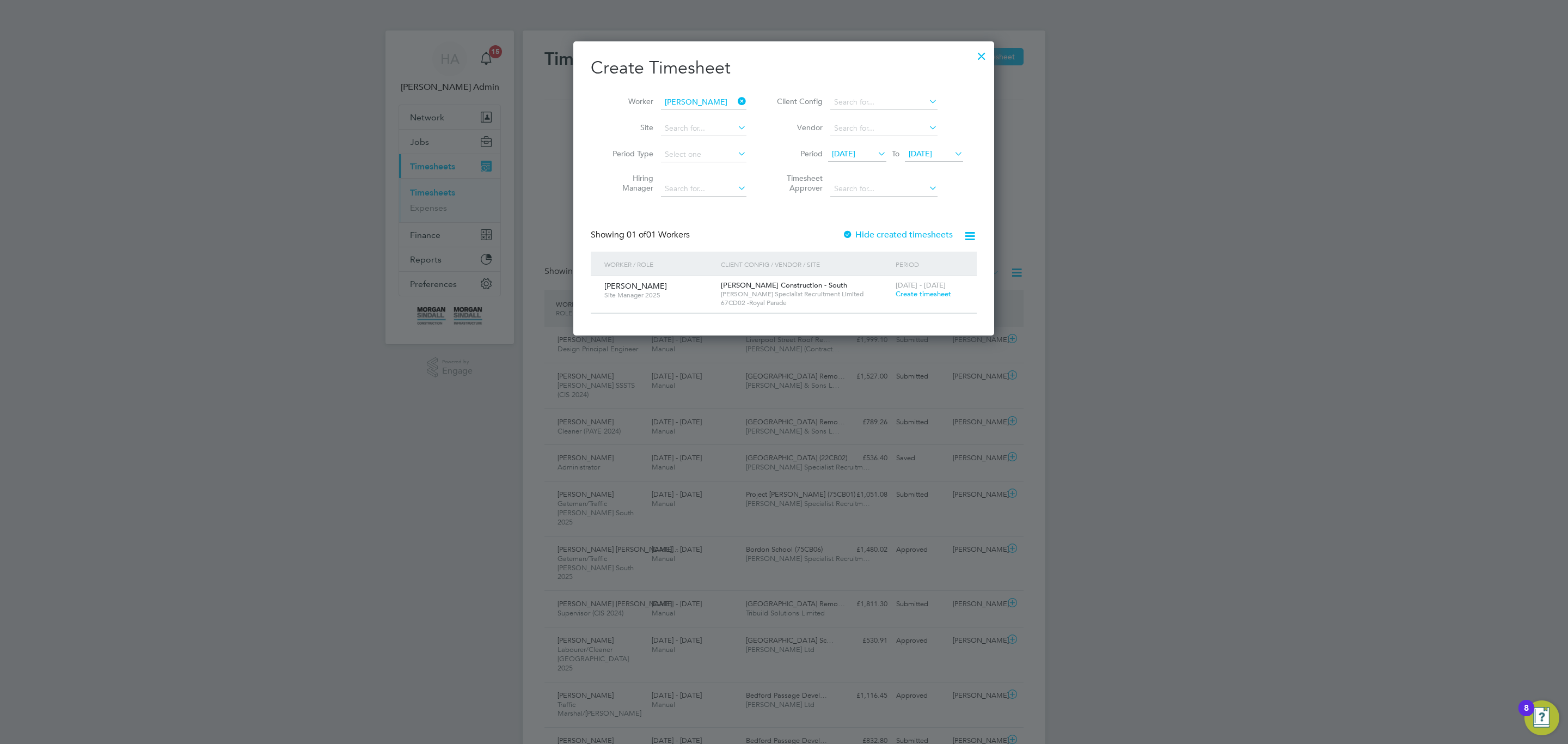
click at [919, 299] on div "16 - 22 Aug 2025 Create timesheet" at bounding box center [929, 290] width 73 height 29
click at [917, 296] on span "Create timesheet" at bounding box center [923, 294] width 56 height 9
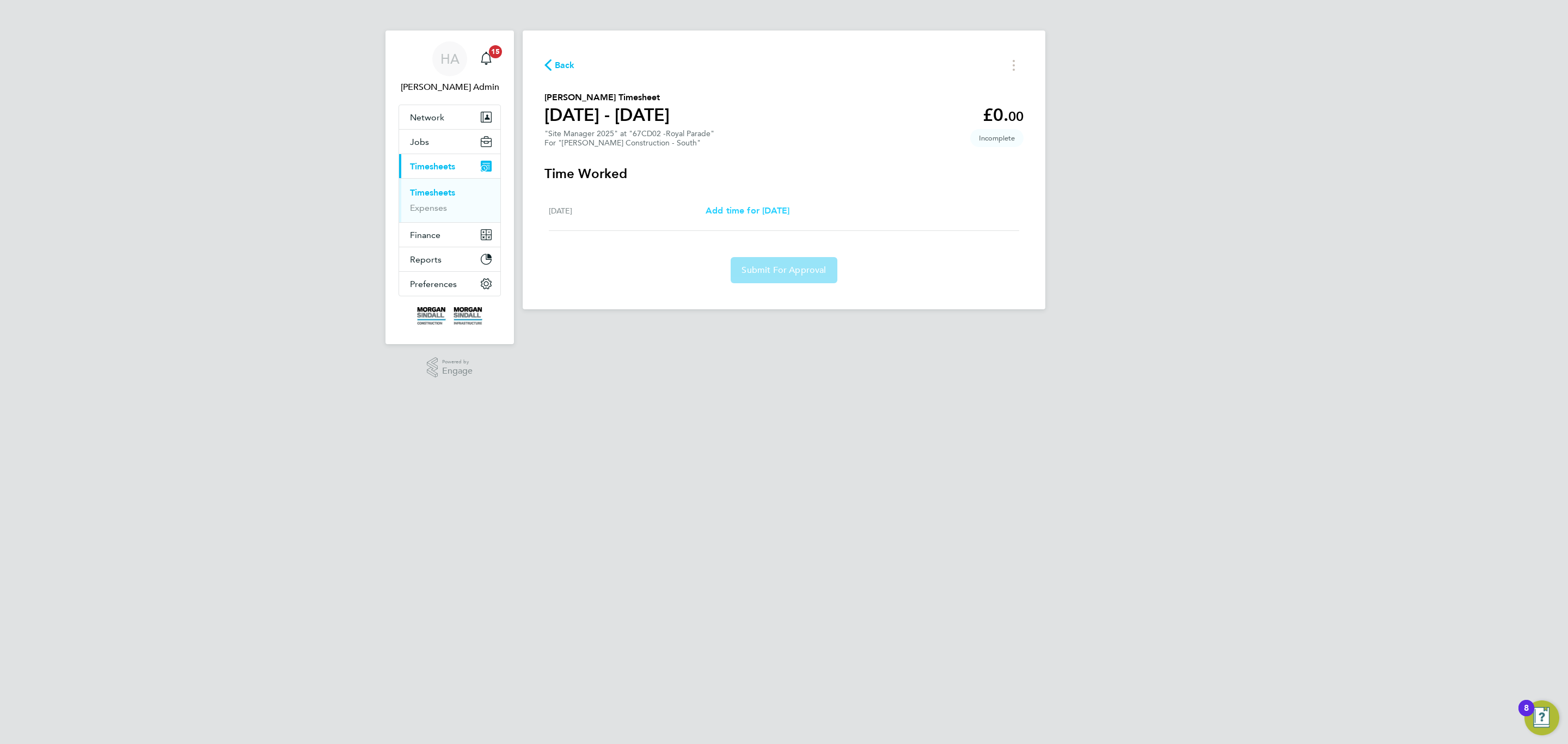
click at [757, 213] on span "Add time for Fri 22 Aug" at bounding box center [748, 210] width 84 height 11
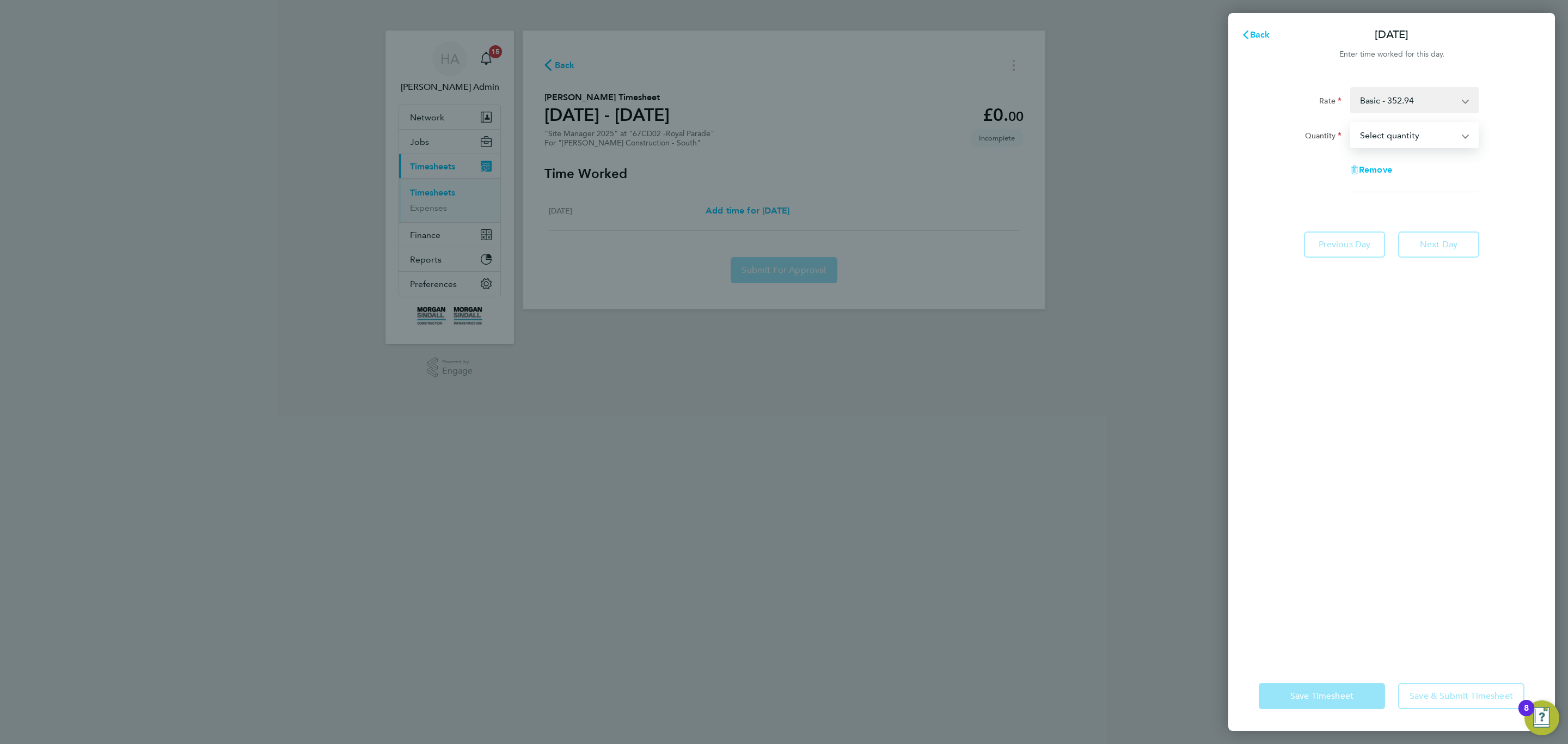
click at [1393, 134] on select "Select quantity 0.5 1" at bounding box center [1408, 135] width 113 height 24
select select "1"
click at [1351, 123] on select "Select quantity 0.5 1" at bounding box center [1408, 135] width 113 height 24
click at [1334, 691] on span "Save Timesheet" at bounding box center [1321, 695] width 63 height 11
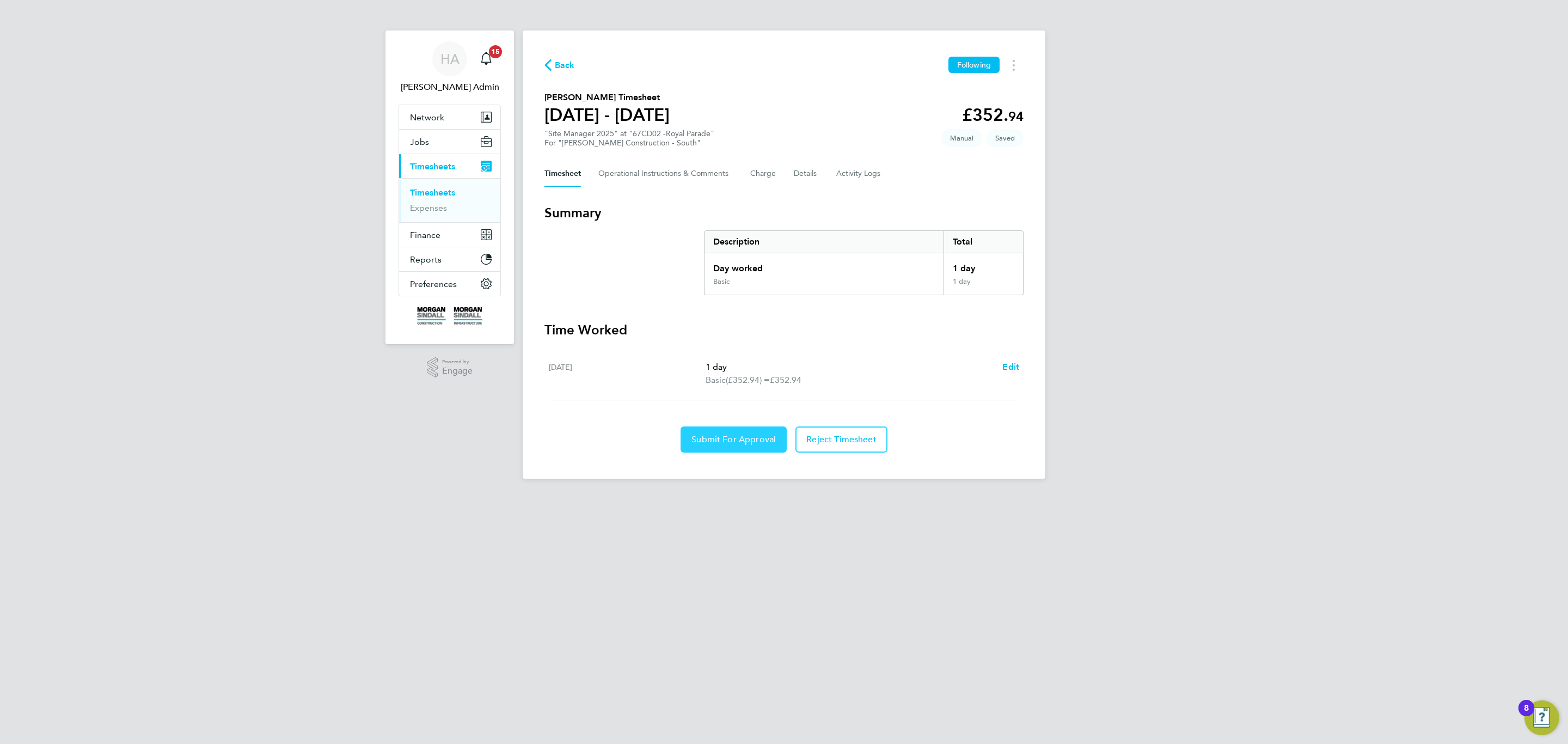
click at [740, 443] on span "Submit For Approval" at bounding box center [733, 439] width 84 height 11
click at [723, 442] on span "Approve Timesheet" at bounding box center [733, 439] width 80 height 11
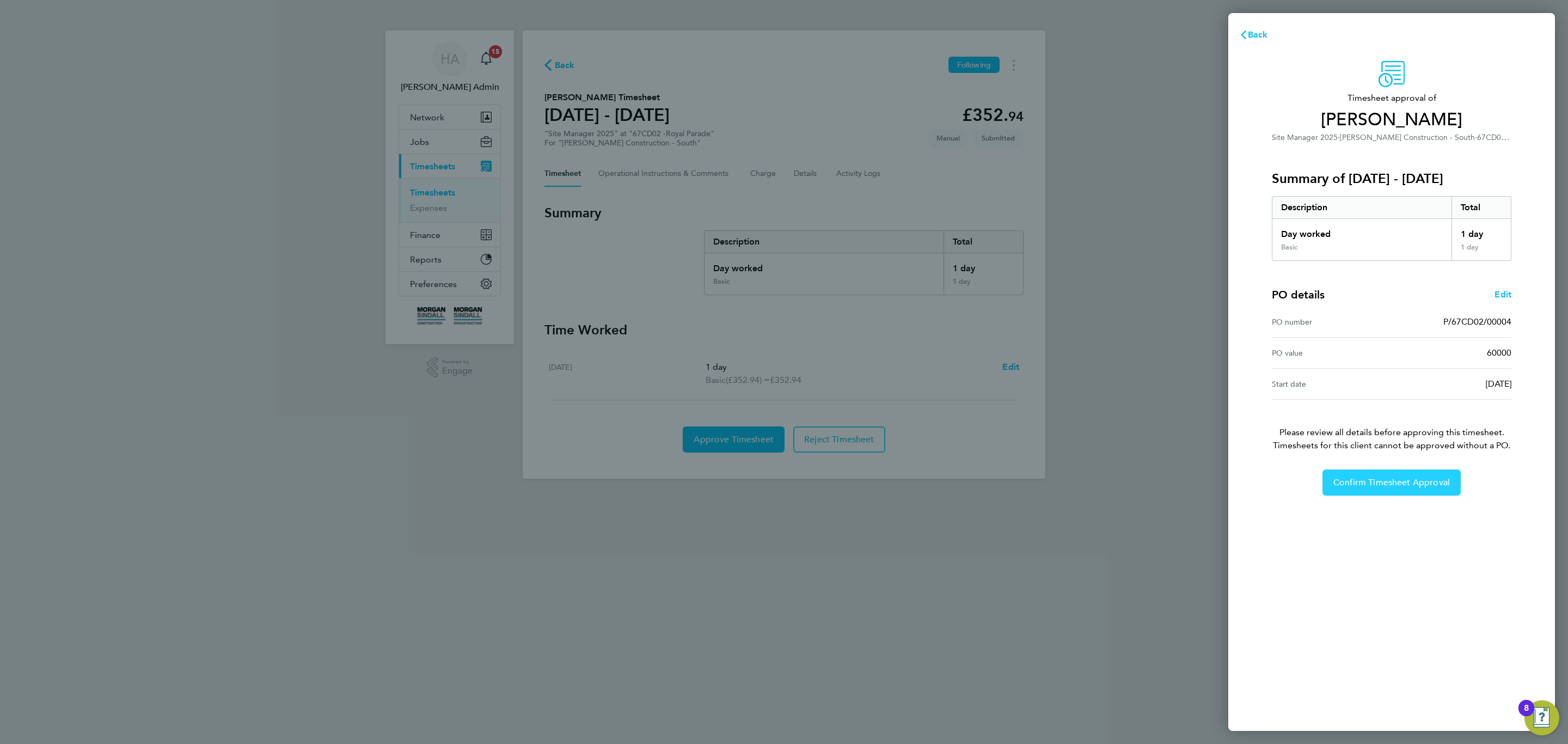
click at [1387, 483] on span "Confirm Timesheet Approval" at bounding box center [1391, 482] width 116 height 11
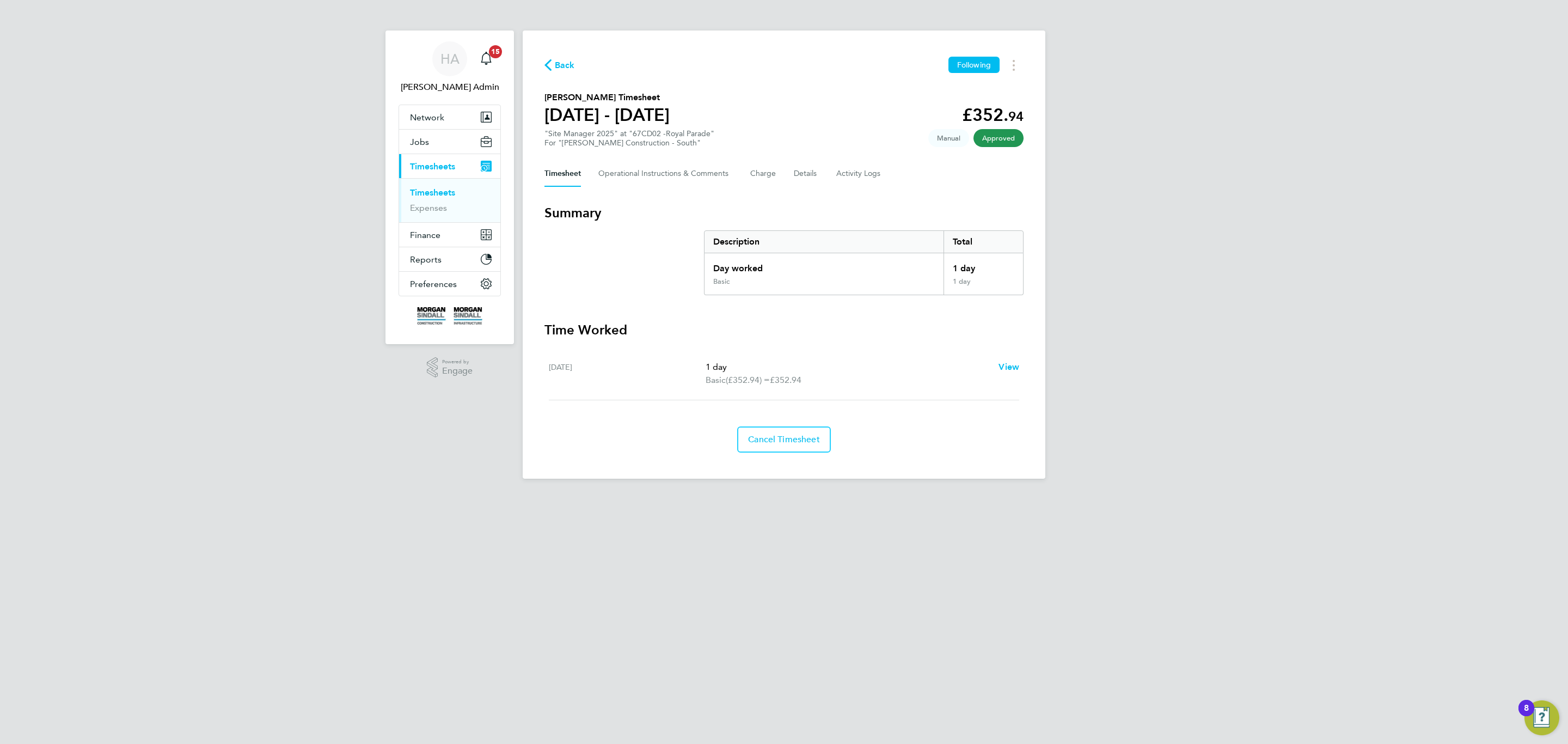
click at [654, 156] on div "Back Following Bradley Reed's Timesheet 16 - 22 Aug 2025 £352. 94 "Site Manager…" at bounding box center [784, 255] width 523 height 448
click at [652, 165] on Comments-tab "Operational Instructions & Comments" at bounding box center [665, 174] width 134 height 26
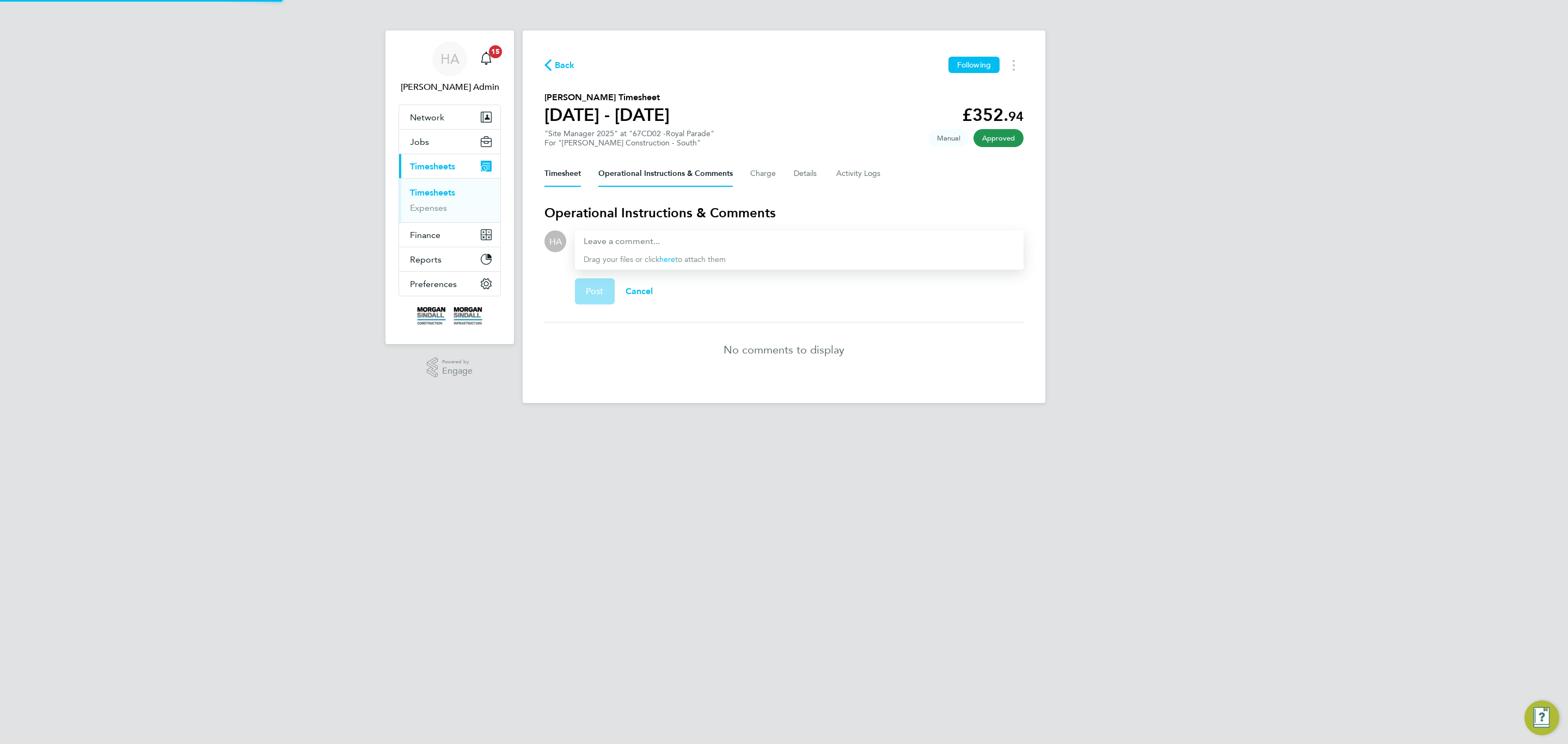
click at [580, 176] on button "Timesheet" at bounding box center [562, 174] width 36 height 26
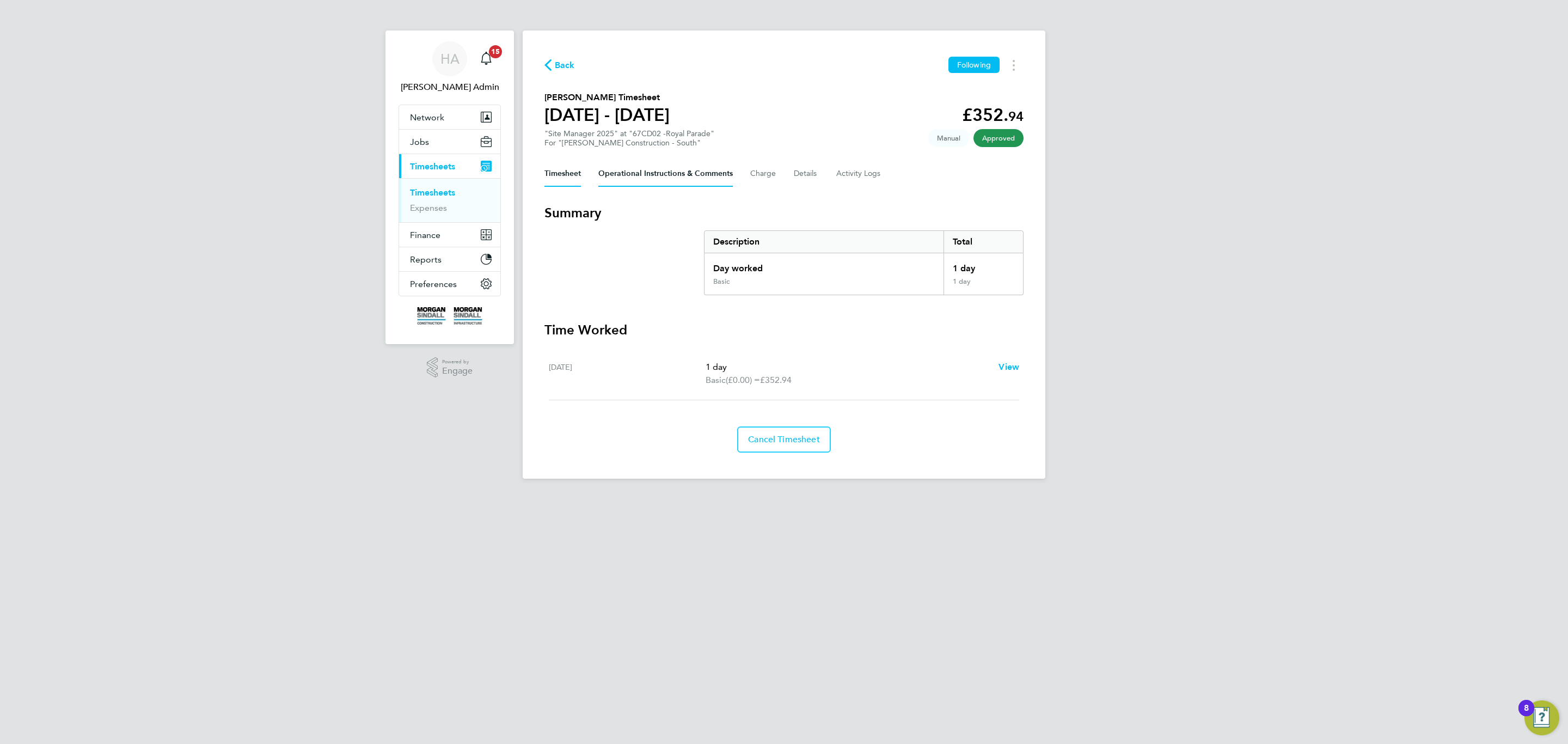
click at [653, 171] on Comments-tab "Operational Instructions & Comments" at bounding box center [665, 174] width 134 height 26
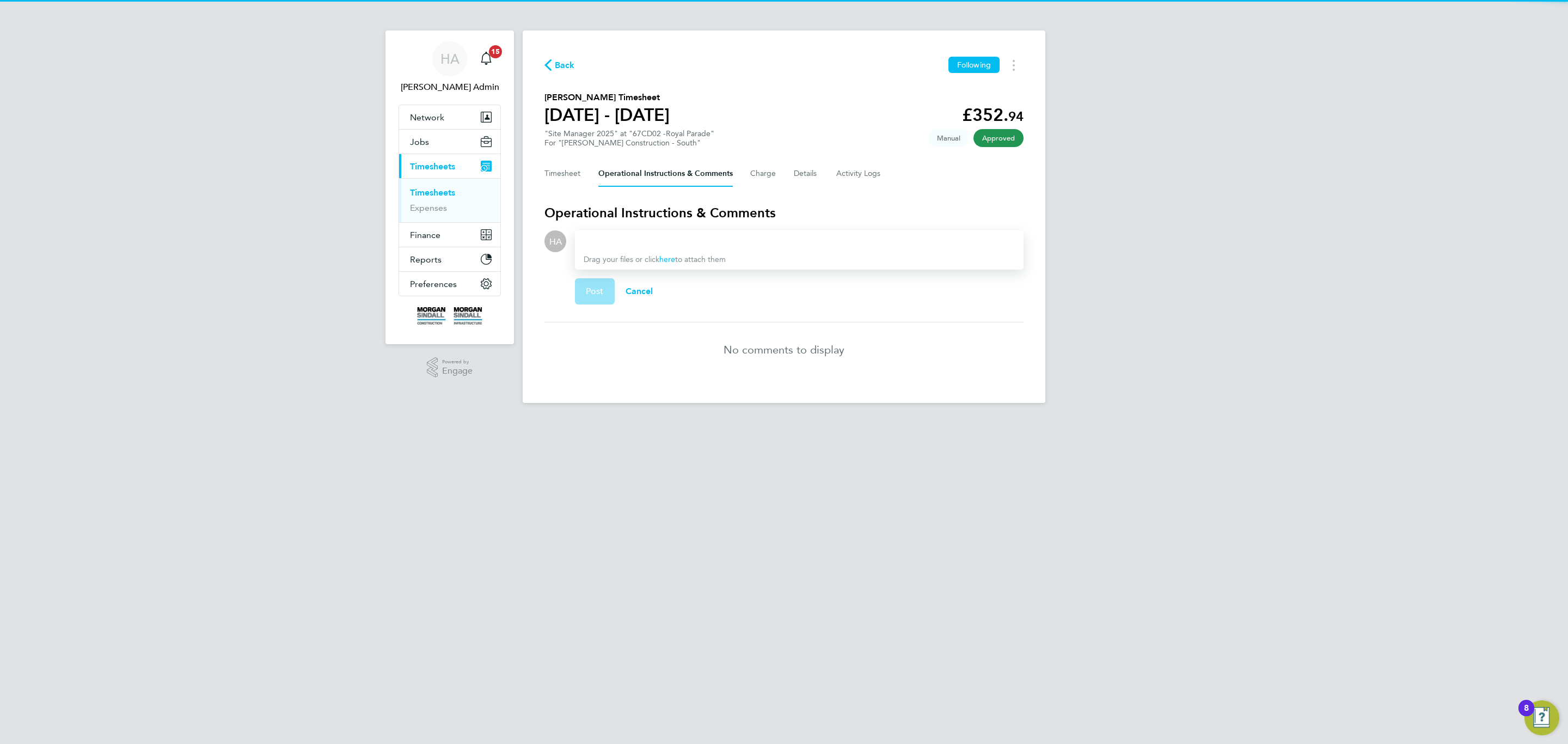
click at [651, 243] on div at bounding box center [799, 241] width 431 height 13
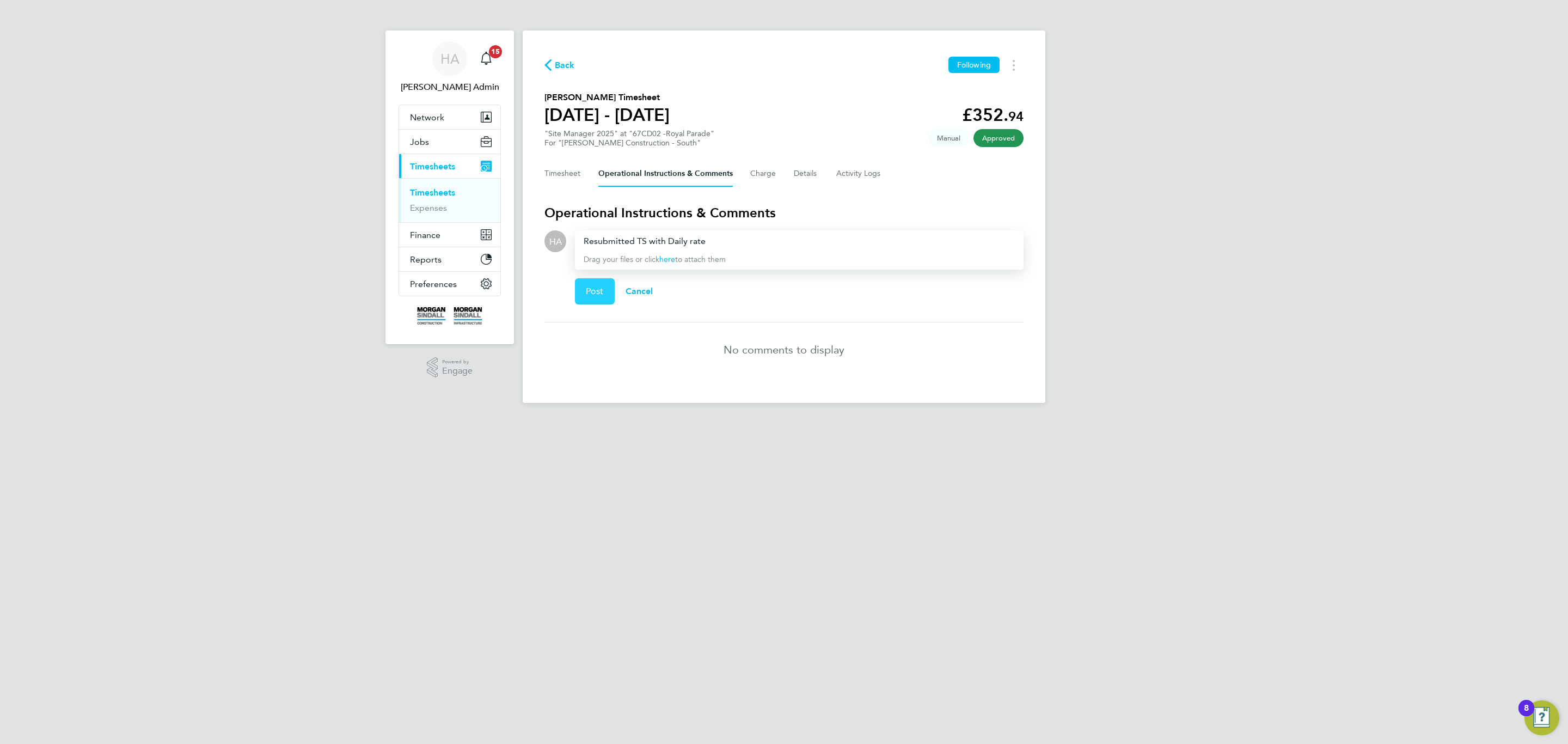
click at [603, 291] on span "Post" at bounding box center [595, 291] width 18 height 11
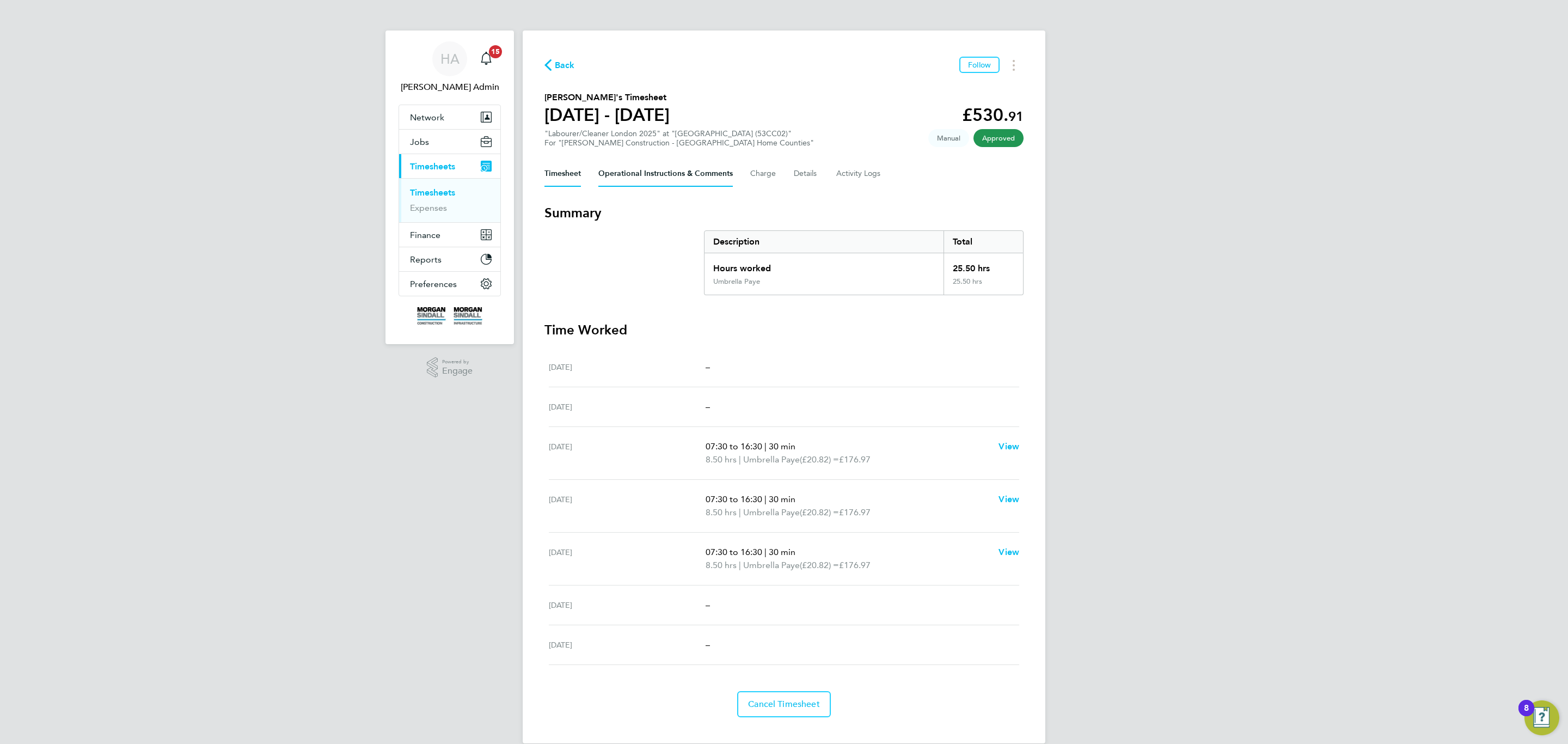
click at [698, 177] on Comments-tab "Operational Instructions & Comments" at bounding box center [665, 174] width 134 height 26
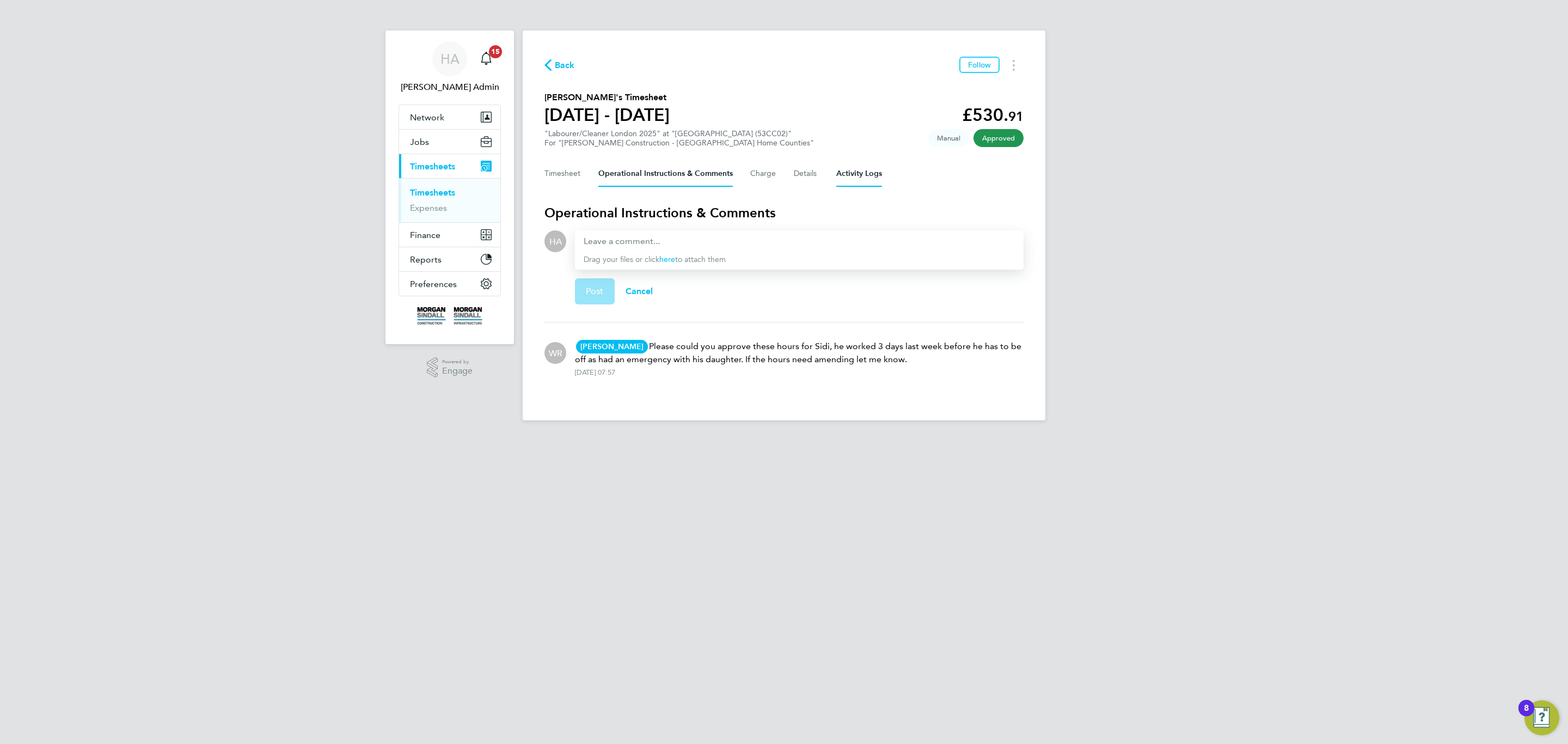
click at [848, 174] on Logs-tab "Activity Logs" at bounding box center [858, 174] width 46 height 26
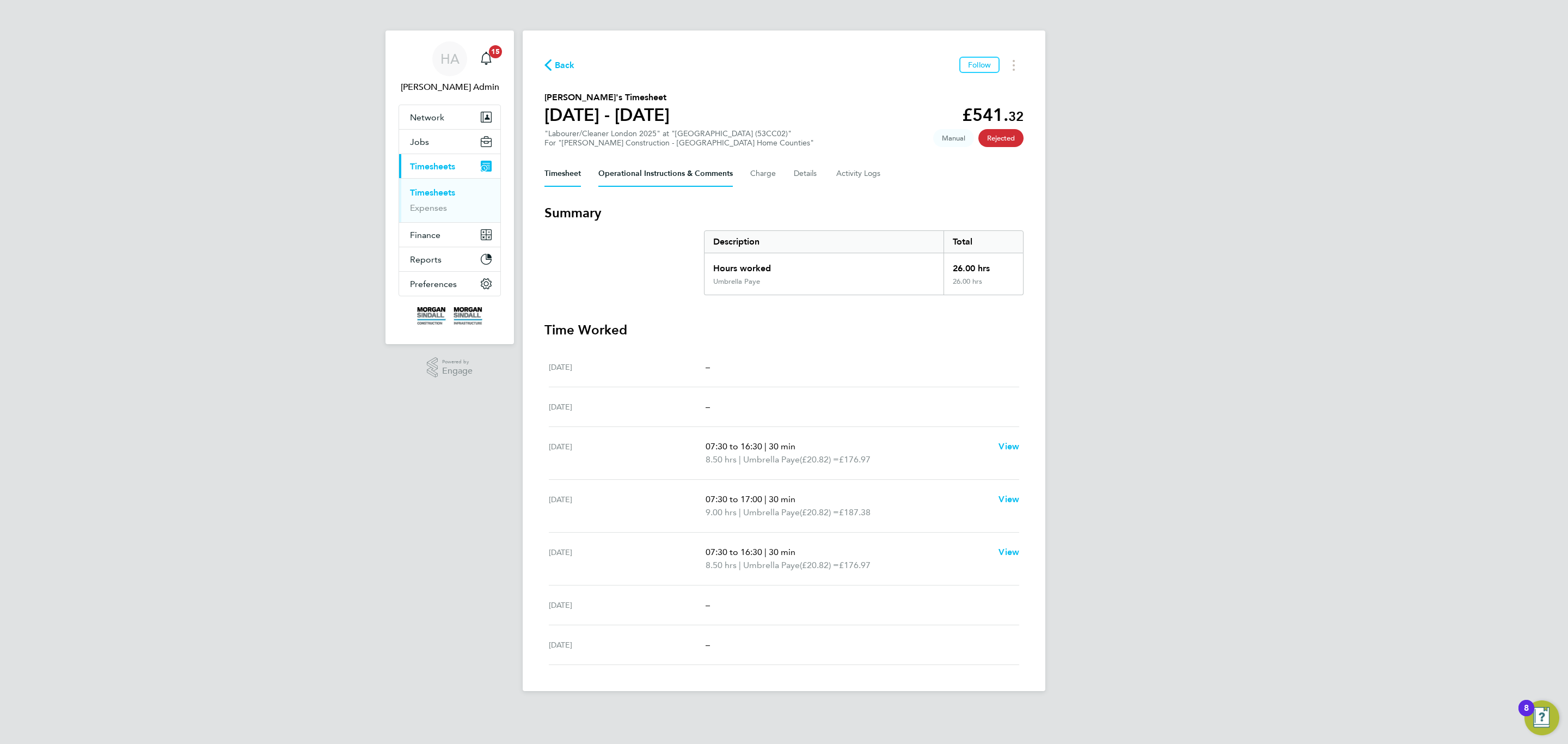
click at [646, 182] on Comments-tab "Operational Instructions & Comments" at bounding box center [665, 174] width 134 height 26
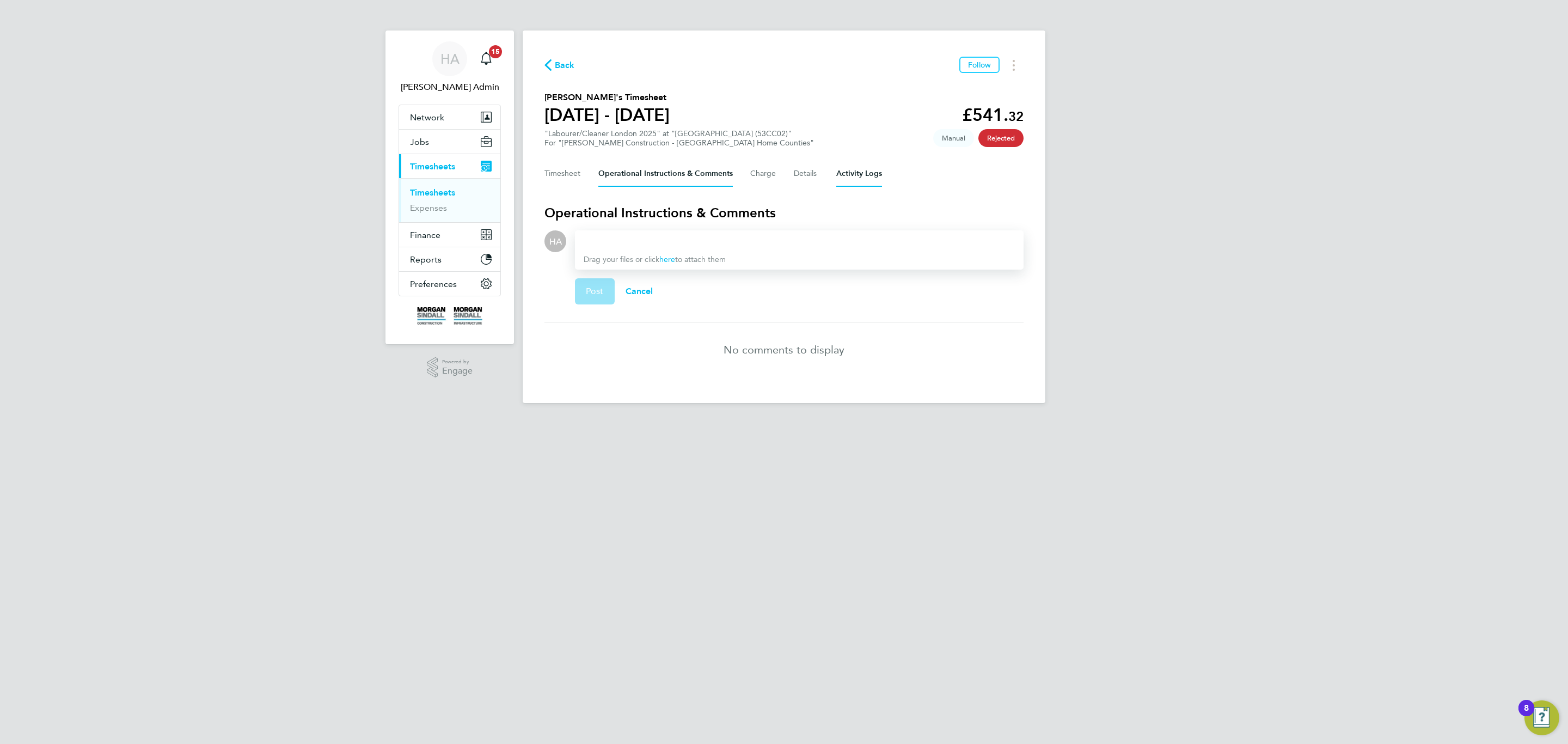
click at [845, 176] on Logs-tab "Activity Logs" at bounding box center [858, 174] width 46 height 26
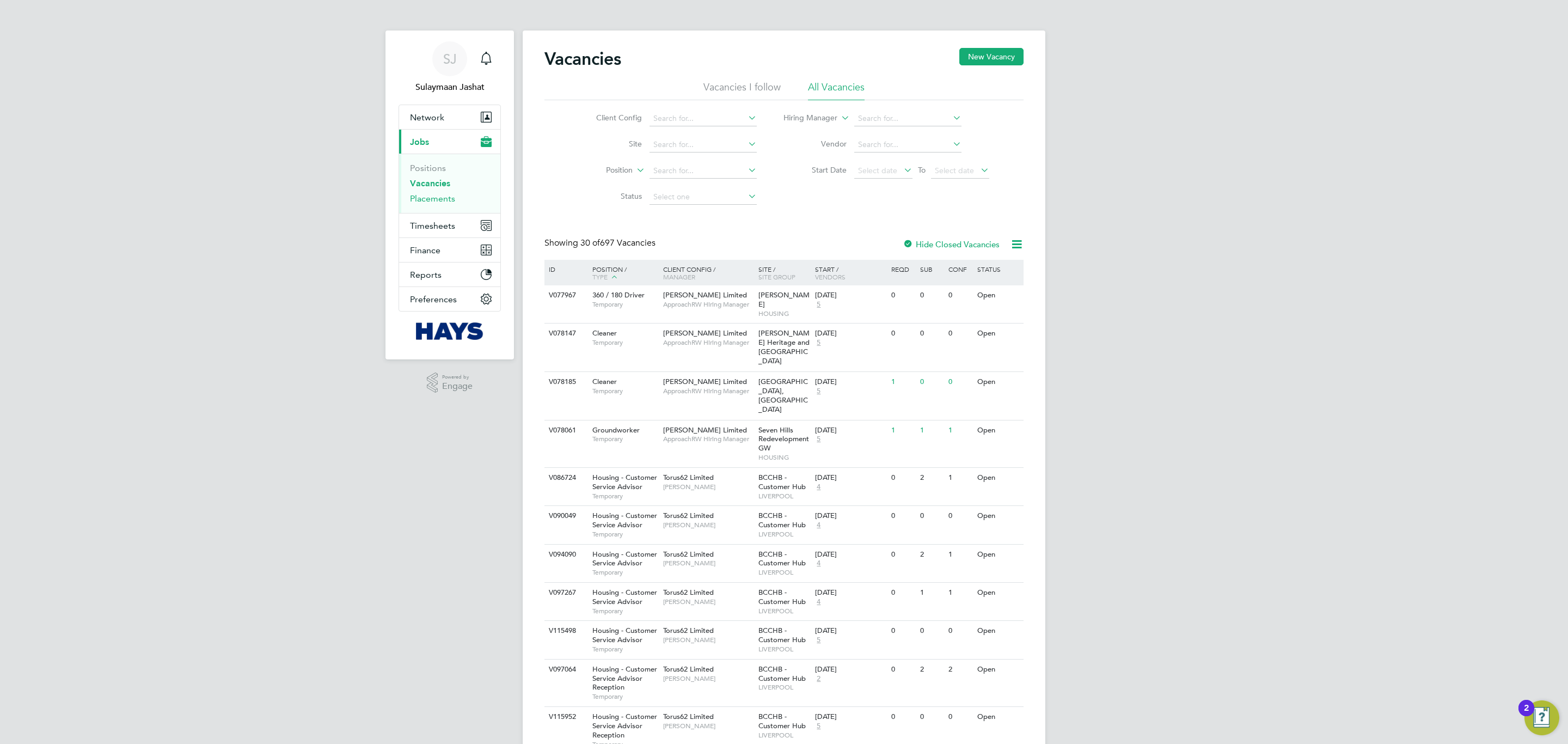
click at [440, 201] on link "Placements" at bounding box center [432, 198] width 45 height 11
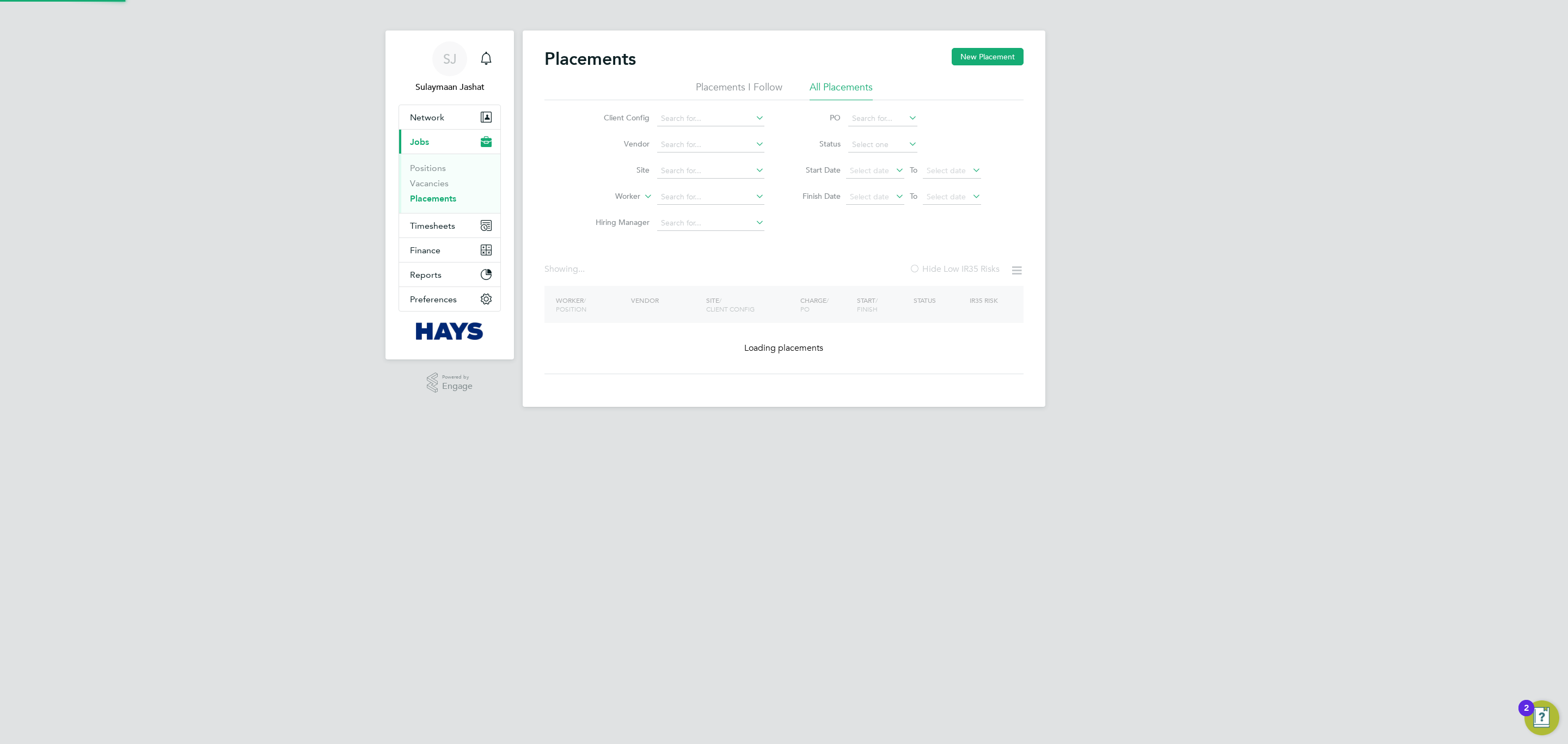
click at [710, 193] on input at bounding box center [710, 197] width 107 height 15
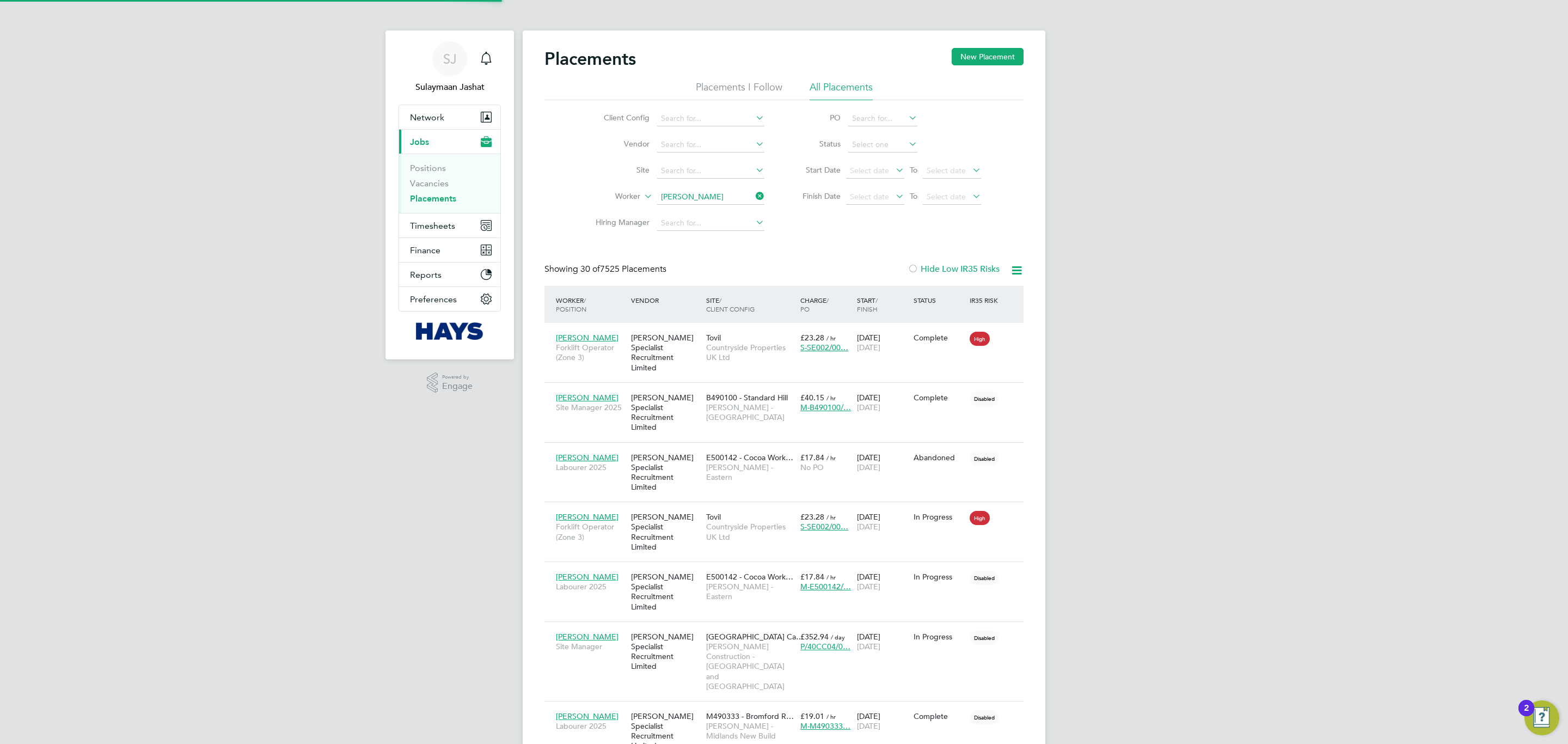
click at [723, 209] on li "Wayne Mil lward" at bounding box center [710, 213] width 108 height 15
type input "[PERSON_NAME]"
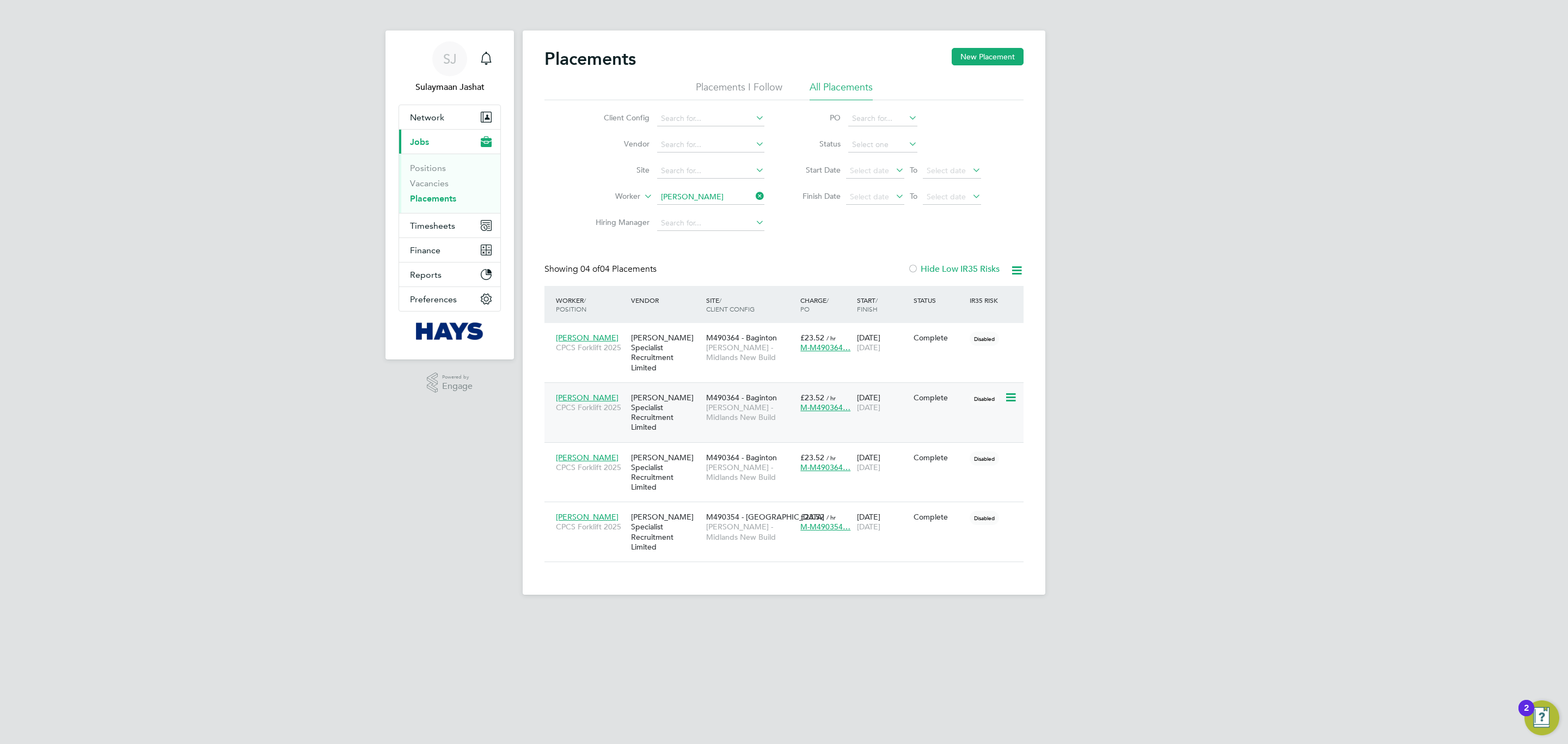
click at [706, 407] on span "[PERSON_NAME] - Midlands New Build" at bounding box center [750, 412] width 89 height 19
click at [753, 403] on span "[PERSON_NAME] - Midlands New Build" at bounding box center [750, 412] width 89 height 19
click at [743, 522] on span "[PERSON_NAME] - Midlands New Build" at bounding box center [750, 531] width 89 height 19
click at [420, 110] on button "Network" at bounding box center [449, 117] width 101 height 24
click at [425, 192] on link "Workers" at bounding box center [426, 189] width 33 height 11
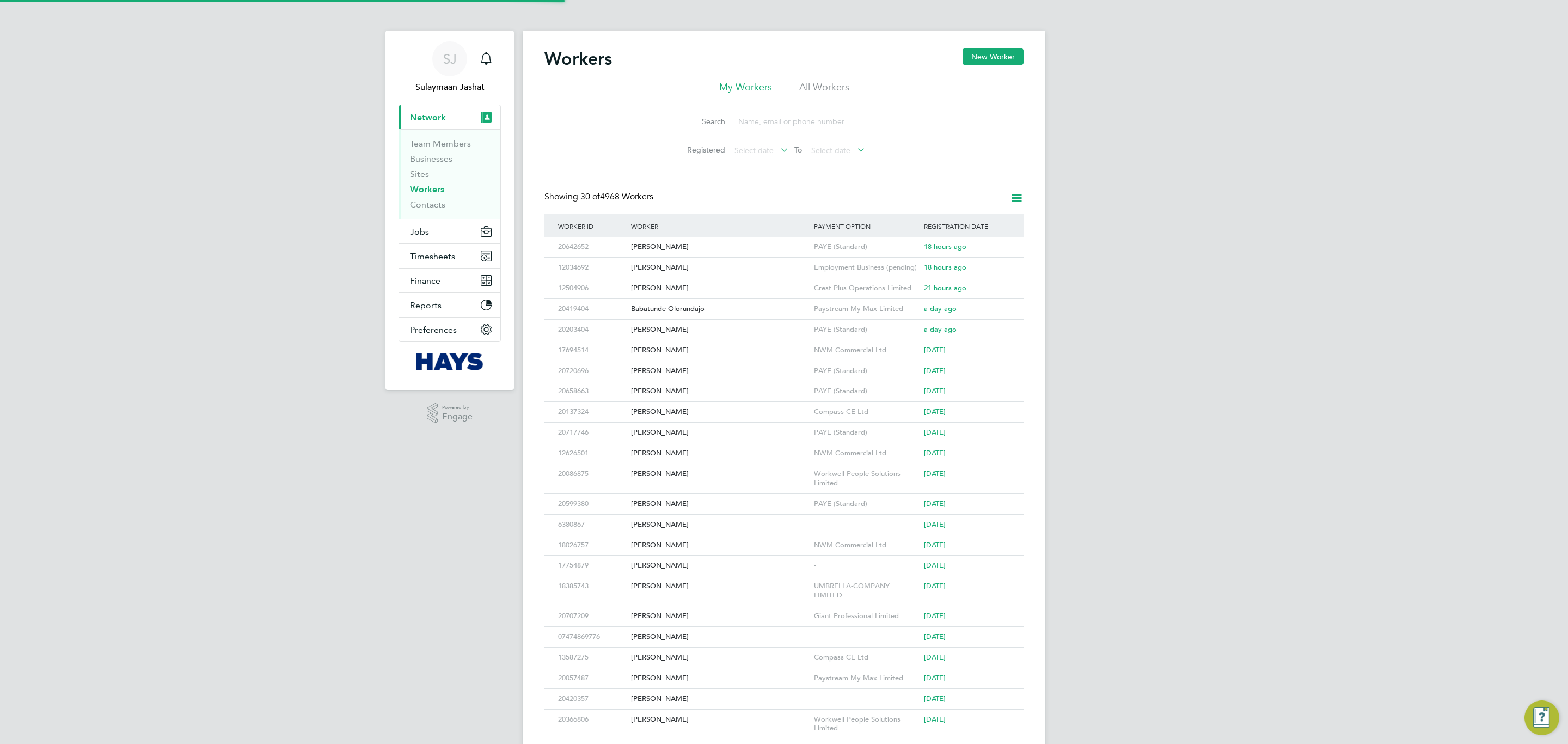
click at [815, 87] on li "All Workers" at bounding box center [824, 91] width 50 height 19
click at [787, 112] on li "Search" at bounding box center [784, 122] width 242 height 32
click at [782, 121] on input at bounding box center [811, 121] width 159 height 21
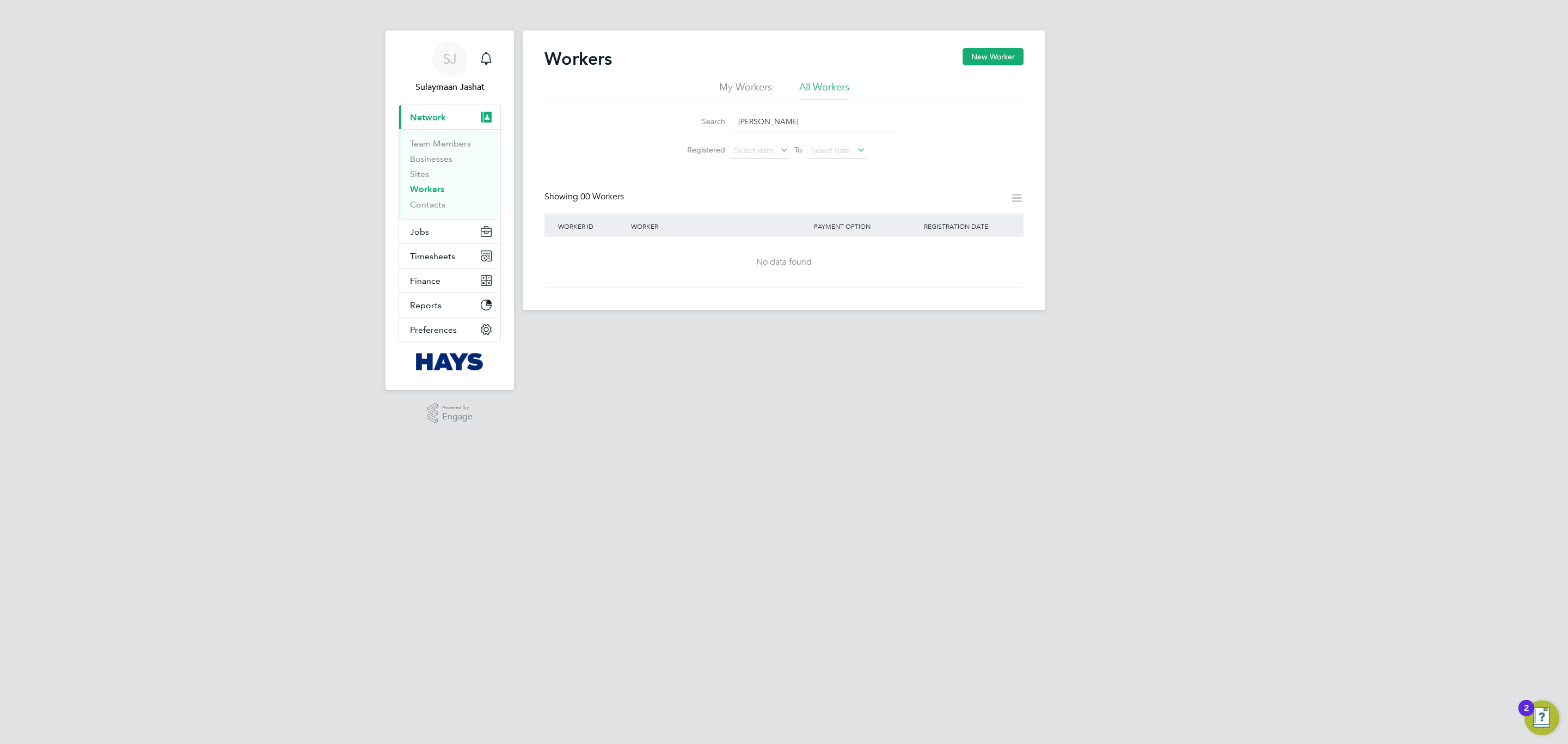
type input "andy p"
click at [786, 123] on input "andy p" at bounding box center [811, 121] width 159 height 21
click at [778, 121] on input "andy p" at bounding box center [811, 121] width 159 height 21
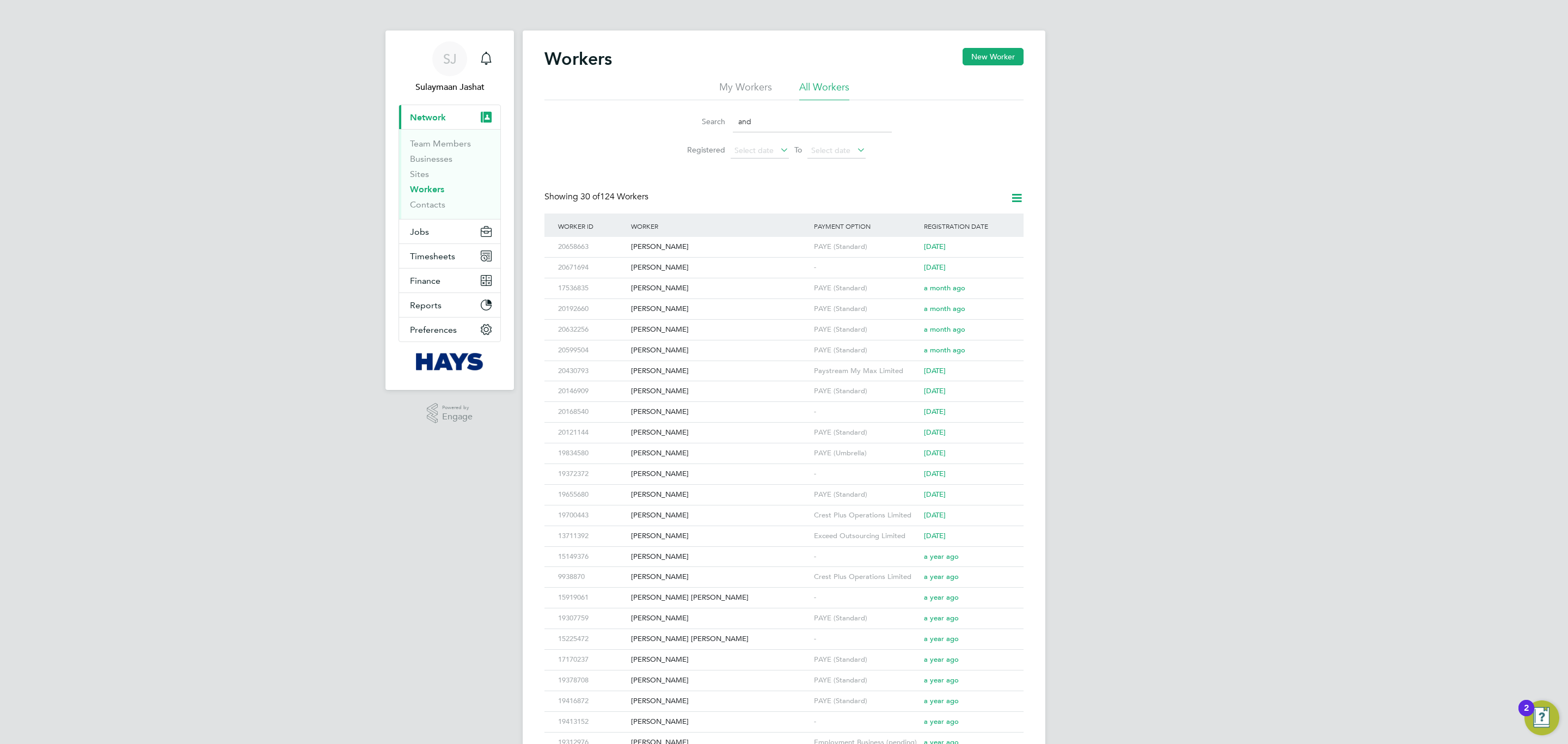
click at [776, 123] on input "and" at bounding box center [811, 121] width 159 height 21
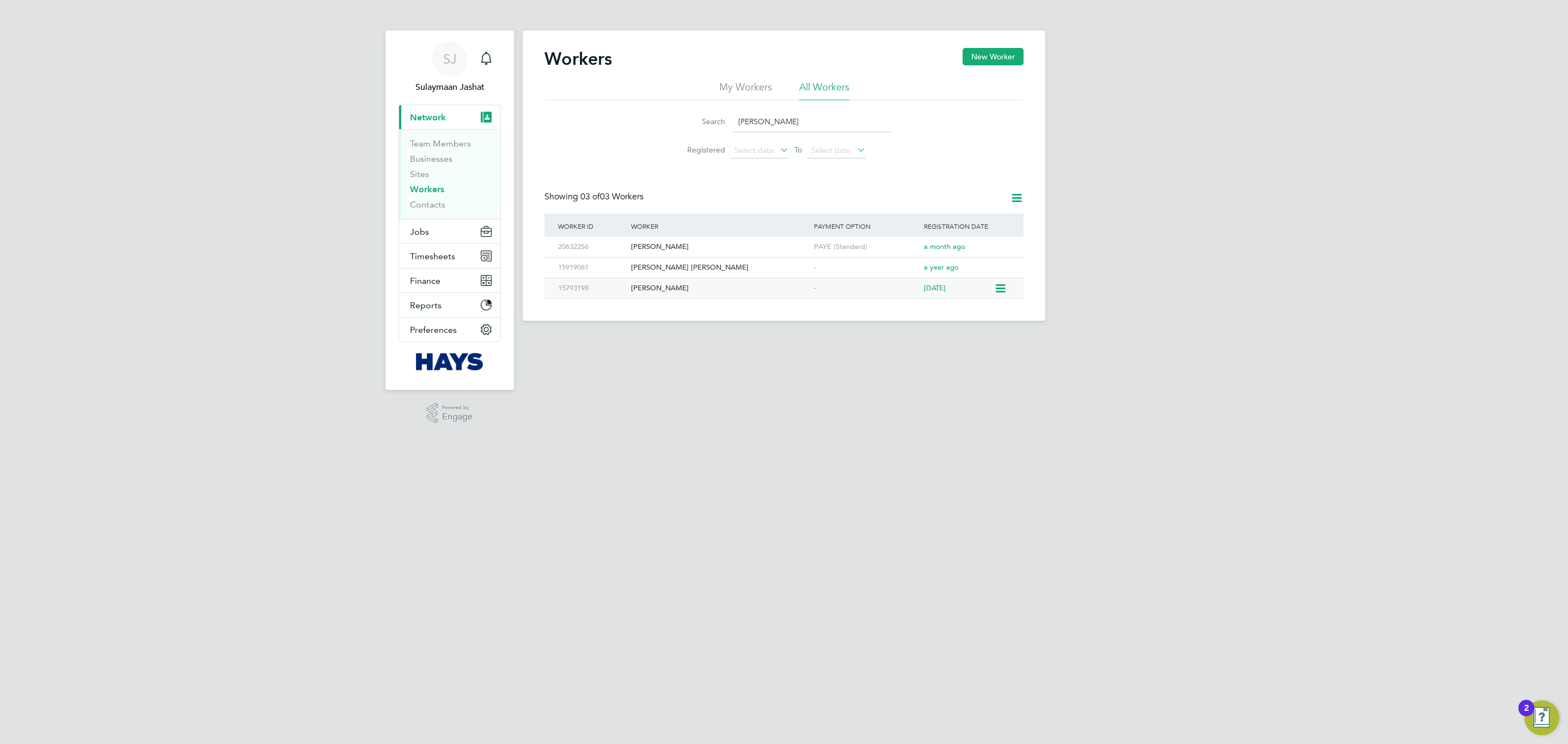
type input "andrew p"
click at [710, 291] on div "Andrew Phear" at bounding box center [719, 288] width 183 height 20
click at [693, 285] on div "Andrew Phear" at bounding box center [719, 288] width 183 height 20
click at [436, 109] on button "Current page: Network" at bounding box center [449, 117] width 101 height 24
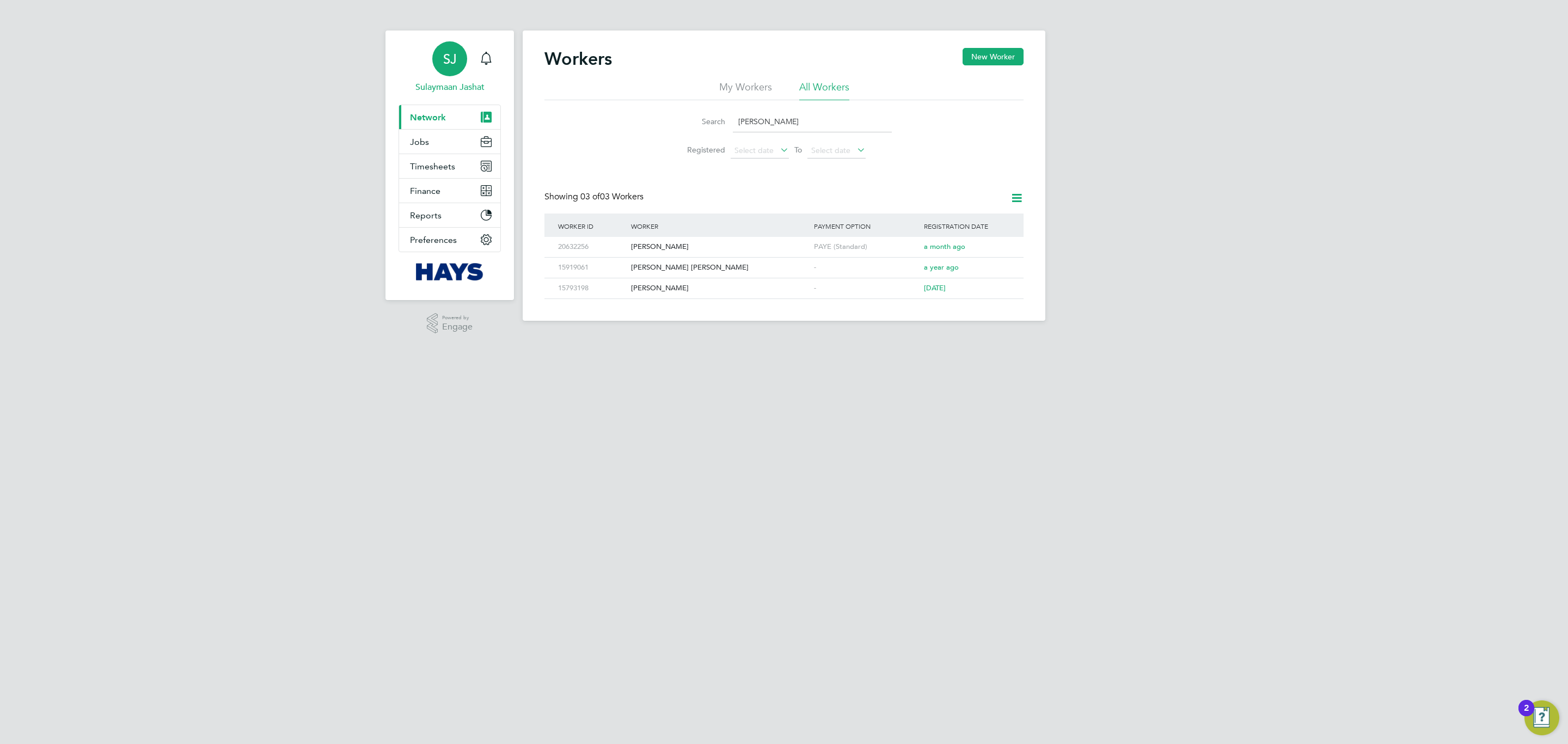
click at [449, 74] on div "SJ" at bounding box center [449, 58] width 35 height 35
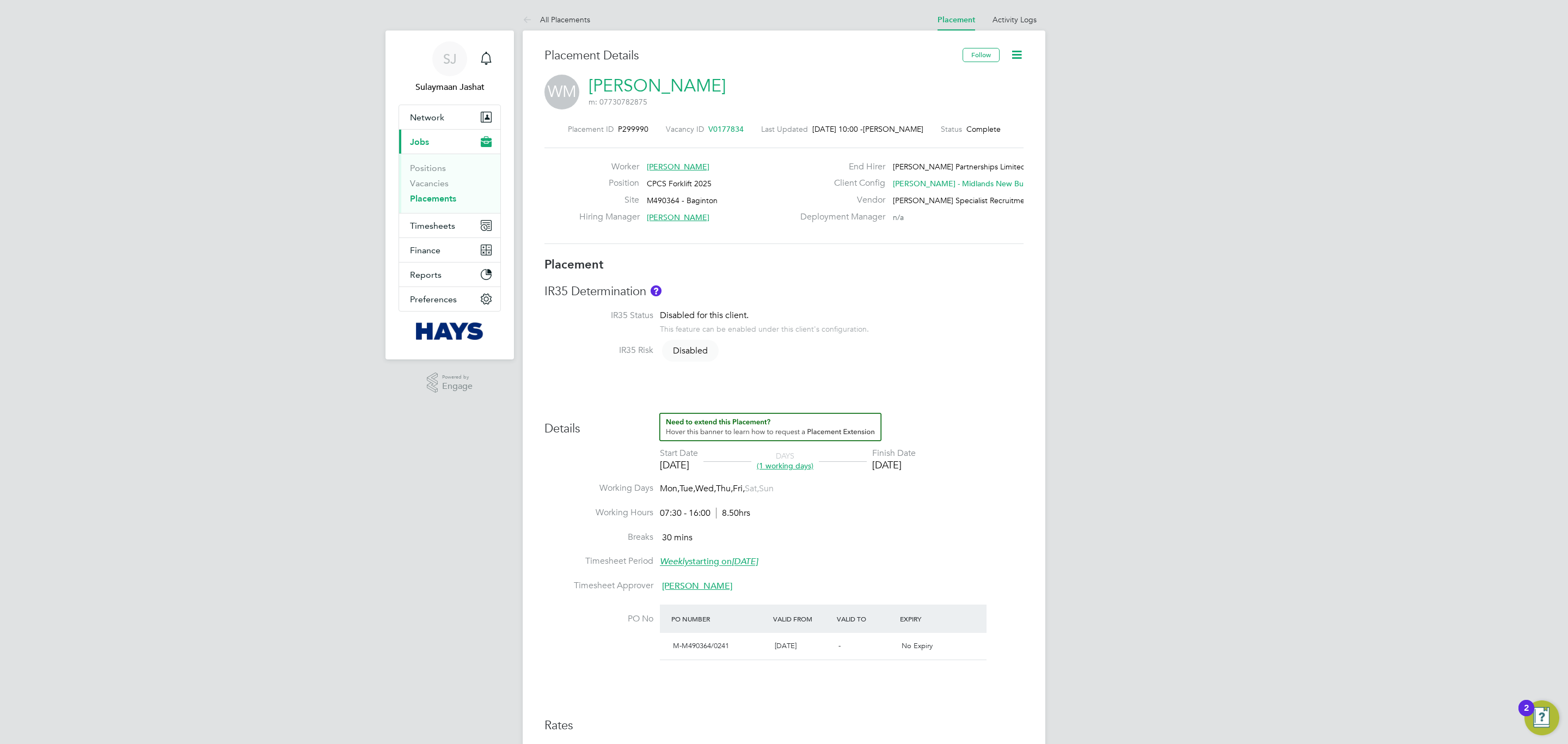
click at [824, 348] on div "IR35 Risk Disabled" at bounding box center [783, 351] width 479 height 14
click at [438, 192] on li "Vacancies" at bounding box center [450, 185] width 82 height 15
click at [437, 195] on ul "Positions Vacancies Placements" at bounding box center [449, 183] width 101 height 59
click at [437, 196] on link "Placements" at bounding box center [432, 198] width 46 height 11
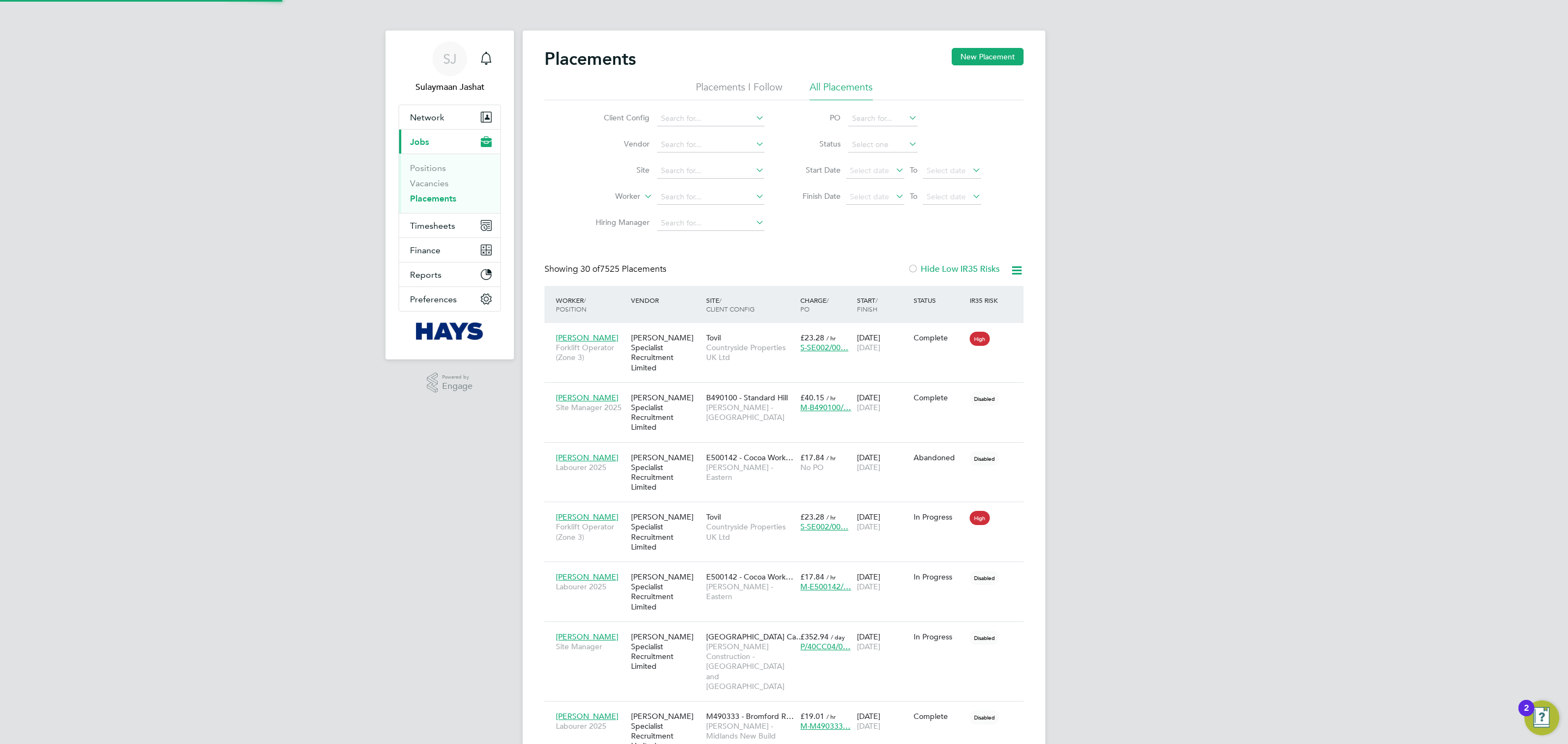
scroll to position [31, 95]
click at [693, 197] on input at bounding box center [710, 197] width 107 height 15
type input "joe mcd"
click at [808, 226] on div "Client Config Vendor Site Worker joe mcd Hiring Manager PO Status Start Date Se…" at bounding box center [783, 168] width 479 height 136
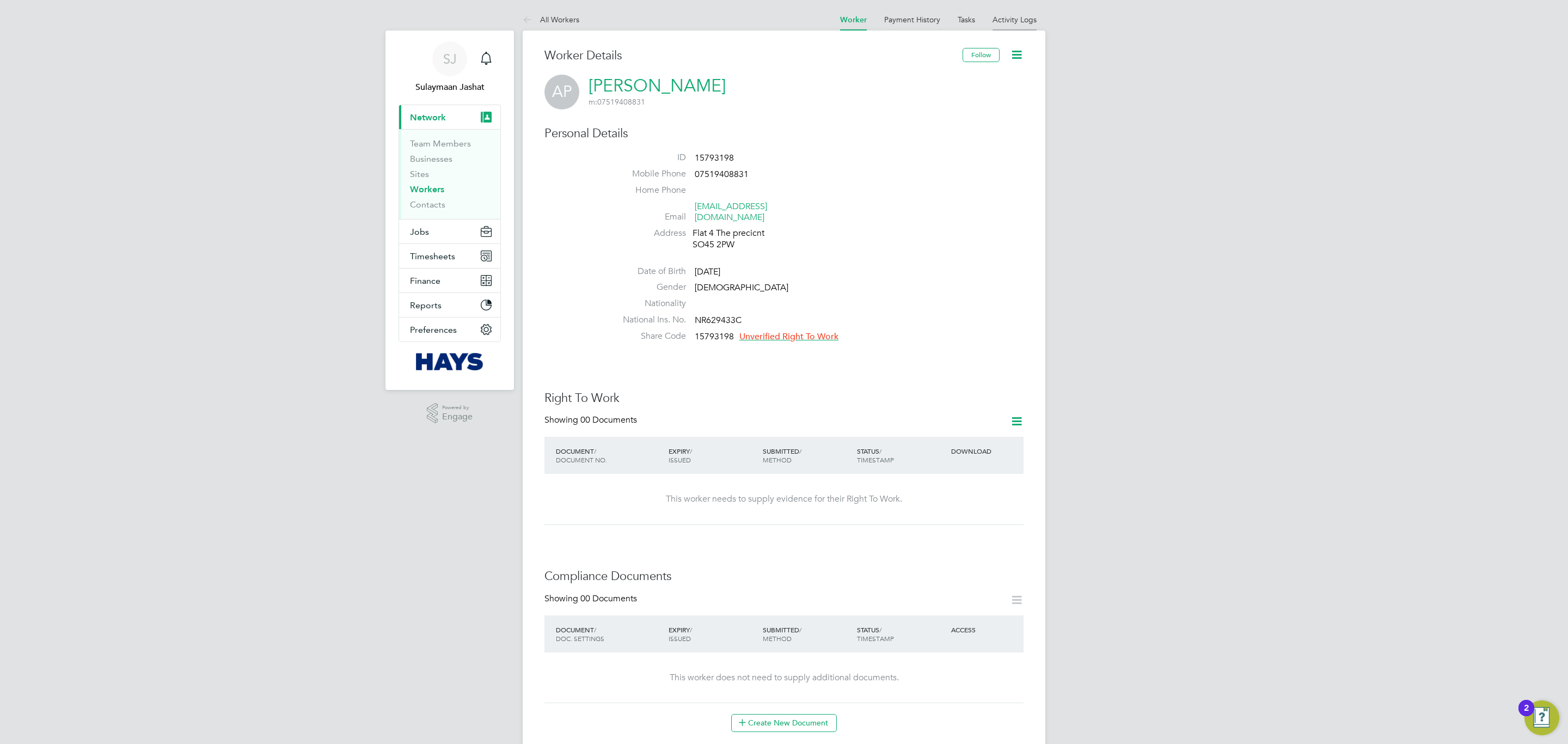
click at [1024, 17] on link "Activity Logs" at bounding box center [1014, 19] width 44 height 10
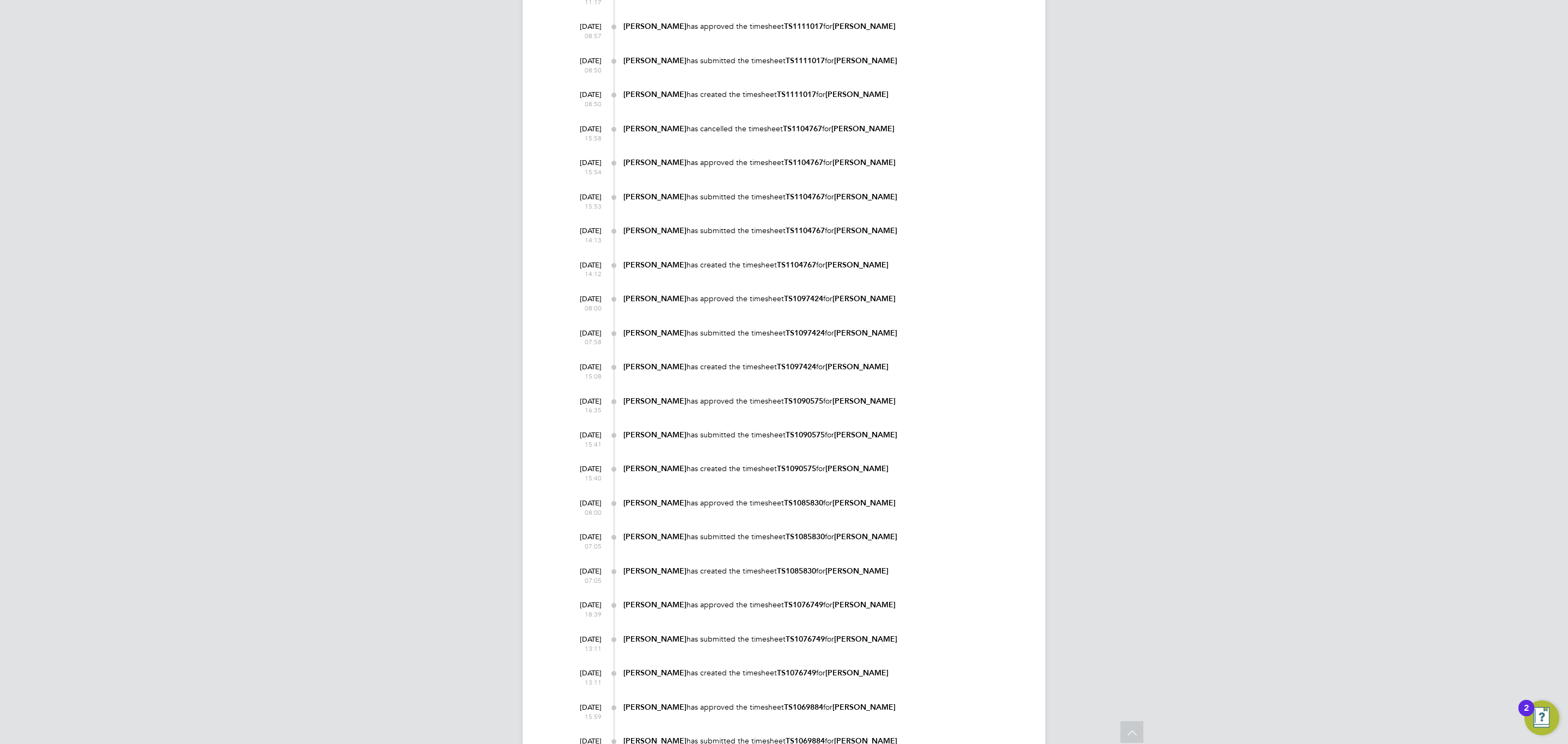
scroll to position [1715, 0]
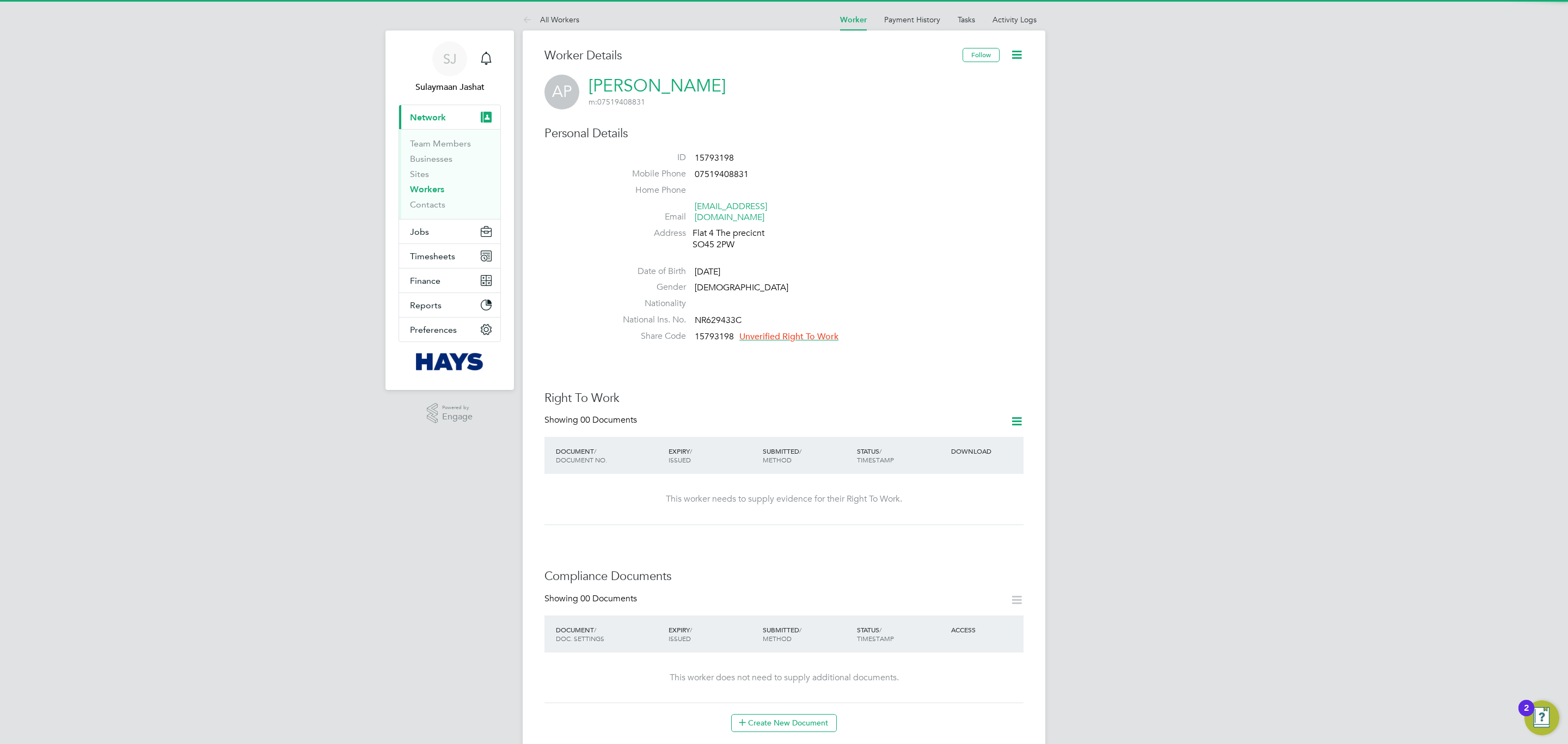
click at [702, 493] on div "This worker needs to supply evidence for their Right To Work." at bounding box center [784, 499] width 457 height 11
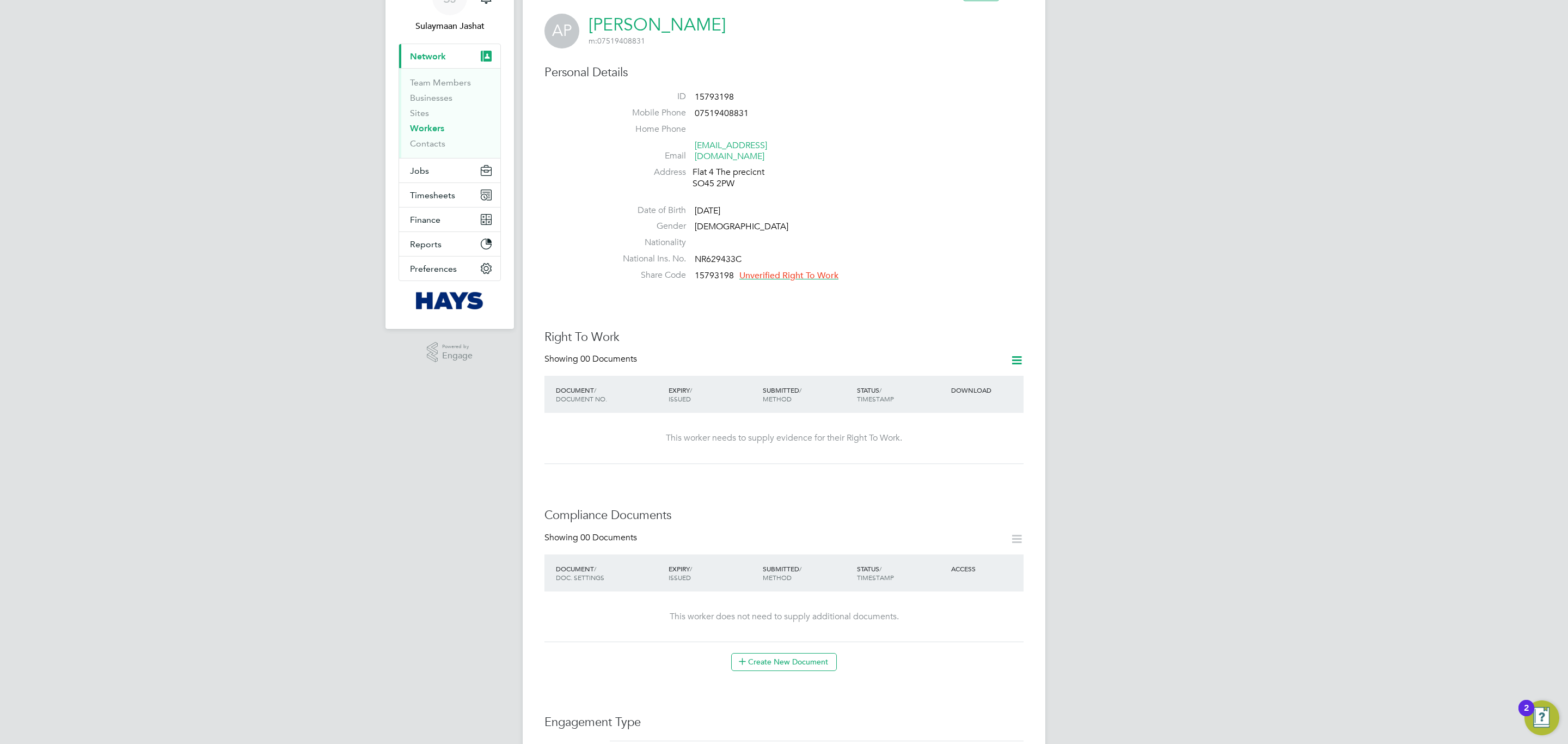
scroll to position [163, 0]
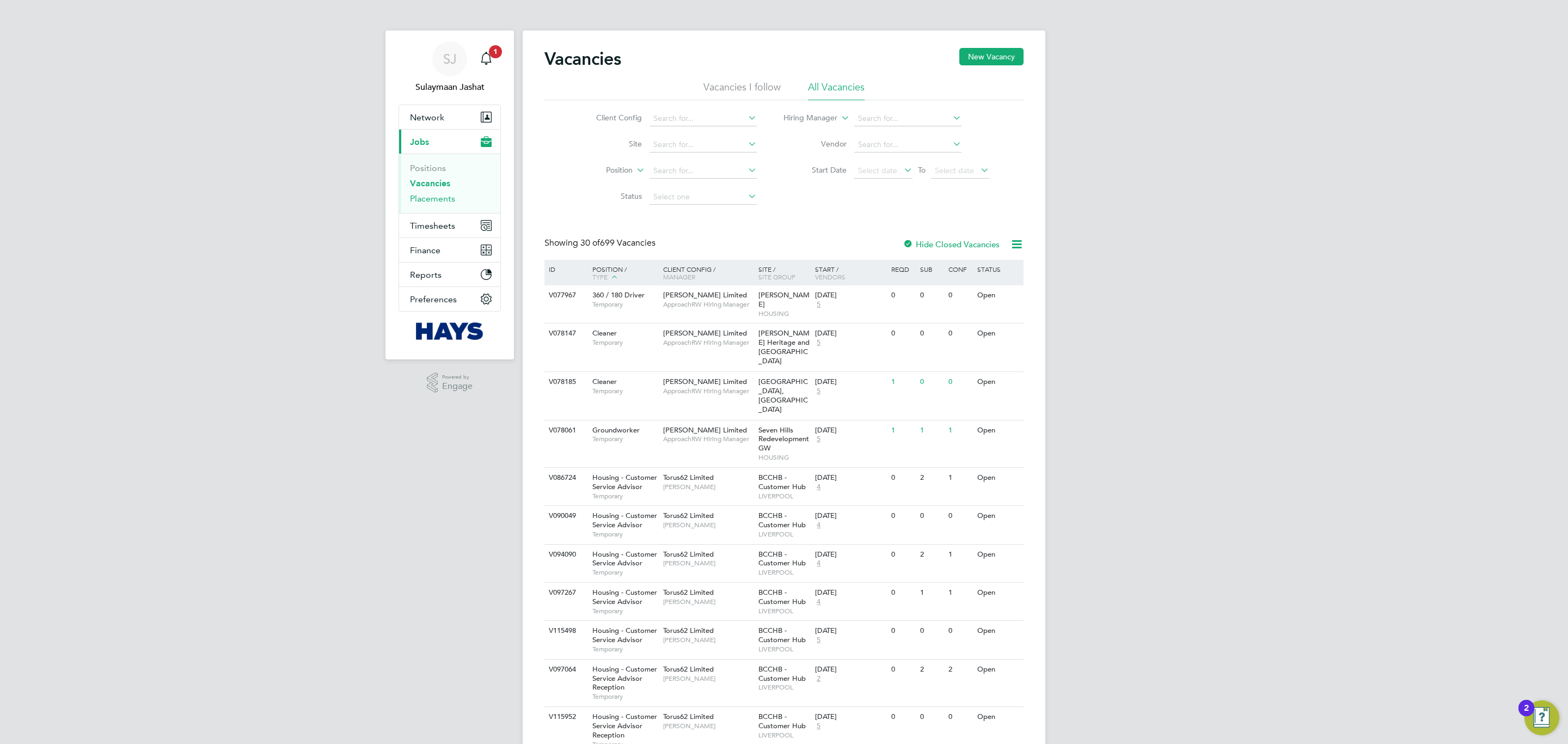
click at [435, 201] on link "Placements" at bounding box center [432, 198] width 45 height 11
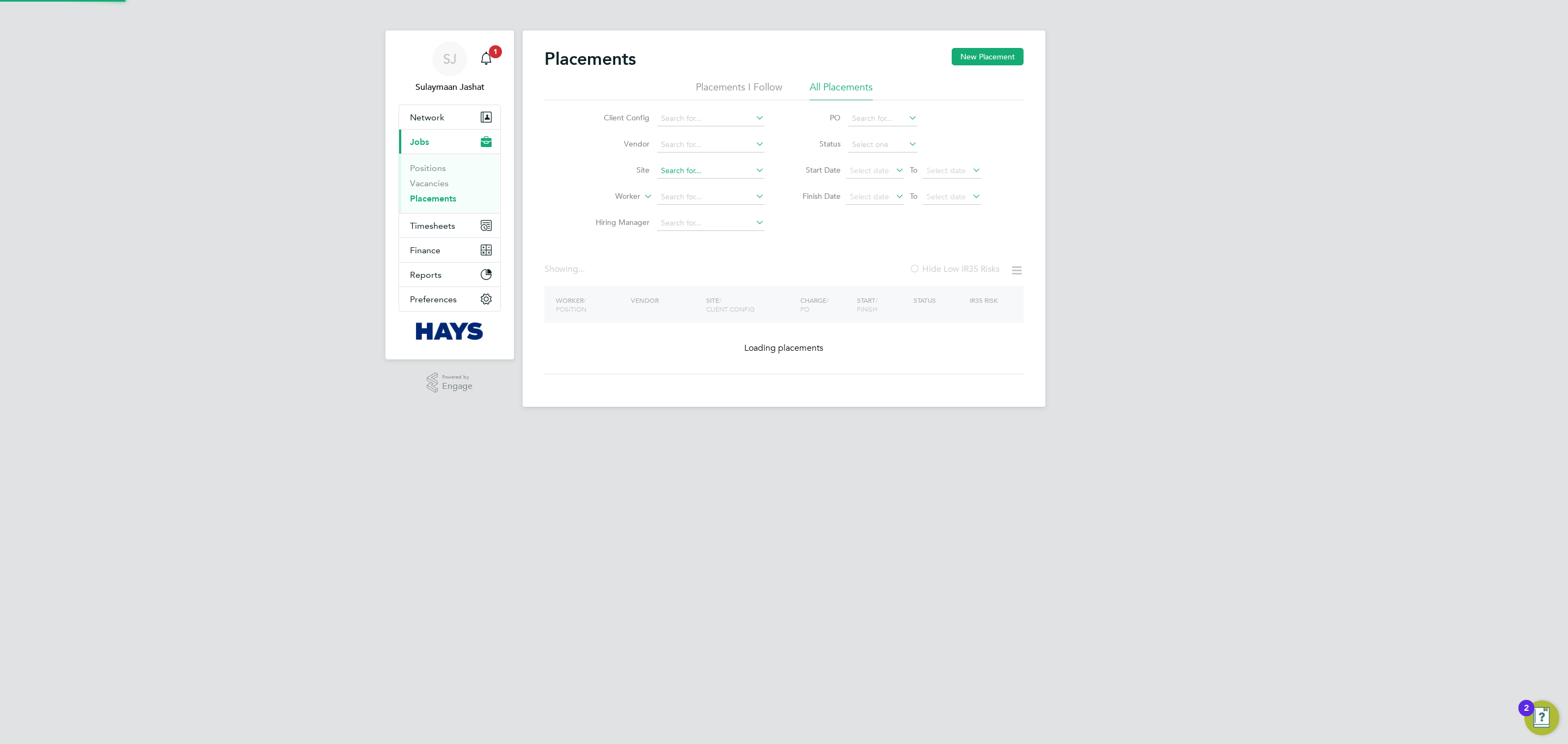
click at [696, 172] on input at bounding box center [710, 171] width 107 height 15
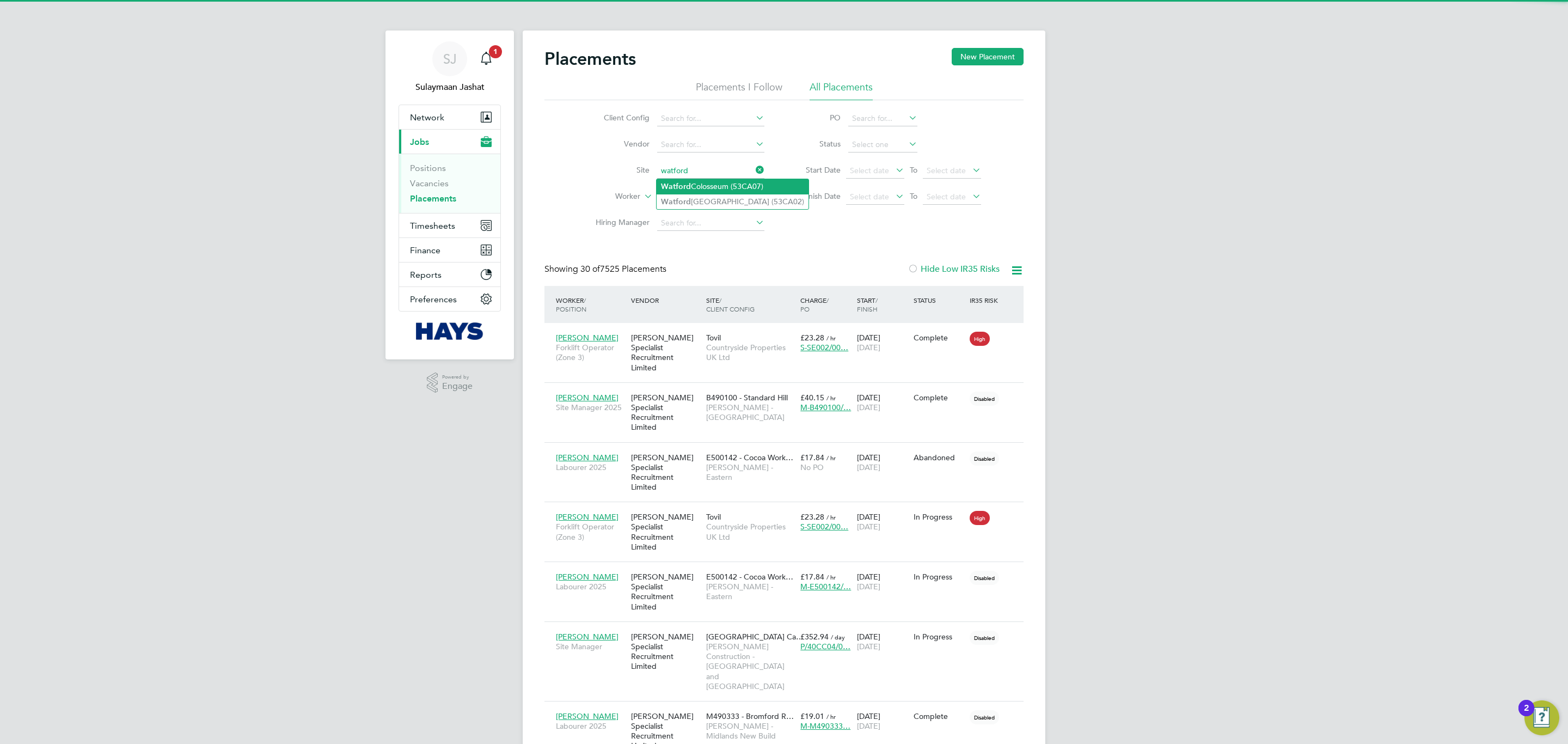
click at [735, 188] on li "Watford Colosseum (53CA07)" at bounding box center [732, 187] width 152 height 15
type input "Watford Colosseum (53CA07)"
